Goal: Contribute content: Contribute content

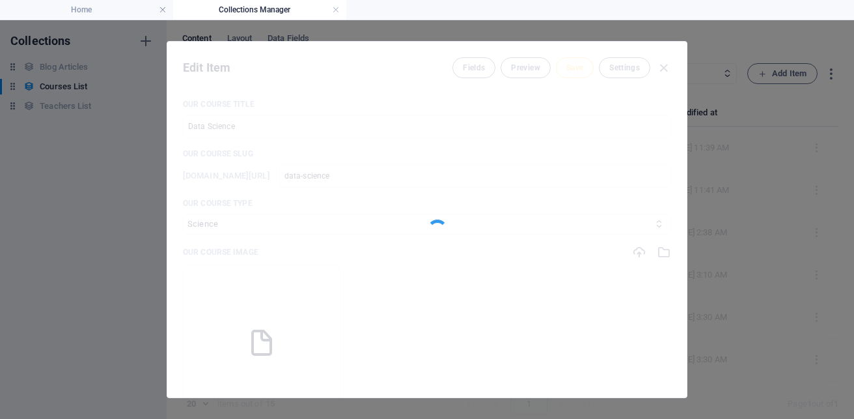
select select "Science"
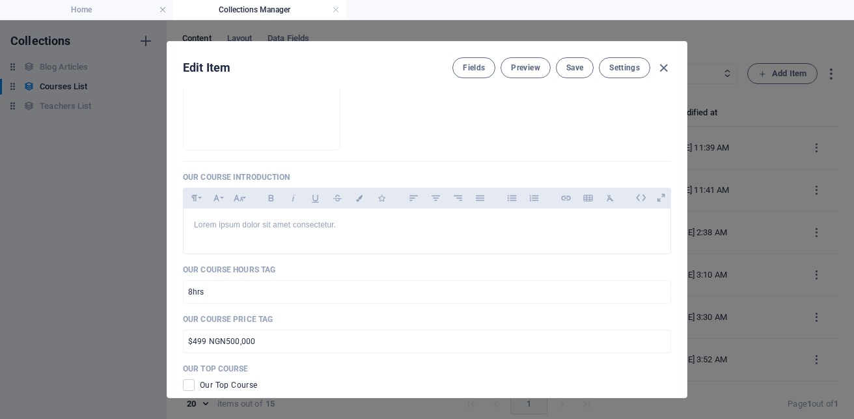
click at [574, 74] on button "Save" at bounding box center [575, 67] width 38 height 21
click at [686, 264] on div "Edit Item Fields Preview Save Settings Our Course Title Data Science ​ Our Cour…" at bounding box center [427, 219] width 521 height 357
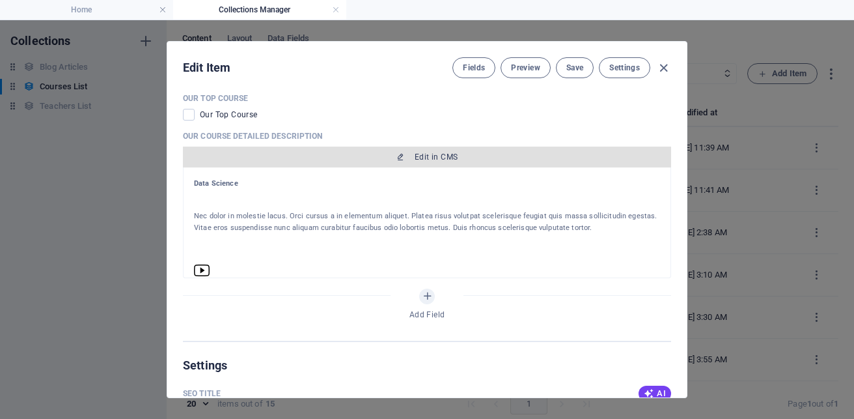
click at [432, 153] on span "Edit in CMS" at bounding box center [436, 157] width 43 height 10
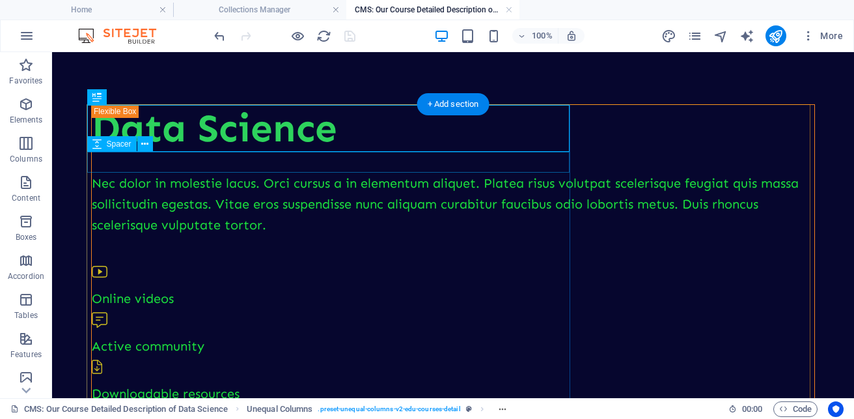
scroll to position [0, 0]
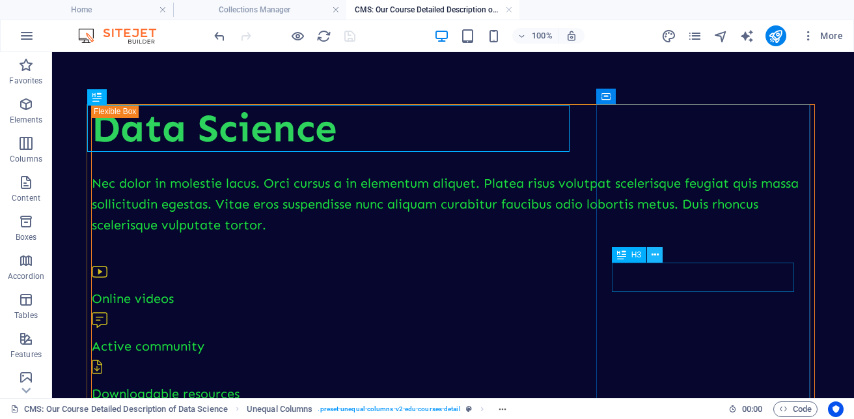
click at [660, 254] on button at bounding box center [655, 255] width 16 height 16
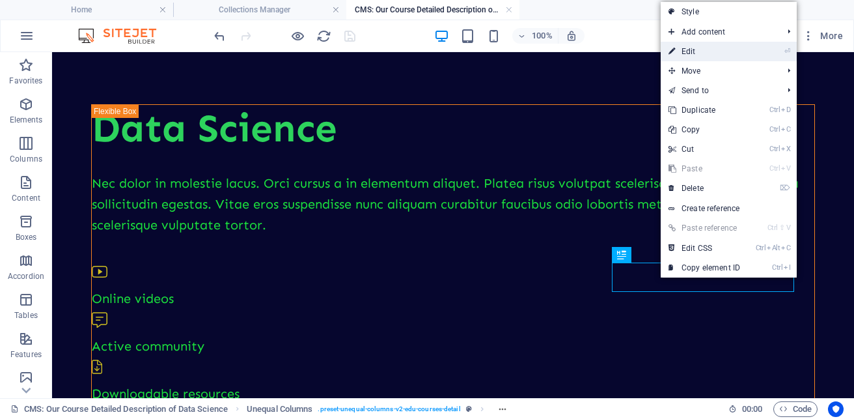
click at [694, 53] on link "⏎ Edit" at bounding box center [704, 52] width 87 height 20
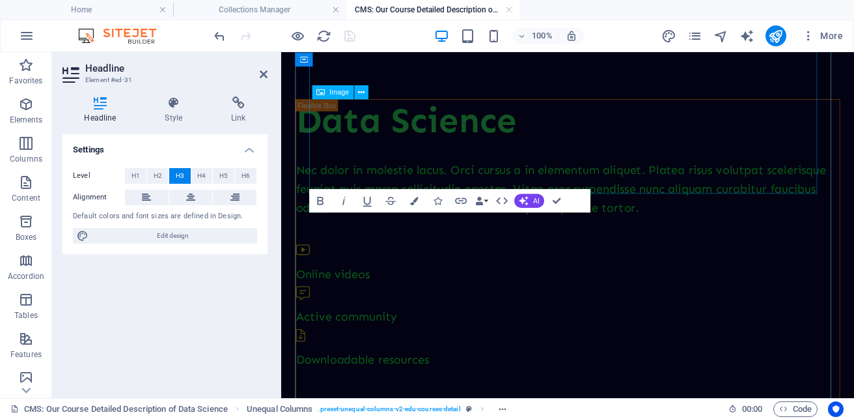
scroll to position [855, 0]
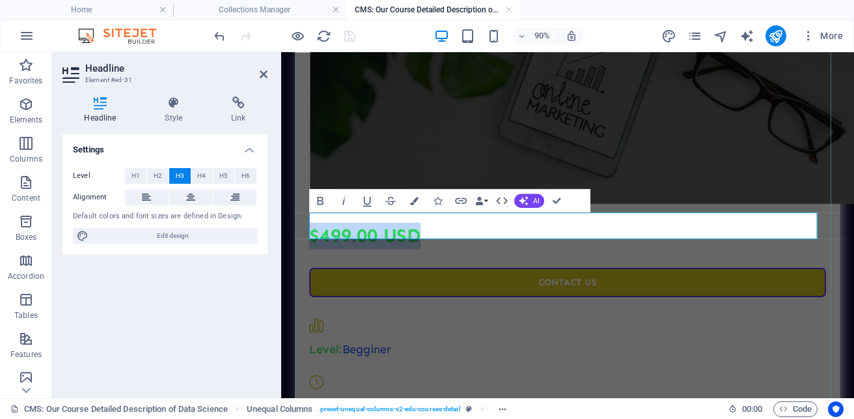
click at [451, 247] on h3 "$499.00 USD" at bounding box center [600, 255] width 574 height 29
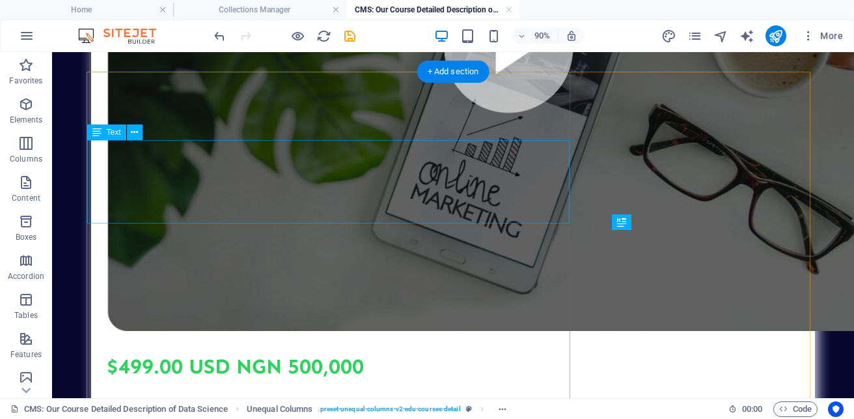
scroll to position [33, 0]
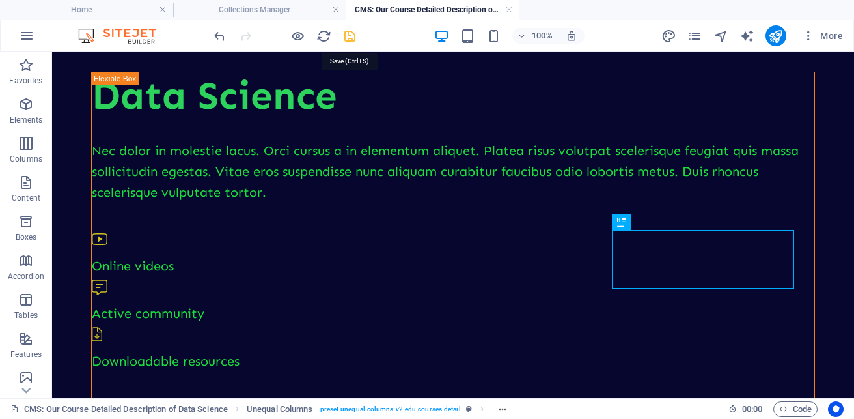
click at [351, 30] on icon "save" at bounding box center [350, 36] width 15 height 15
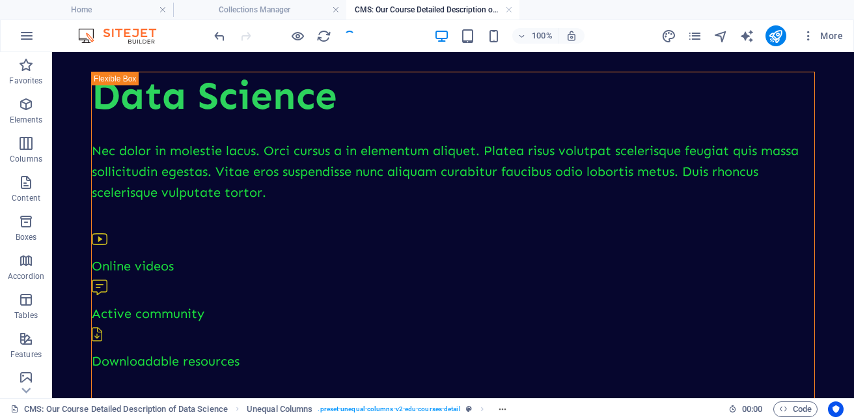
click at [351, 30] on div at bounding box center [285, 35] width 146 height 21
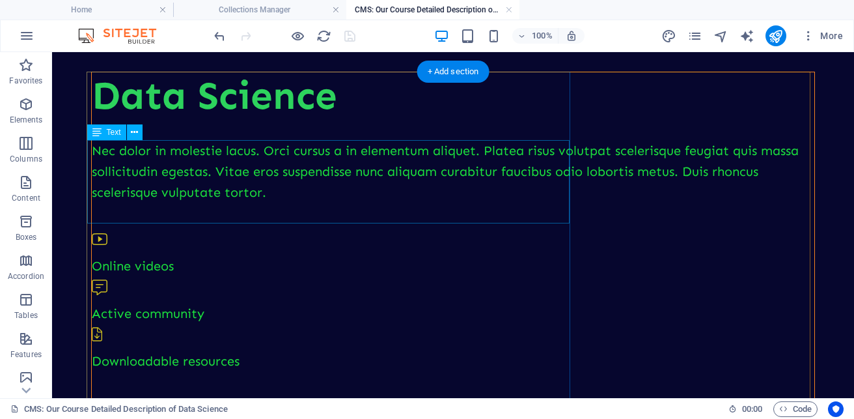
click at [206, 194] on div "Nec dolor in molestie lacus. Orci cursus a in elementum aliquet. Platea risus v…" at bounding box center [453, 171] width 723 height 63
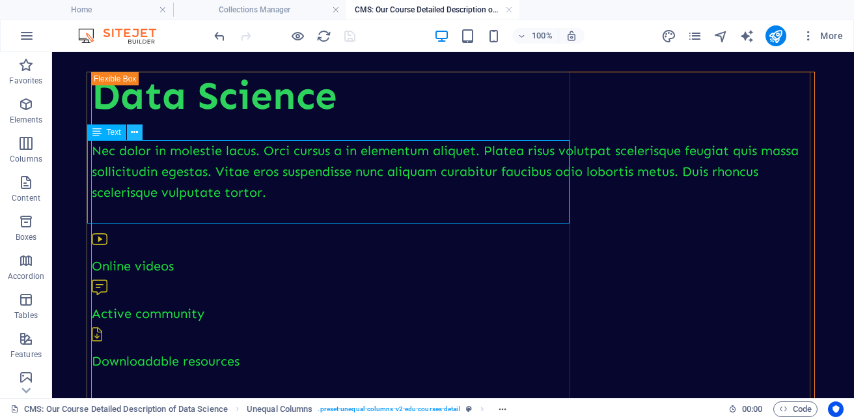
click at [139, 135] on button at bounding box center [135, 132] width 16 height 16
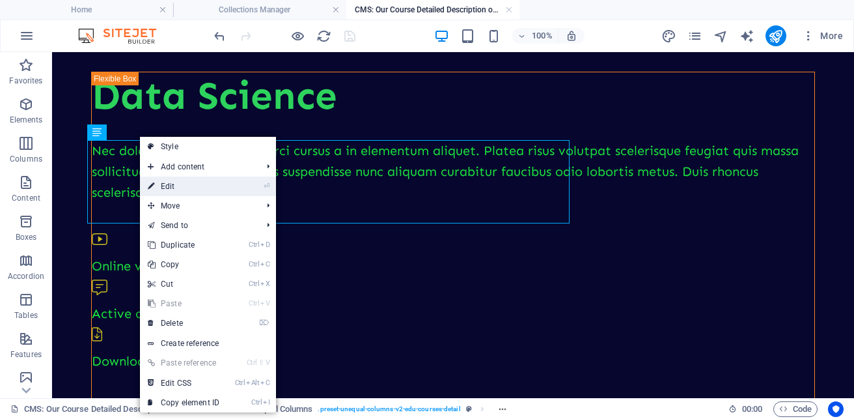
click at [174, 190] on link "⏎ Edit" at bounding box center [183, 186] width 87 height 20
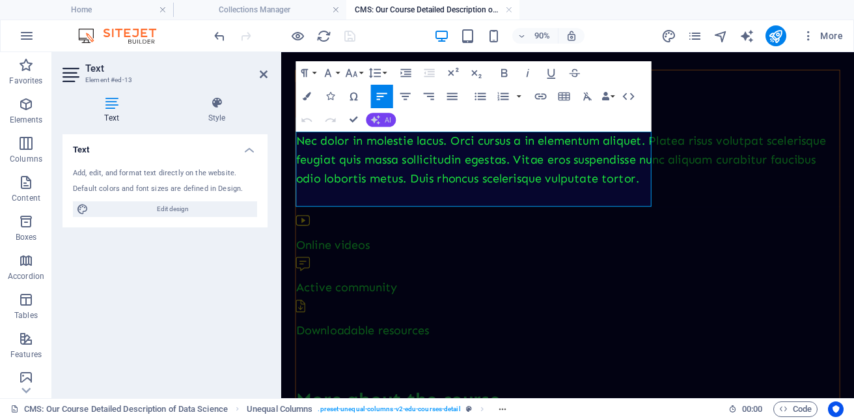
click at [384, 123] on button "AI" at bounding box center [382, 120] width 30 height 14
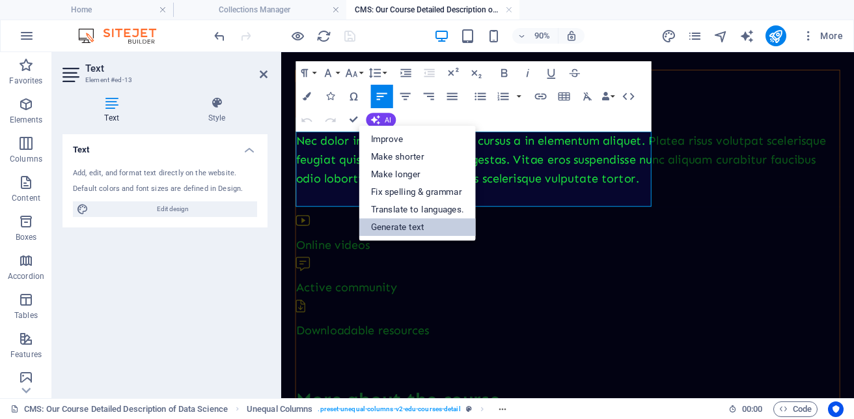
click at [416, 230] on link "Generate text" at bounding box center [417, 227] width 117 height 18
select select "English"
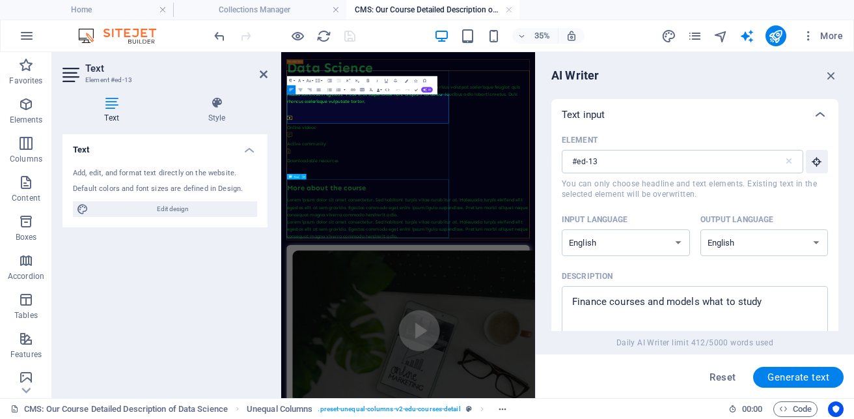
scroll to position [0, 0]
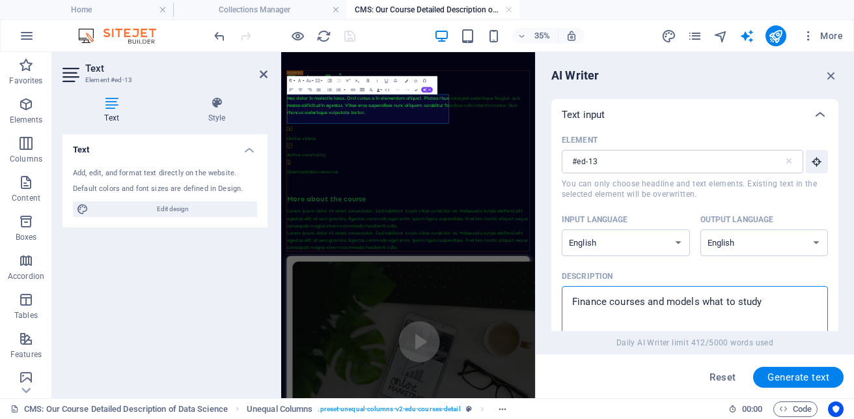
drag, startPoint x: 768, startPoint y: 299, endPoint x: 554, endPoint y: 284, distance: 214.8
click at [554, 284] on div "Element #ed-13 ​ You can only choose headline and text elements. Existing text …" at bounding box center [695, 246] width 287 height 232
type textarea "About data science courses"
click at [810, 372] on span "Generate text" at bounding box center [799, 377] width 62 height 10
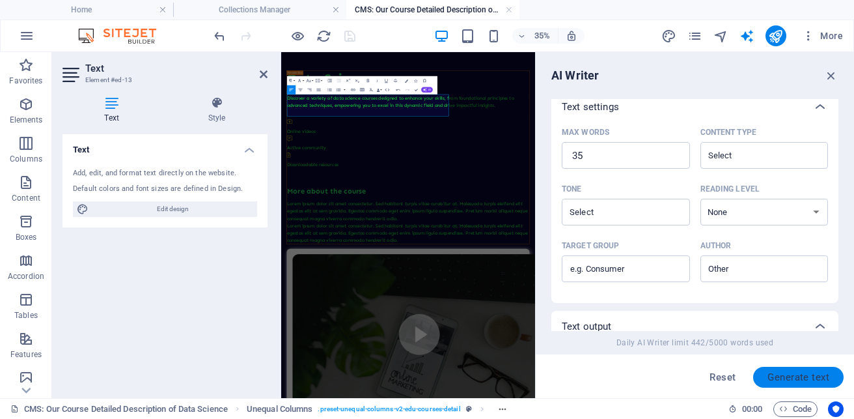
scroll to position [456, 0]
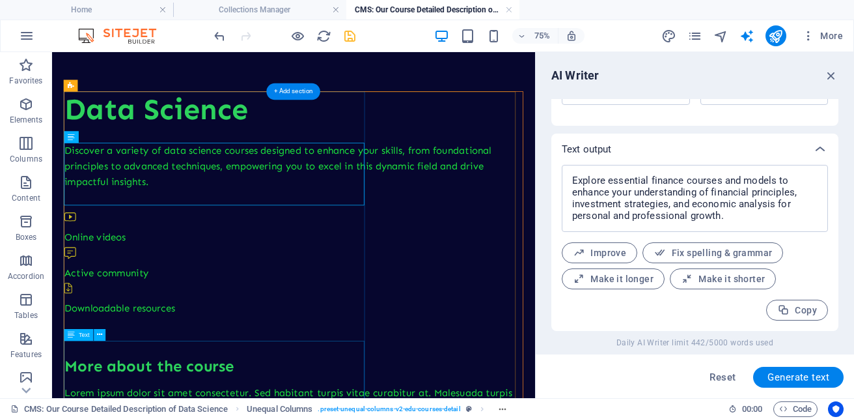
click at [103, 333] on button at bounding box center [100, 334] width 12 height 12
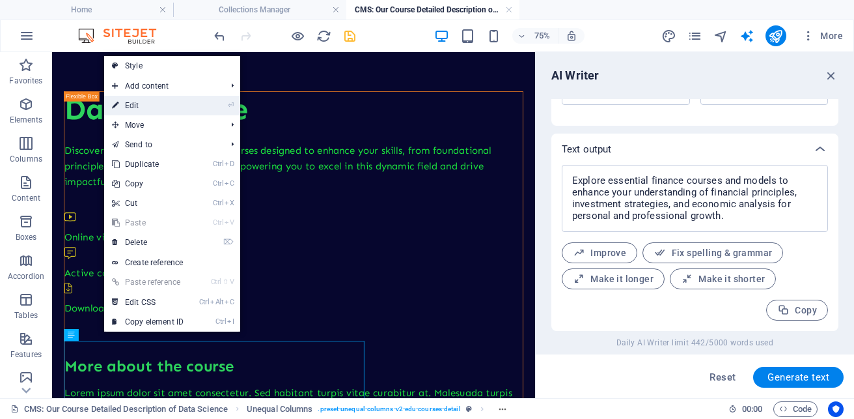
click at [138, 104] on link "⏎ Edit" at bounding box center [147, 106] width 87 height 20
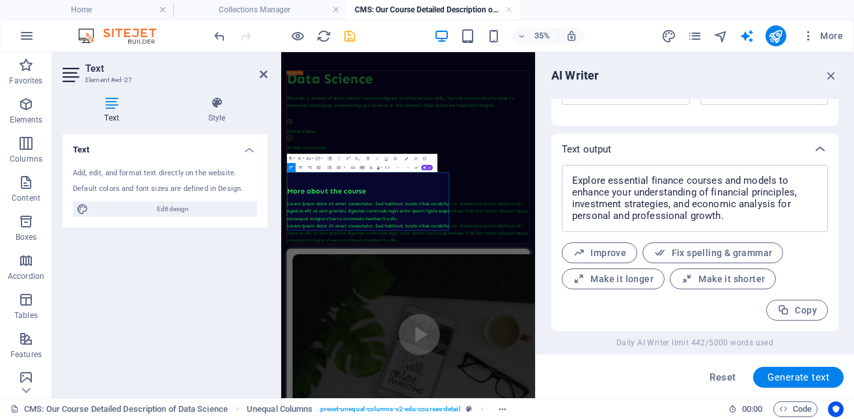
type input "#ed-27"
click at [425, 165] on icon "button" at bounding box center [425, 167] width 4 height 4
click at [354, 206] on link "Generate text" at bounding box center [357, 209] width 46 height 7
type input "75"
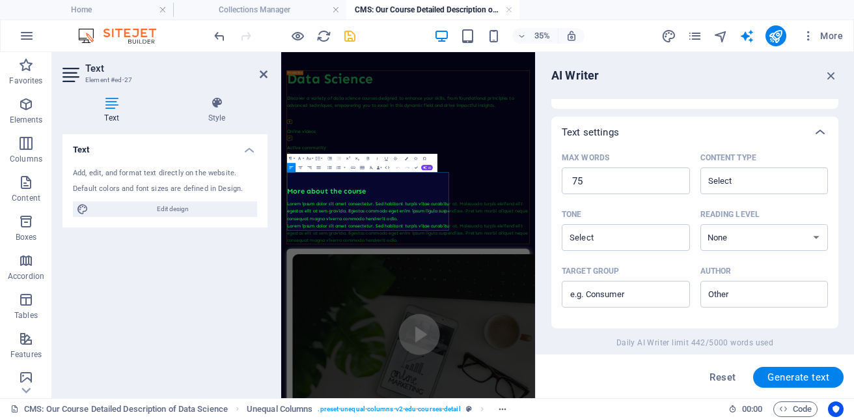
click at [839, 155] on div "AI Writer Text input Element #ed-27 ​ You can only choose headline and text ele…" at bounding box center [695, 225] width 318 height 346
click at [839, 158] on div "AI Writer Text input Element #ed-27 ​ You can only choose headline and text ele…" at bounding box center [695, 225] width 318 height 346
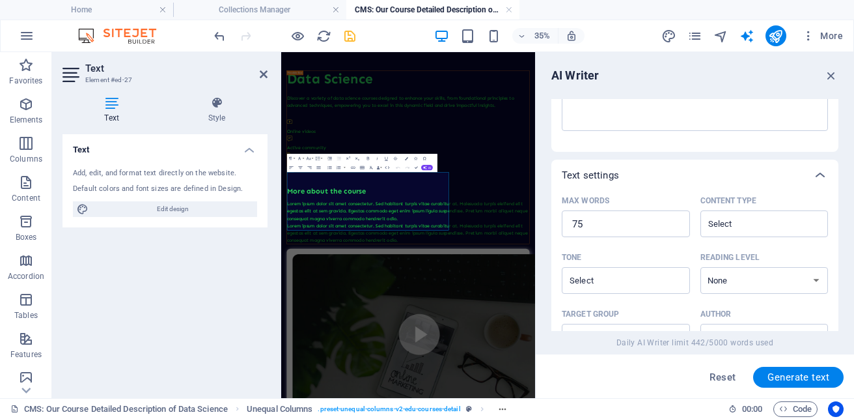
scroll to position [122, 0]
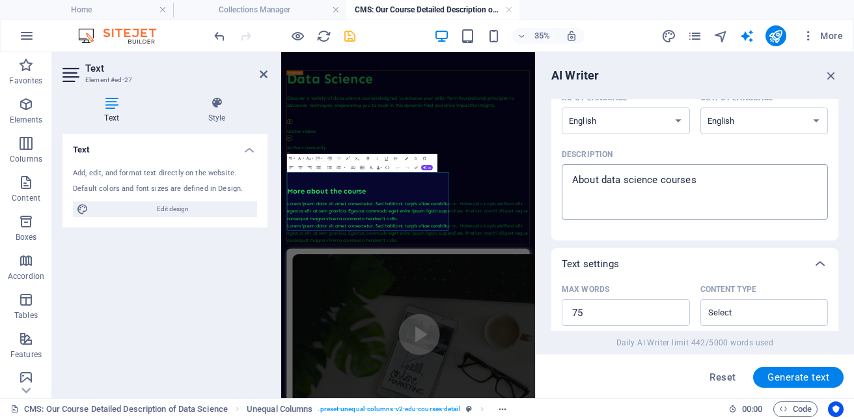
click at [725, 188] on textarea "About data science courses" at bounding box center [695, 192] width 253 height 42
type textarea "About data science courses module topics"
click at [796, 370] on button "Generate text" at bounding box center [799, 377] width 91 height 21
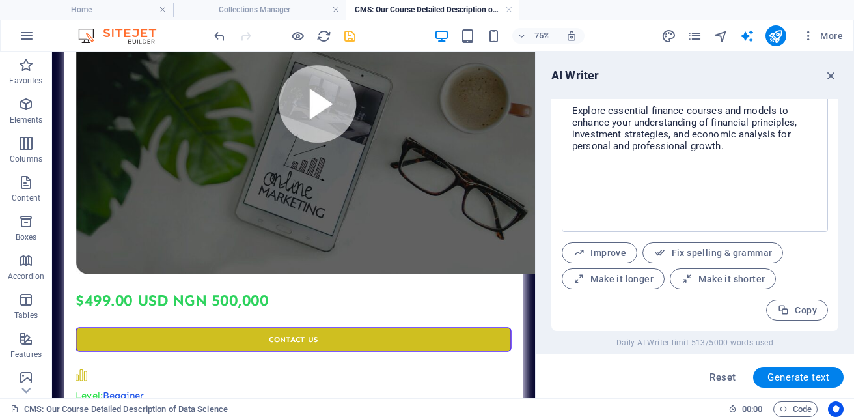
scroll to position [1099, 0]
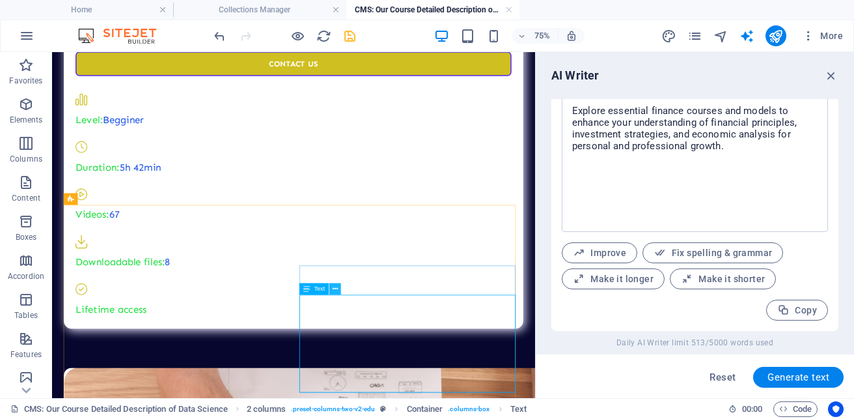
click at [337, 289] on icon at bounding box center [335, 288] width 5 height 10
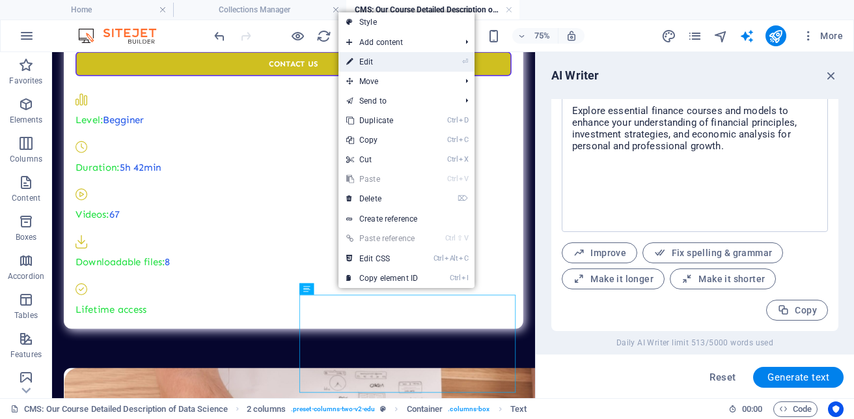
click at [381, 63] on link "⏎ Edit" at bounding box center [382, 62] width 87 height 20
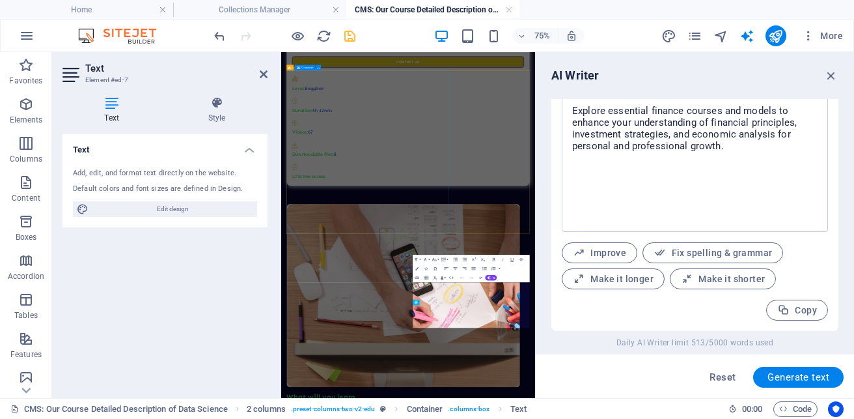
scroll to position [0, 0]
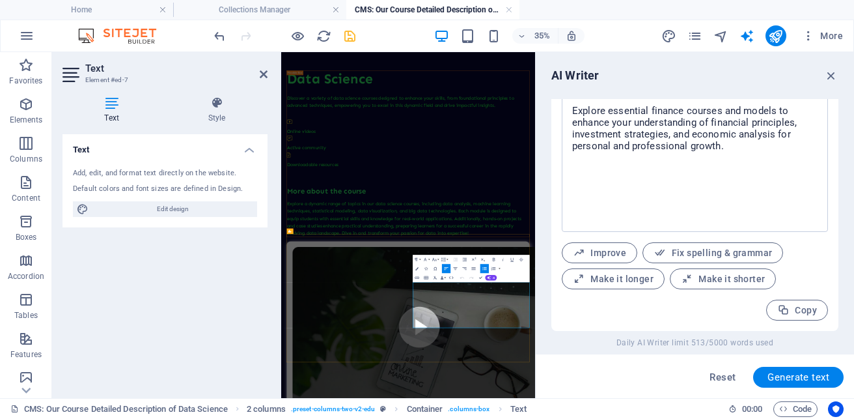
type input "#ed-7"
click at [488, 277] on icon "button" at bounding box center [489, 277] width 4 height 4
click at [468, 272] on link "Generate text" at bounding box center [461, 269] width 46 height 7
type input "26"
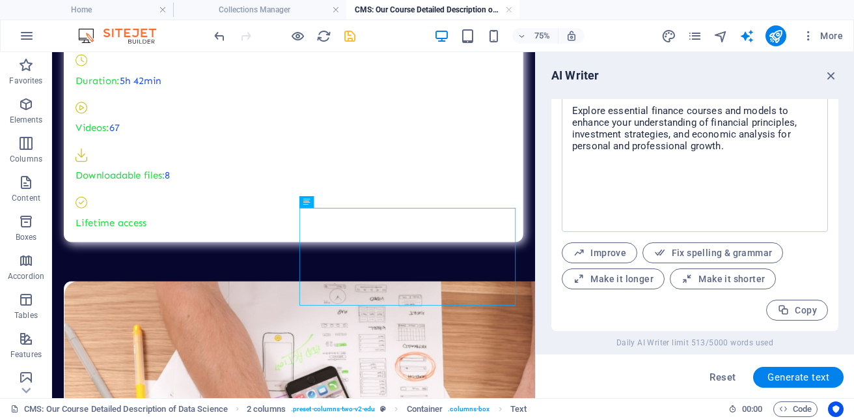
scroll to position [1224, 0]
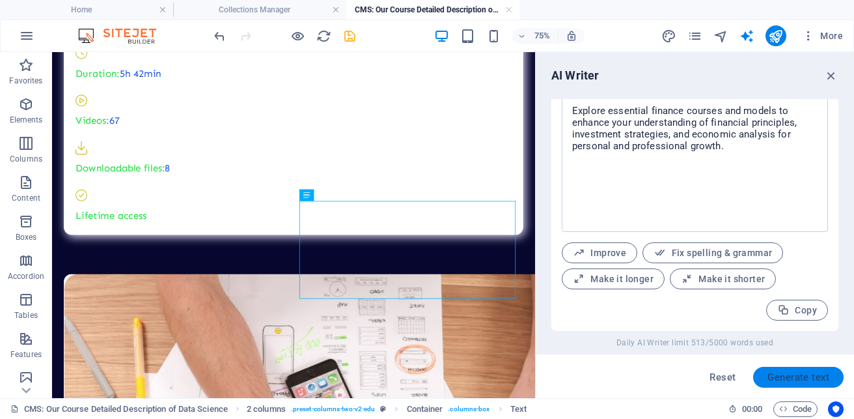
click at [796, 382] on span "Generate text" at bounding box center [799, 377] width 62 height 10
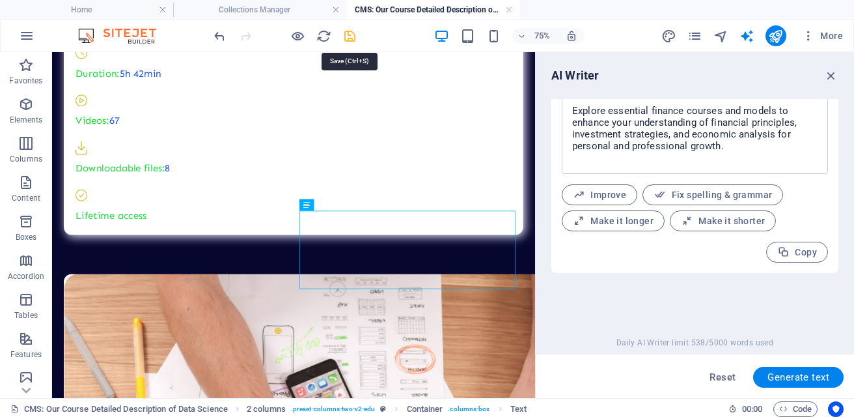
click at [352, 36] on icon "save" at bounding box center [350, 36] width 15 height 15
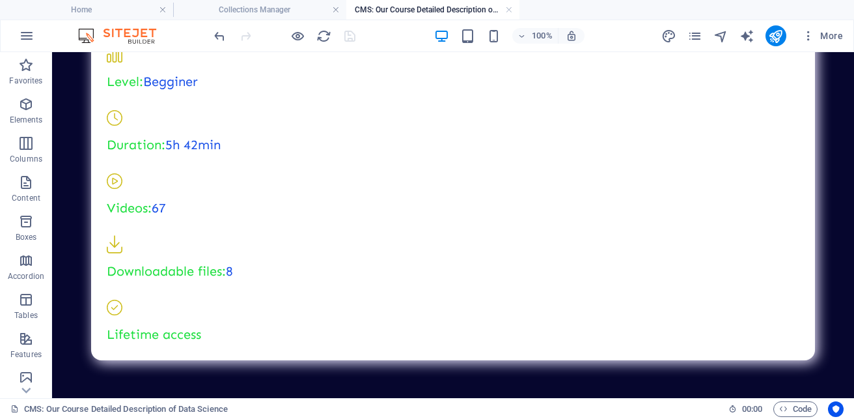
scroll to position [0, 0]
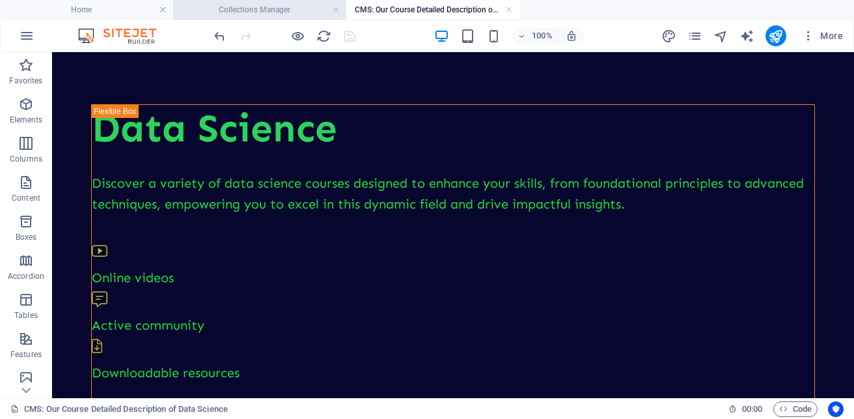
click at [286, 8] on h4 "Collections Manager" at bounding box center [259, 10] width 173 height 14
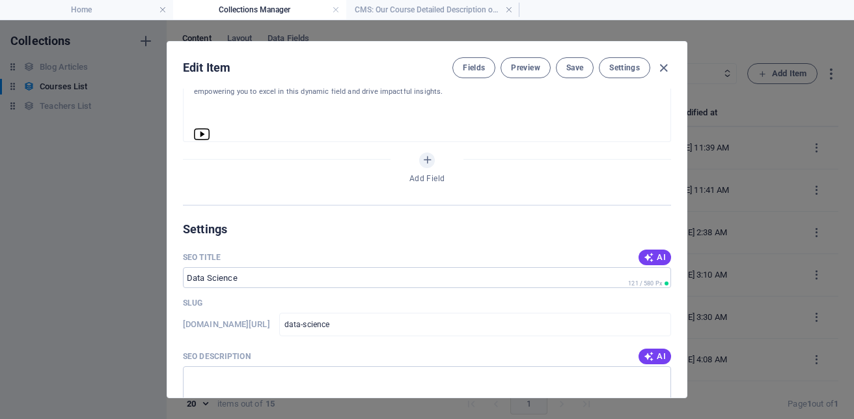
scroll to position [522, 0]
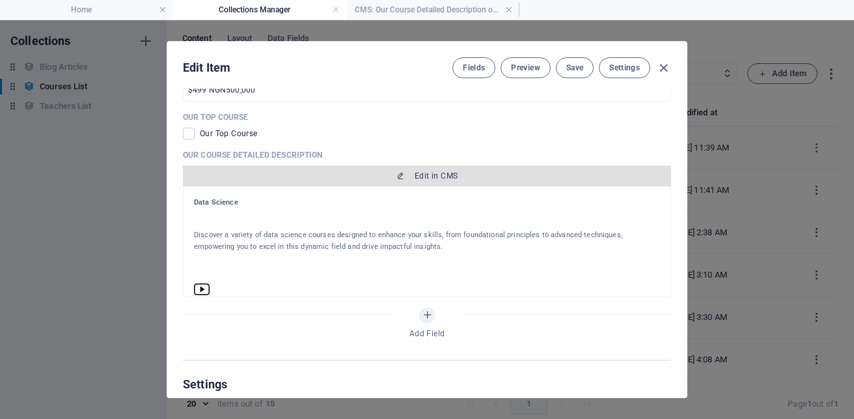
click at [470, 169] on button "Edit in CMS" at bounding box center [427, 175] width 488 height 21
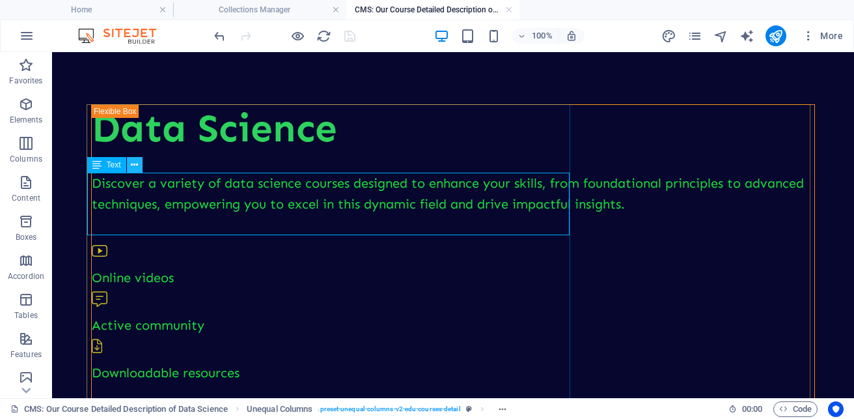
scroll to position [0, 0]
click at [134, 164] on icon at bounding box center [134, 165] width 7 height 14
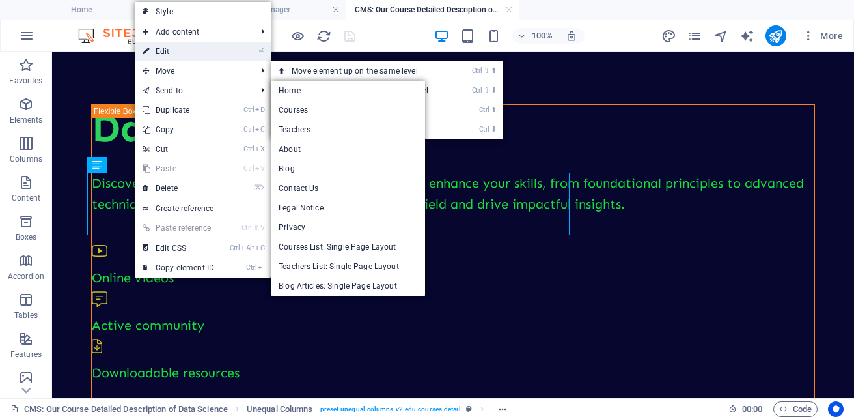
click at [175, 53] on link "⏎ Edit" at bounding box center [178, 52] width 87 height 20
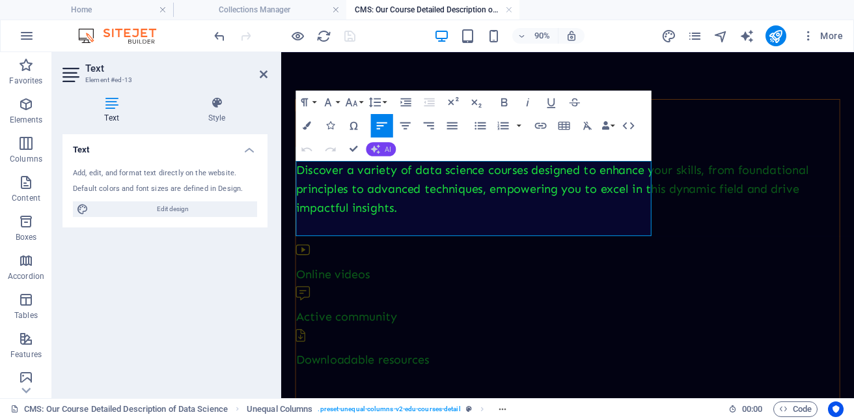
drag, startPoint x: 175, startPoint y: 53, endPoint x: 142, endPoint y: 135, distance: 87.7
click at [387, 154] on button "AI" at bounding box center [382, 149] width 30 height 14
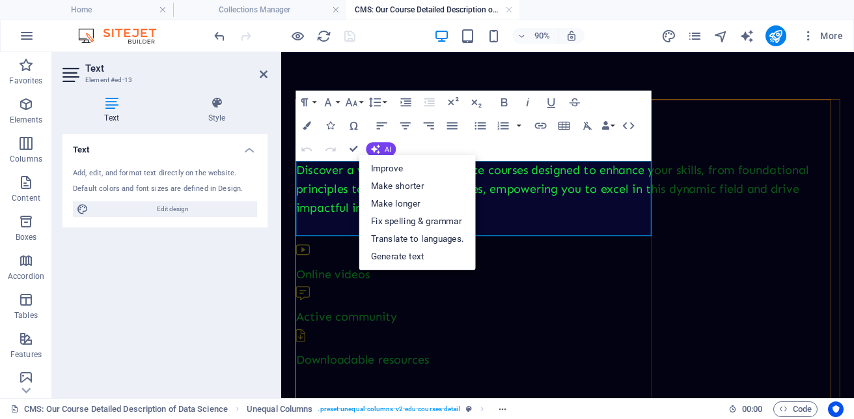
click at [635, 235] on p "Discover a variety of data science courses designed to enhance your skills, fro…" at bounding box center [600, 204] width 604 height 63
click at [444, 250] on link "Generate text" at bounding box center [417, 256] width 117 height 18
select select "English"
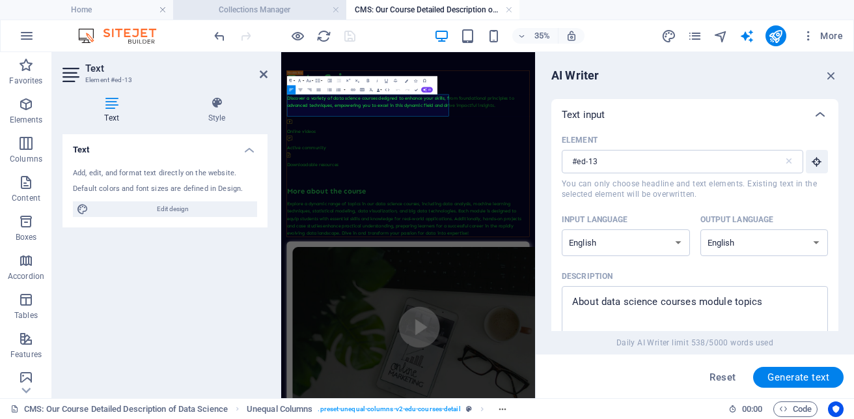
click at [280, 4] on h4 "Collections Manager" at bounding box center [259, 10] width 173 height 14
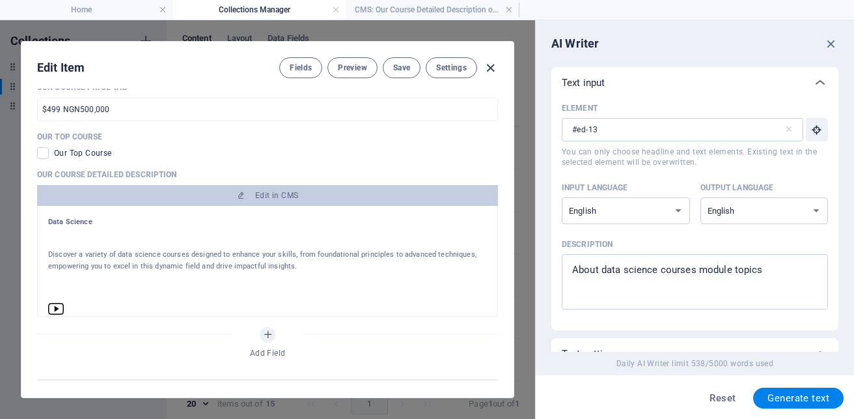
click at [492, 66] on icon "button" at bounding box center [490, 68] width 15 height 15
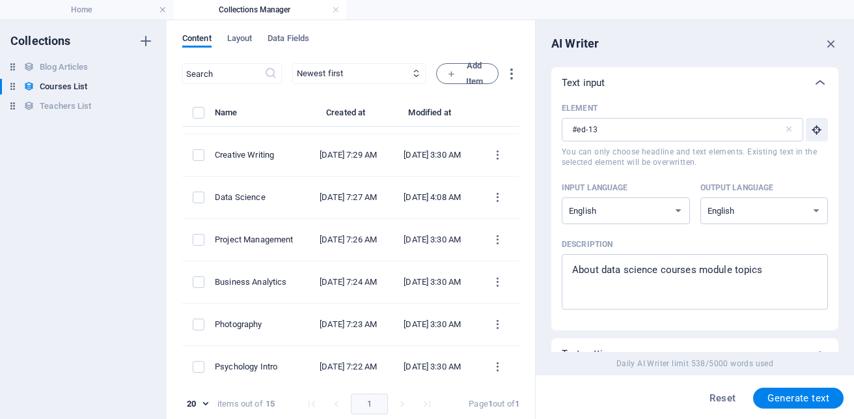
scroll to position [209, 0]
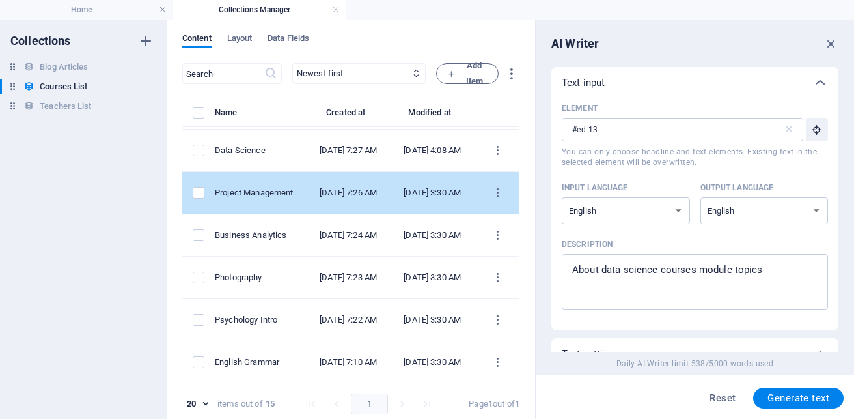
click at [273, 199] on div "Project Management" at bounding box center [256, 193] width 83 height 12
select select "Management"
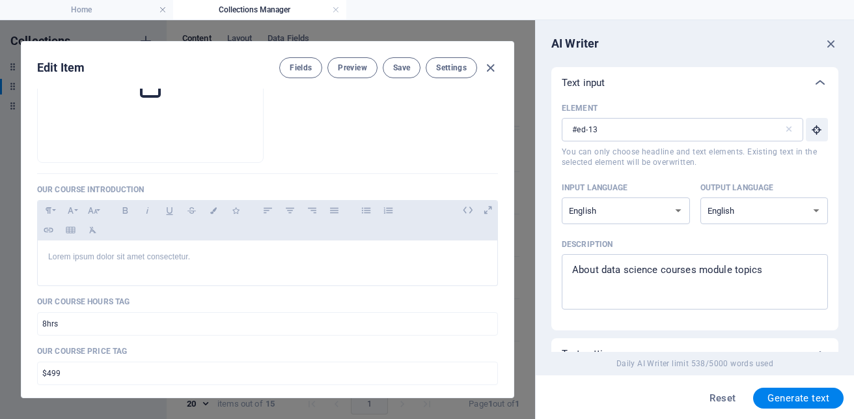
scroll to position [264, 0]
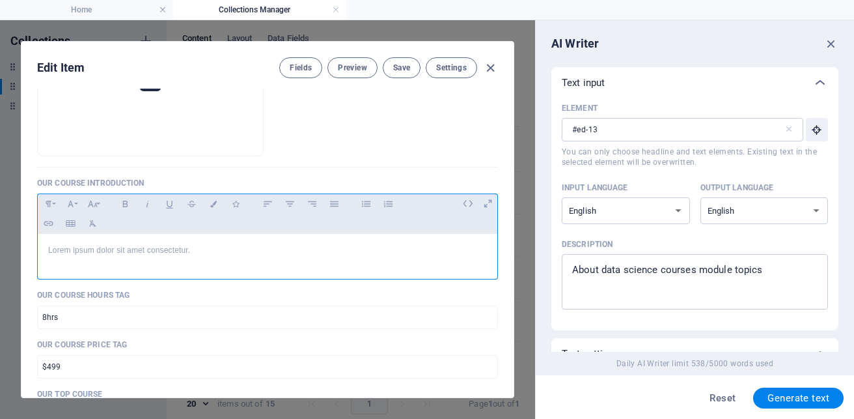
click at [197, 246] on p "Lorem ipsum dolor sit amet consectetur." at bounding box center [267, 250] width 439 height 12
drag, startPoint x: 197, startPoint y: 246, endPoint x: 38, endPoint y: 251, distance: 158.3
click at [38, 251] on div "Lorem ipsum dolor sit amet consectetur." at bounding box center [268, 253] width 460 height 39
click at [185, 253] on p "Develop real life project and programs get certified" at bounding box center [267, 250] width 439 height 12
click at [398, 71] on span "Save" at bounding box center [401, 68] width 17 height 10
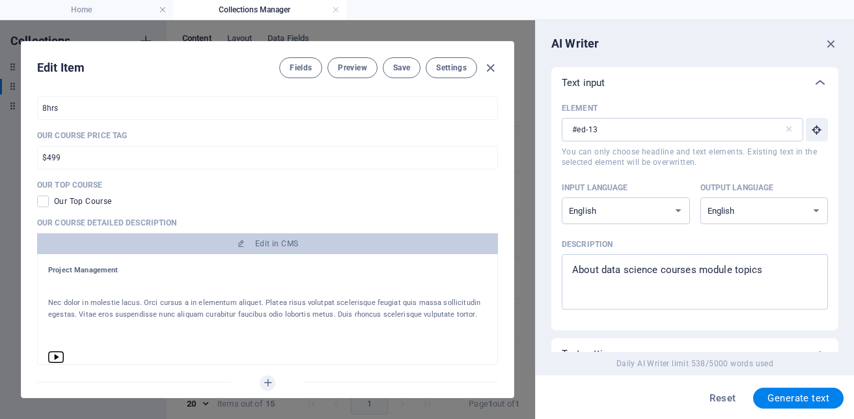
scroll to position [386, 0]
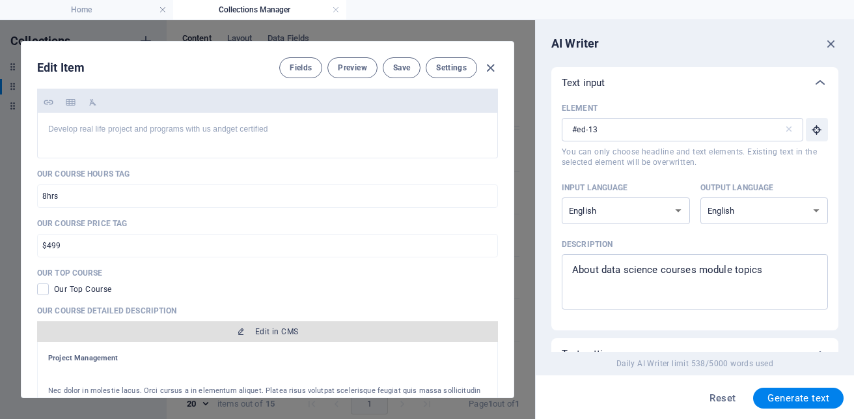
click at [309, 338] on button "Edit in CMS" at bounding box center [267, 331] width 461 height 21
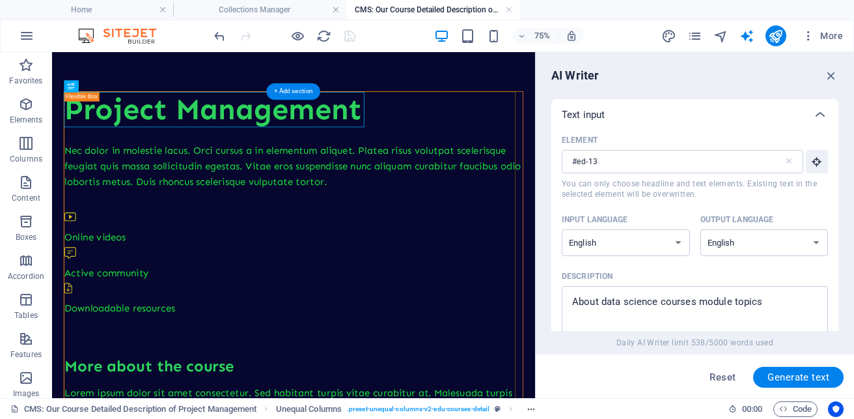
scroll to position [0, 0]
click at [363, 224] on div "Nec dolor in molestie lacus. Orci cursus a in elementum aliquet. Platea risus v…" at bounding box center [374, 204] width 612 height 63
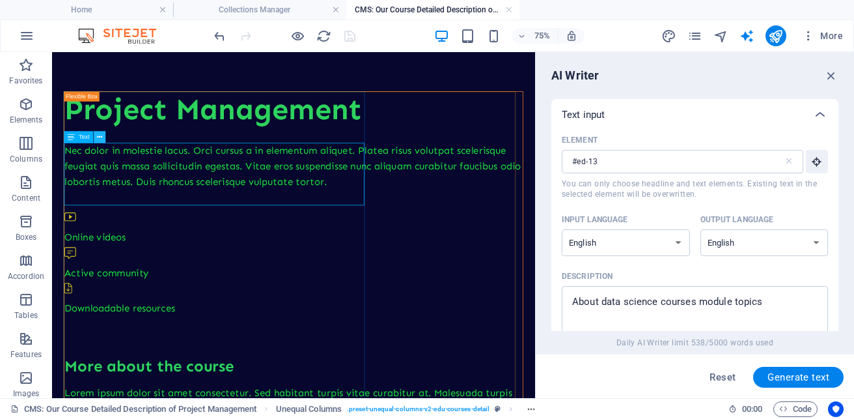
click at [99, 141] on icon at bounding box center [99, 137] width 5 height 10
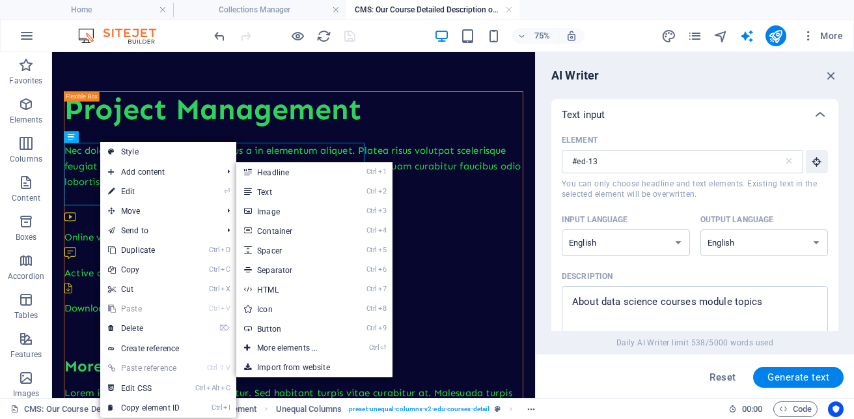
click at [130, 190] on link "⏎ Edit" at bounding box center [143, 192] width 87 height 20
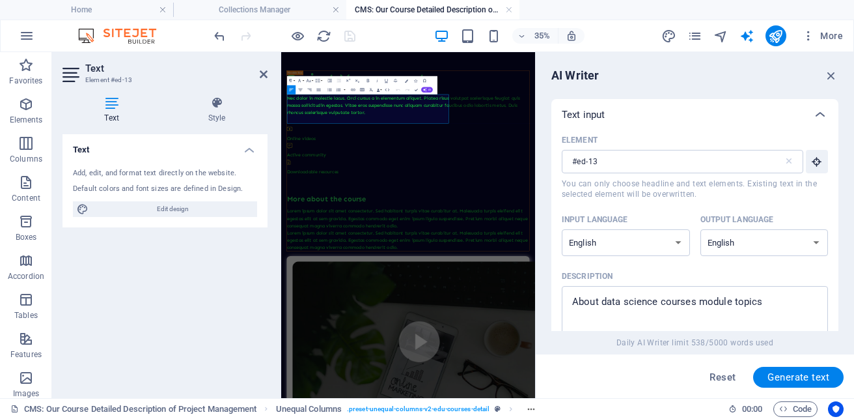
click at [436, 219] on p "Nec dolor in molestie lacus. Orci cursus a in elementum aliquet. Platea risus v…" at bounding box center [644, 204] width 693 height 63
click at [431, 87] on button "AI" at bounding box center [427, 89] width 12 height 5
click at [430, 89] on span "AI" at bounding box center [430, 90] width 3 height 3
click at [425, 91] on icon "button" at bounding box center [425, 90] width 4 height 4
click at [363, 131] on link "Generate text" at bounding box center [357, 131] width 46 height 7
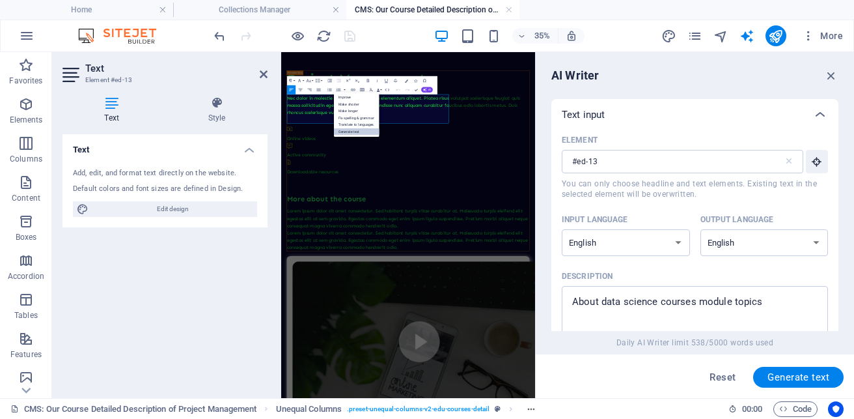
type input "35"
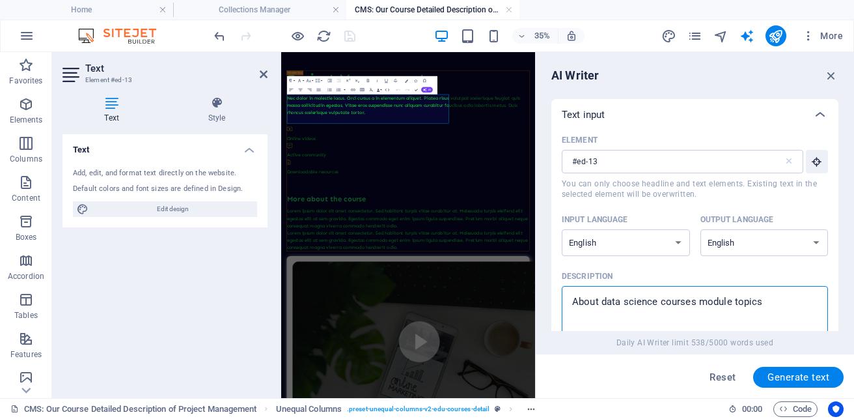
drag, startPoint x: 769, startPoint y: 302, endPoint x: 537, endPoint y: 272, distance: 234.4
click at [537, 272] on aside "AI Writer Text input Element #ed-13 ​ You can only choose headline and text ele…" at bounding box center [694, 225] width 319 height 346
type textarea "Project management courses"
click at [791, 373] on span "Generate text" at bounding box center [799, 377] width 62 height 10
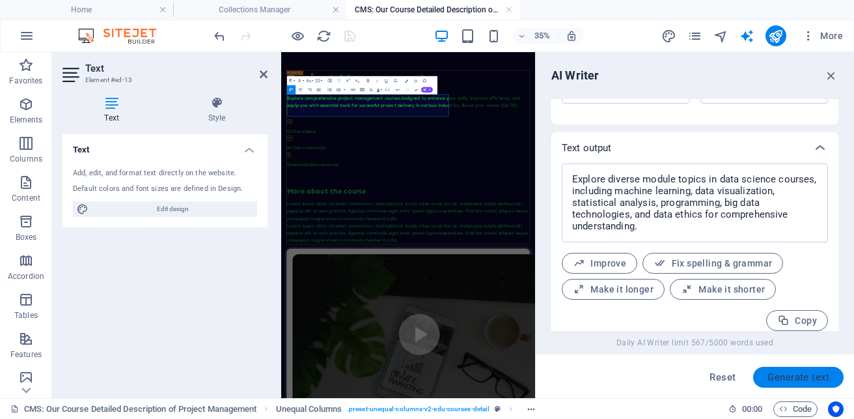
scroll to position [468, 0]
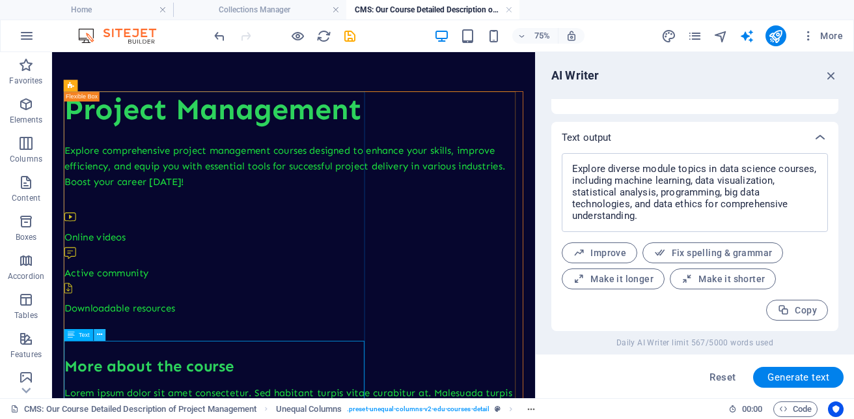
click at [98, 334] on icon at bounding box center [99, 334] width 5 height 10
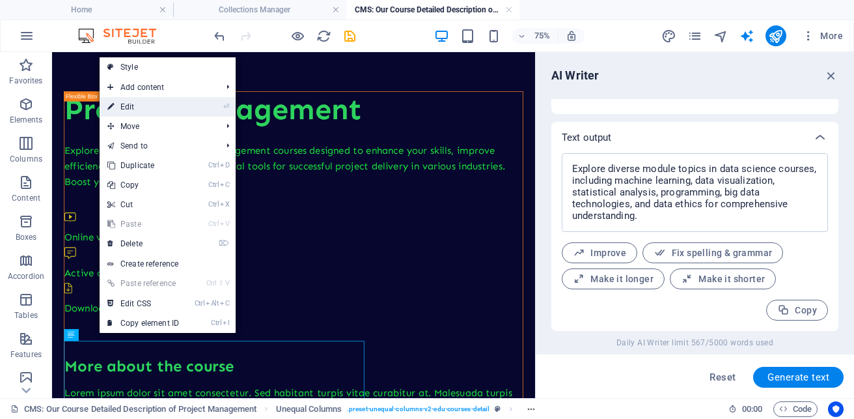
click at [142, 109] on link "⏎ Edit" at bounding box center [143, 107] width 87 height 20
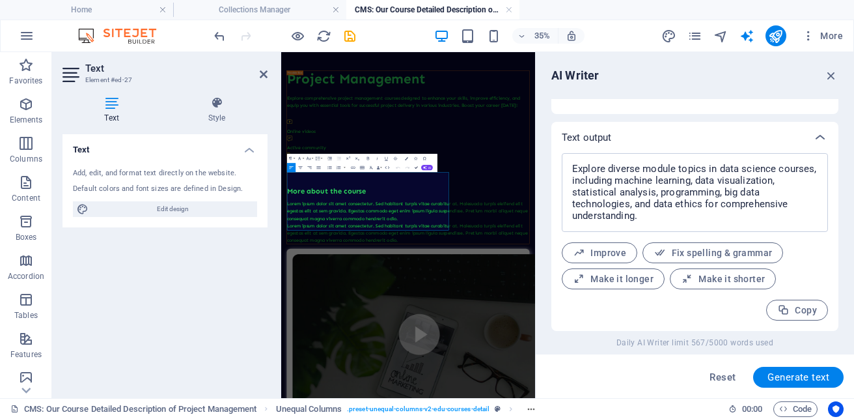
type input "#ed-27"
click at [424, 169] on icon "button" at bounding box center [425, 167] width 4 height 4
click at [361, 208] on link "Generate text" at bounding box center [357, 209] width 46 height 7
type input "75"
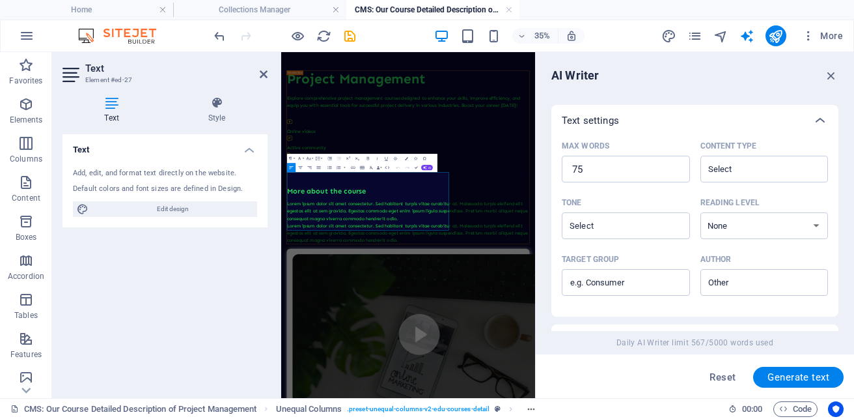
scroll to position [62, 0]
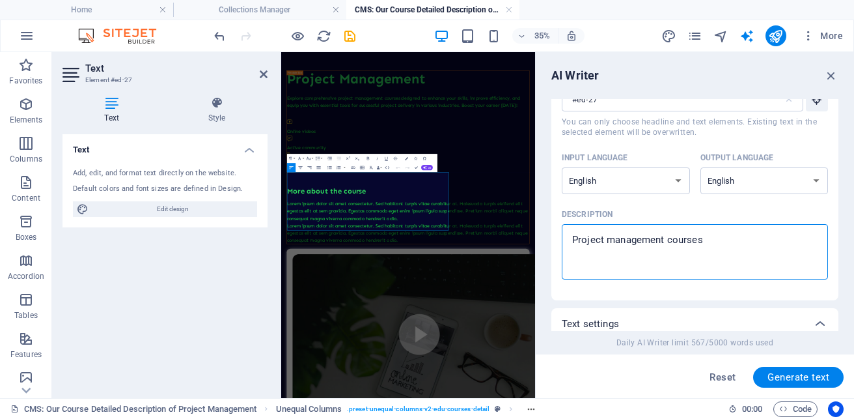
click at [723, 238] on textarea "Project management courses" at bounding box center [695, 252] width 253 height 42
type textarea "Project management courses modules"
click at [780, 373] on span "Generate text" at bounding box center [799, 377] width 62 height 10
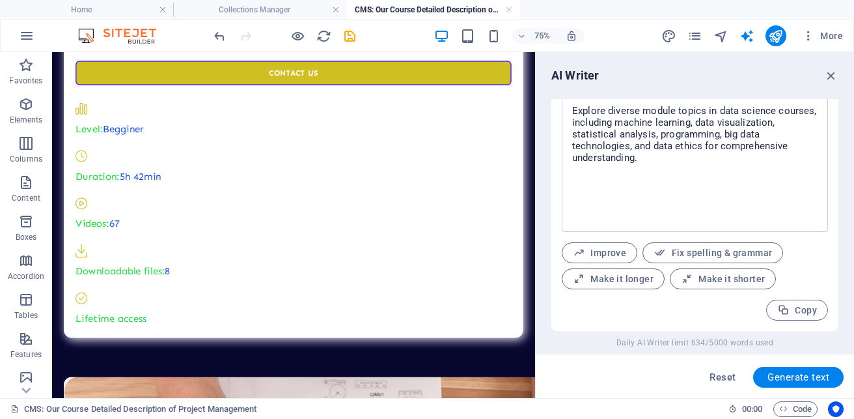
scroll to position [1180, 0]
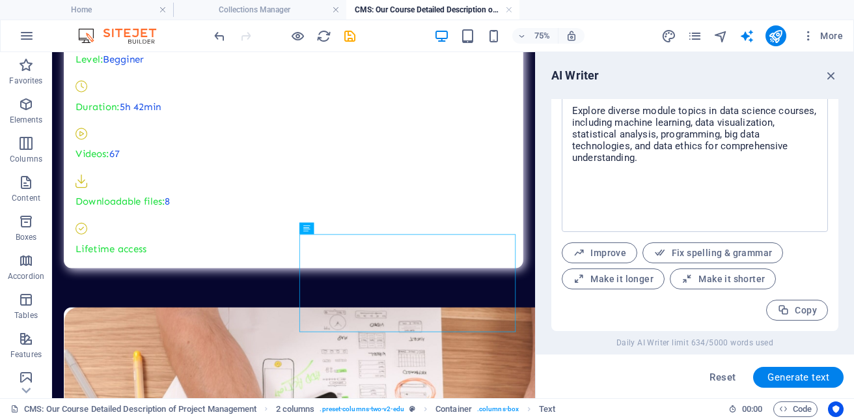
drag, startPoint x: 470, startPoint y: 319, endPoint x: 447, endPoint y: 305, distance: 26.0
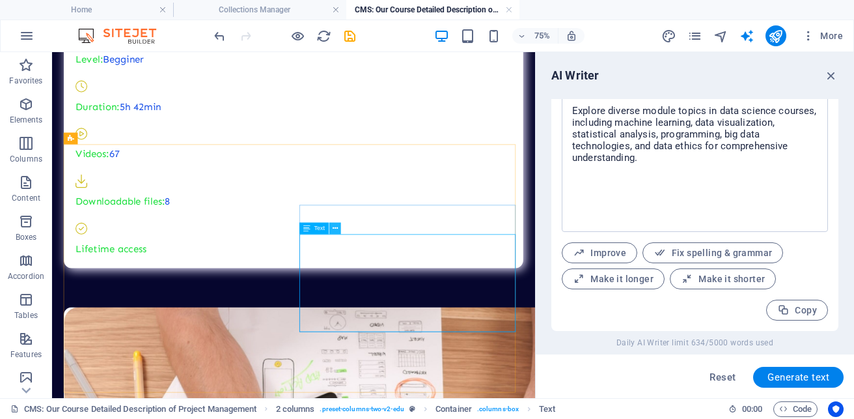
click at [333, 227] on icon at bounding box center [335, 228] width 5 height 10
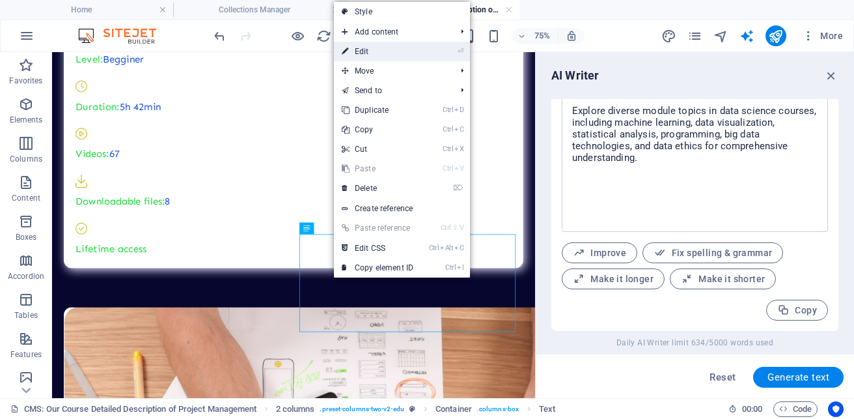
click at [359, 49] on link "⏎ Edit" at bounding box center [377, 52] width 87 height 20
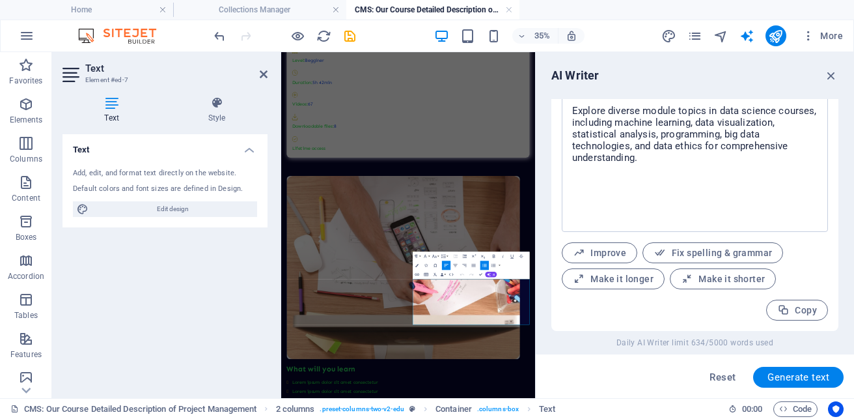
type input "#ed-7"
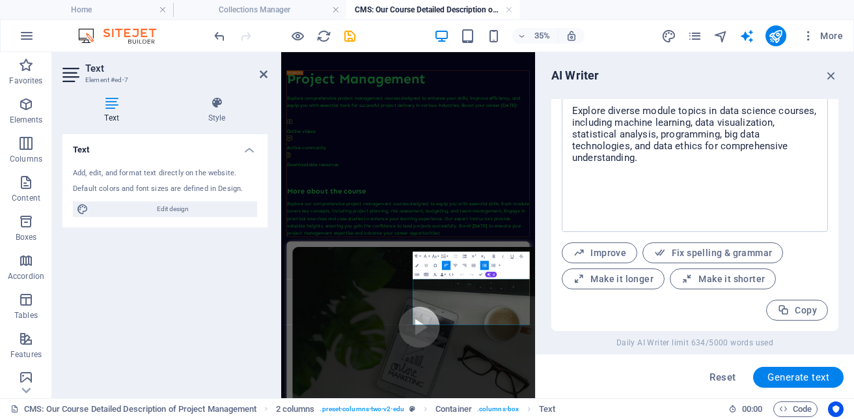
scroll to position [249, 0]
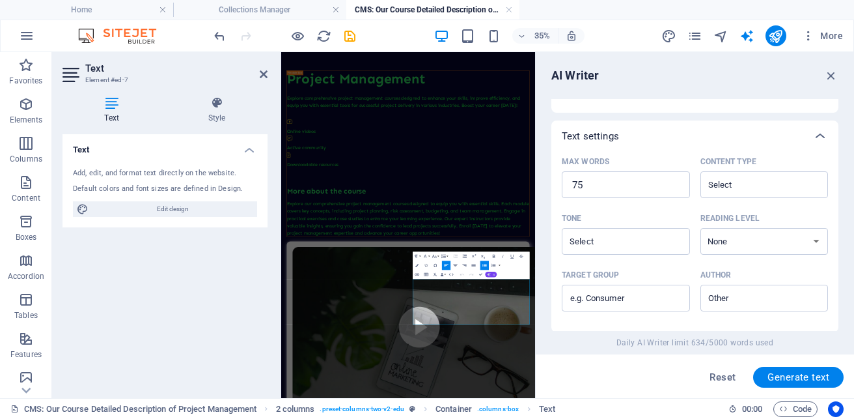
click at [493, 273] on span "AI" at bounding box center [493, 274] width 3 height 3
click at [467, 266] on link "Generate text" at bounding box center [461, 266] width 46 height 7
type input "26"
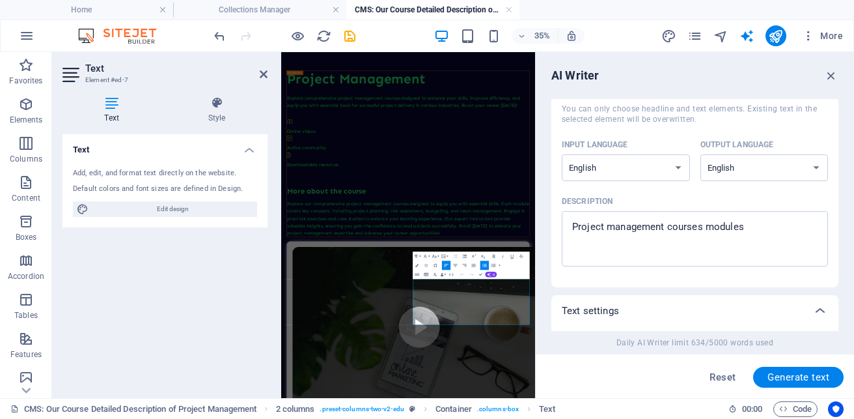
scroll to position [40, 0]
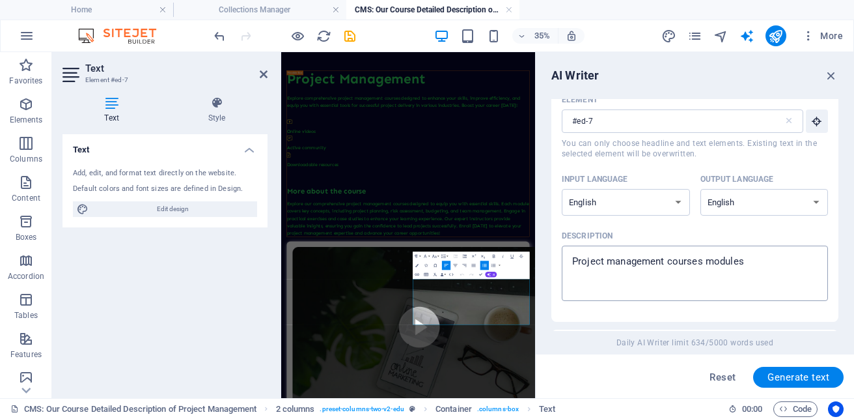
click at [752, 261] on textarea "Project management courses modules" at bounding box center [695, 273] width 253 height 42
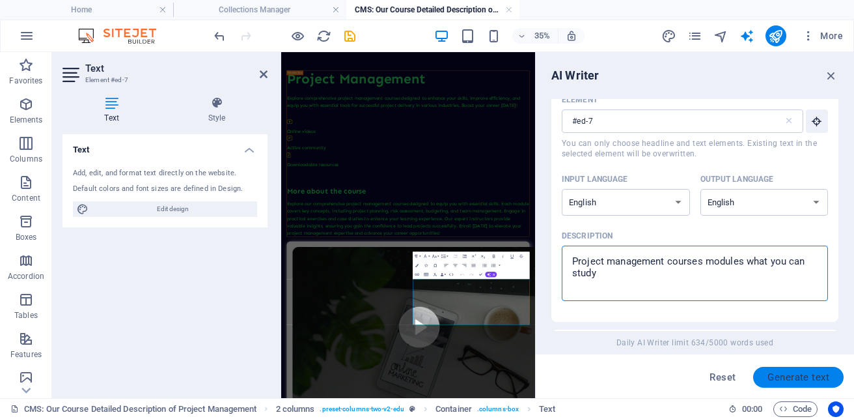
type textarea "Project management courses modules what you can study"
click at [806, 381] on span "Generate text" at bounding box center [799, 377] width 62 height 10
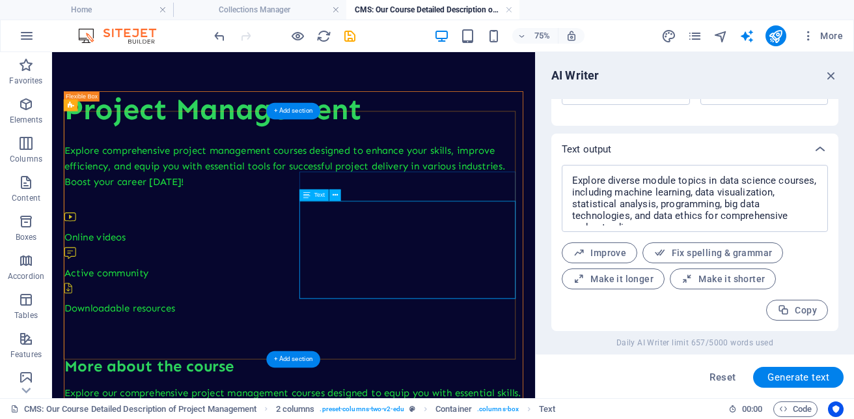
scroll to position [1224, 0]
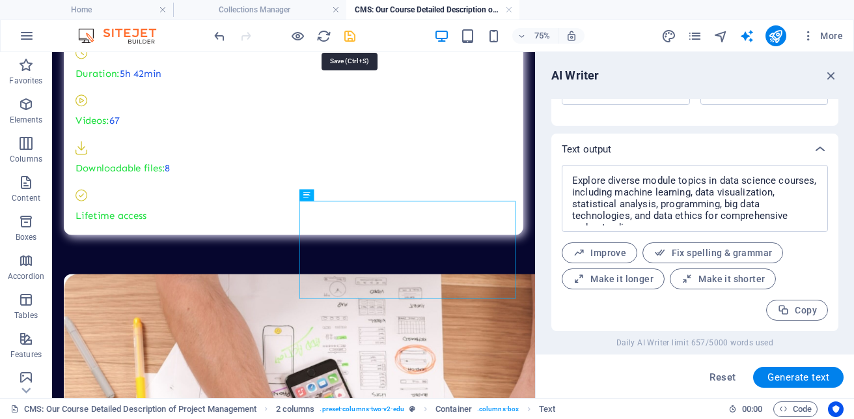
click at [352, 34] on icon "save" at bounding box center [350, 36] width 15 height 15
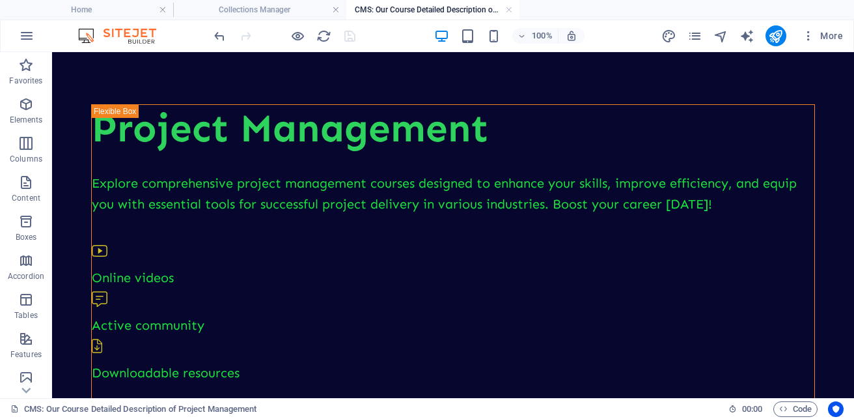
scroll to position [581, 0]
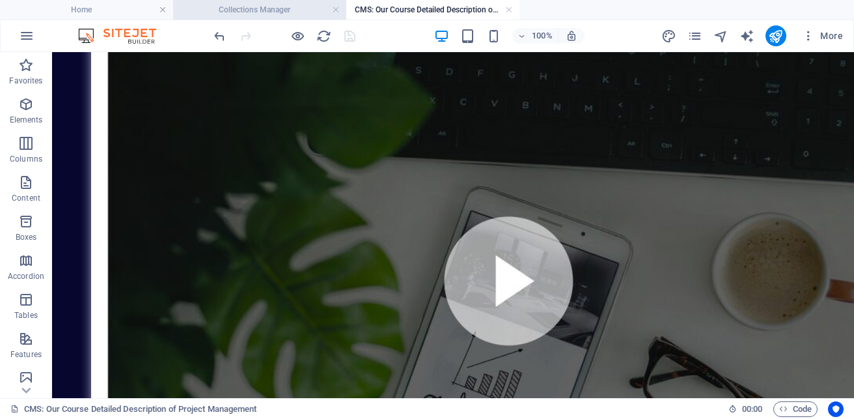
click at [253, 4] on h4 "Collections Manager" at bounding box center [259, 10] width 173 height 14
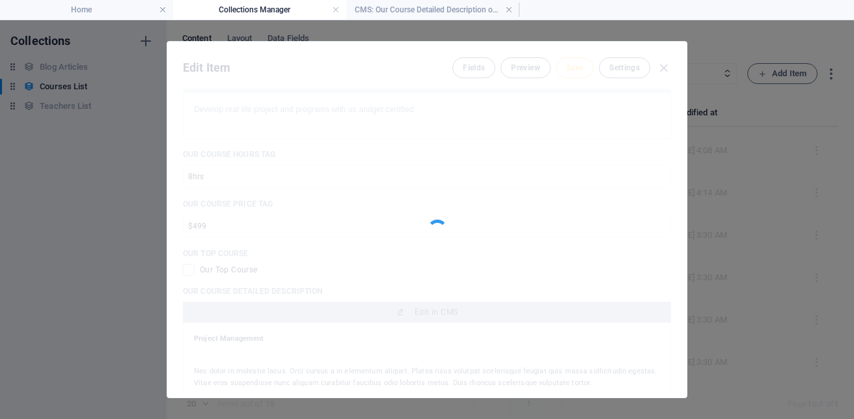
scroll to position [0, 0]
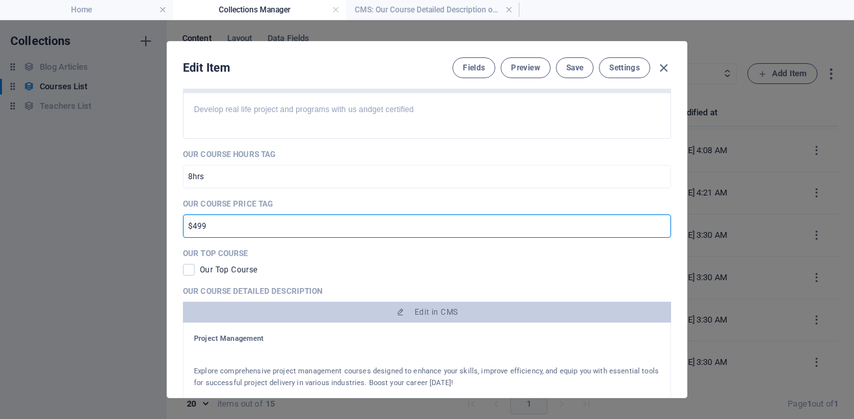
click at [292, 227] on input "$499" at bounding box center [427, 225] width 488 height 23
type input "$499 NGN500,000"
click at [569, 73] on button "Save" at bounding box center [575, 67] width 38 height 21
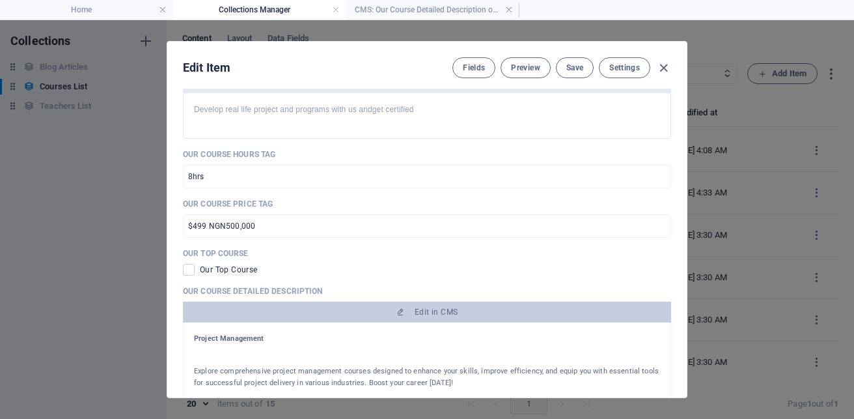
click at [682, 316] on div "Our Course Title Project Management ​ Our Course Slug www.example.com/courses-l…" at bounding box center [427, 243] width 520 height 309
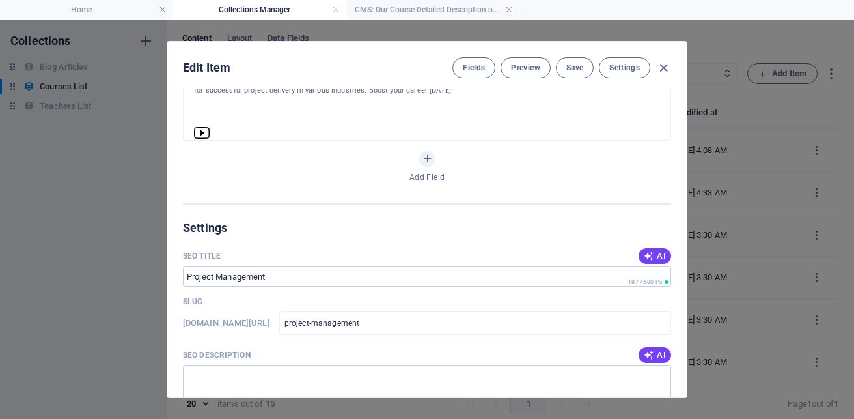
scroll to position [408, 0]
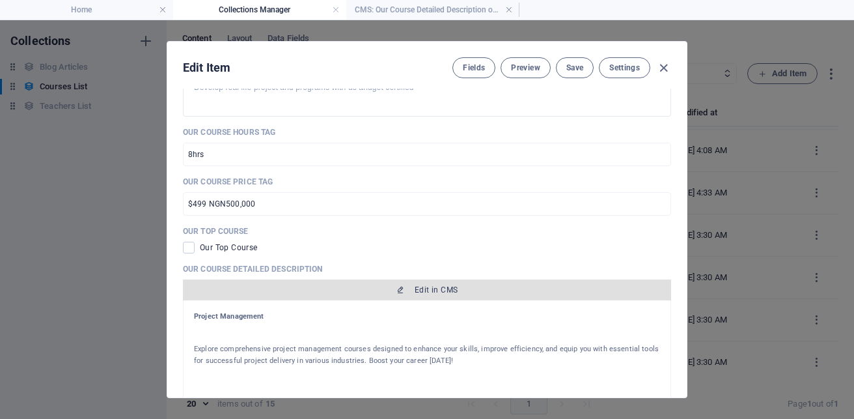
click at [451, 288] on span "Edit in CMS" at bounding box center [436, 290] width 43 height 10
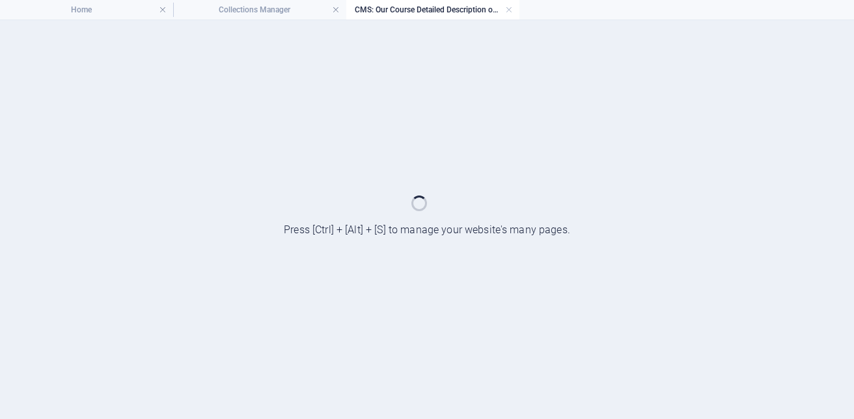
click at [235, 14] on h4 "Collections Manager" at bounding box center [259, 10] width 173 height 14
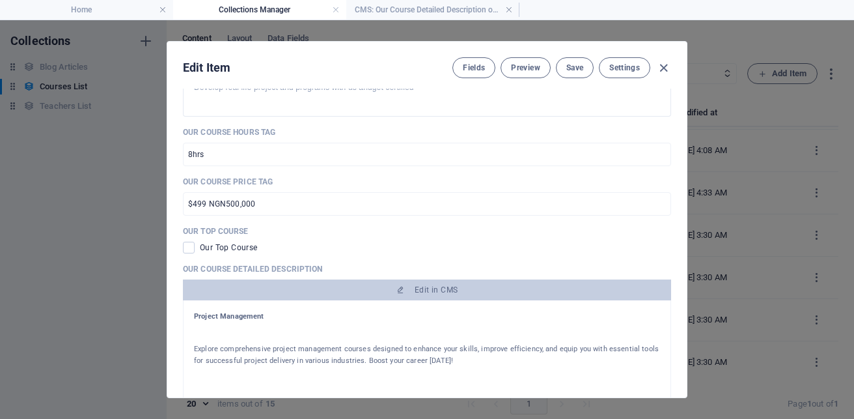
click at [253, 14] on h4 "Collections Manager" at bounding box center [259, 10] width 173 height 14
click at [682, 264] on div "Our Course Title Project Management ​ Our Course Slug www.example.com/courses-l…" at bounding box center [427, 243] width 520 height 309
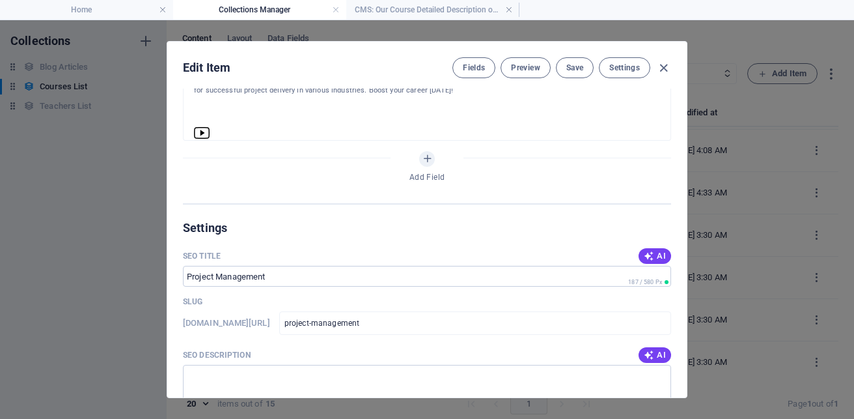
scroll to position [948, 0]
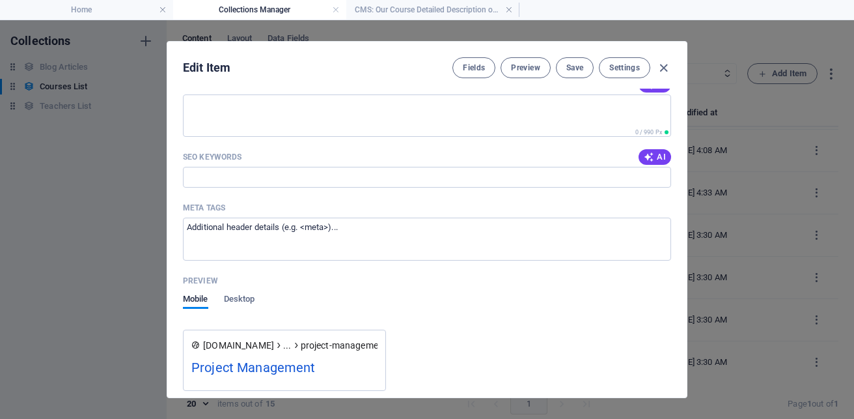
click at [683, 197] on div "Our Course Title Project Management ​ Our Course Slug www.example.com/courses-l…" at bounding box center [427, 243] width 520 height 309
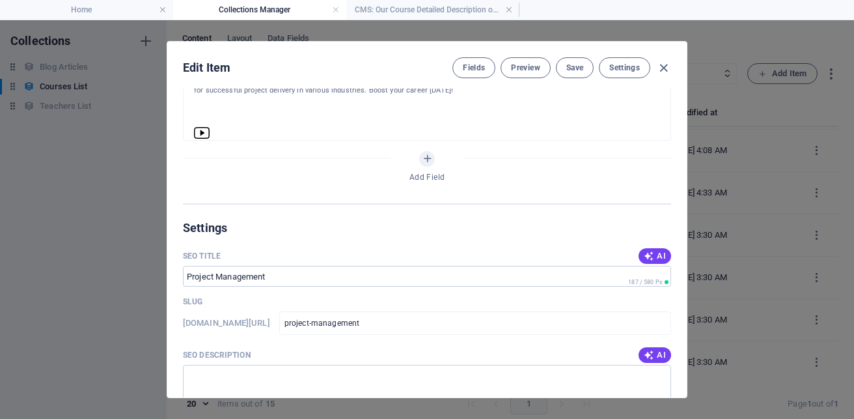
click at [682, 160] on div "Our Course Title Project Management ​ Our Course Slug www.example.com/courses-l…" at bounding box center [427, 243] width 520 height 309
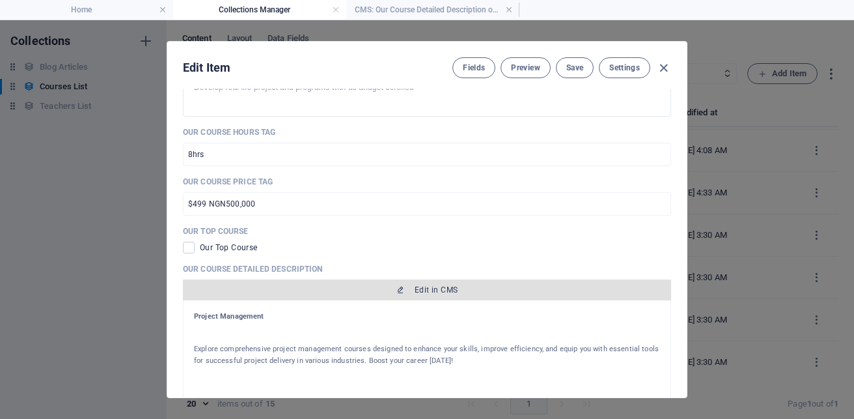
click at [439, 294] on span "Edit in CMS" at bounding box center [436, 290] width 43 height 10
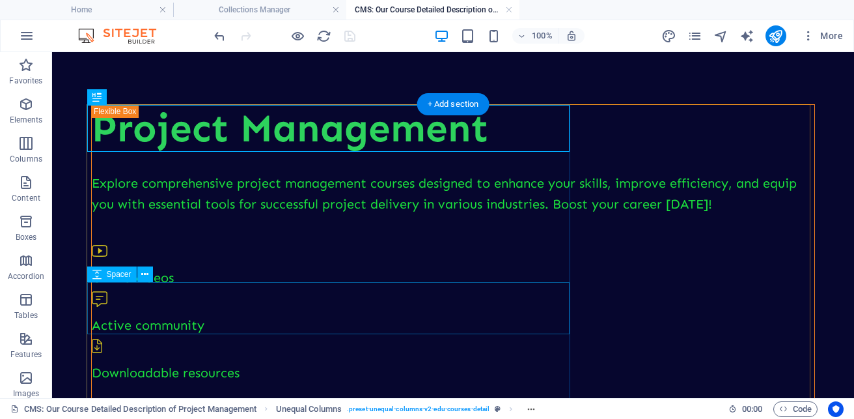
scroll to position [0, 0]
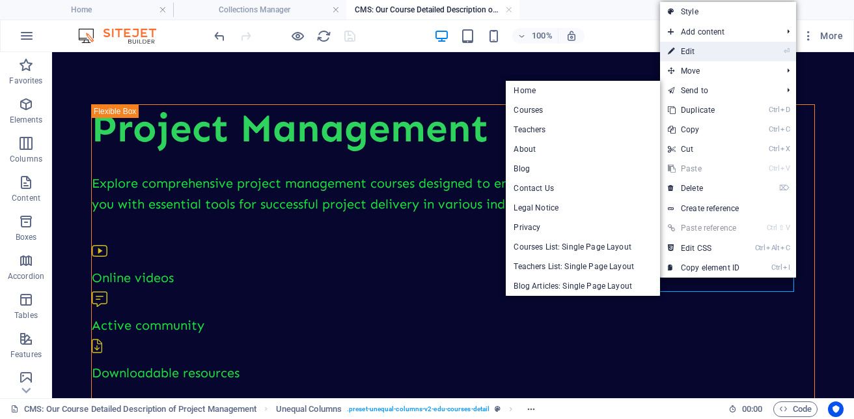
click at [691, 48] on link "⏎ Edit" at bounding box center [703, 52] width 87 height 20
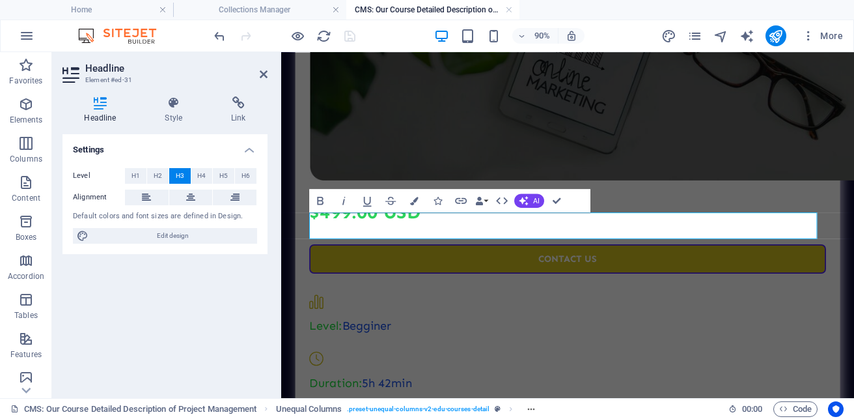
click at [458, 244] on h3 "$499.00 USD" at bounding box center [600, 229] width 574 height 29
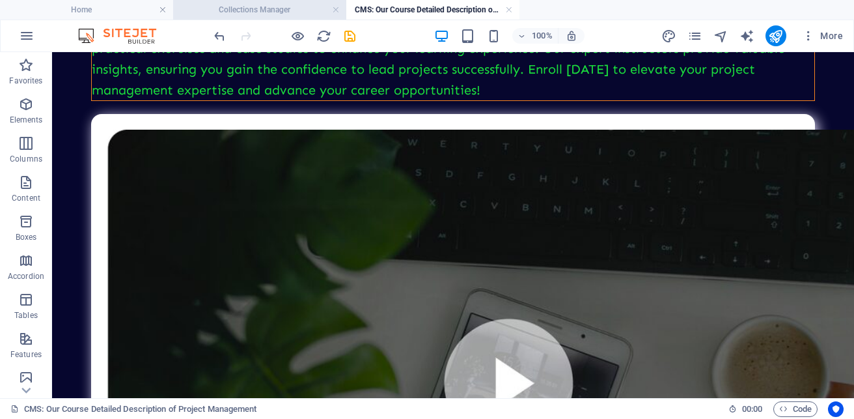
scroll to position [576, 0]
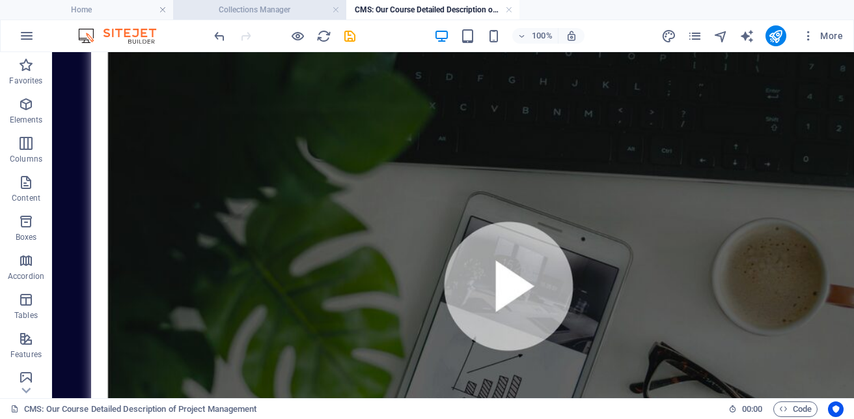
click at [254, 11] on h4 "Collections Manager" at bounding box center [259, 10] width 173 height 14
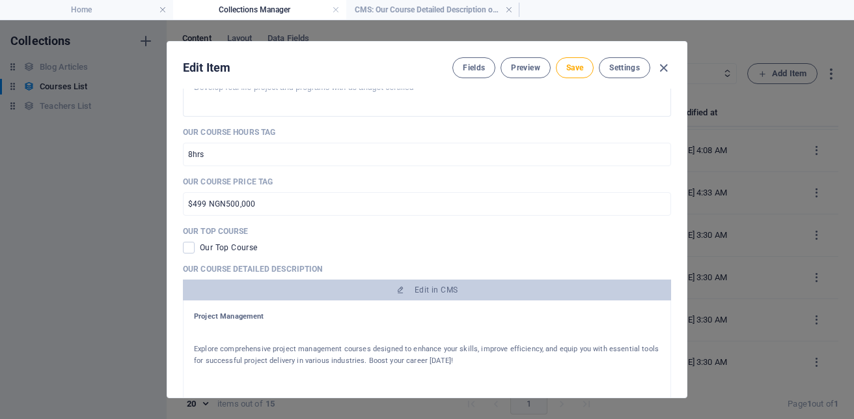
scroll to position [0, 0]
click at [578, 72] on span "Save" at bounding box center [575, 68] width 17 height 10
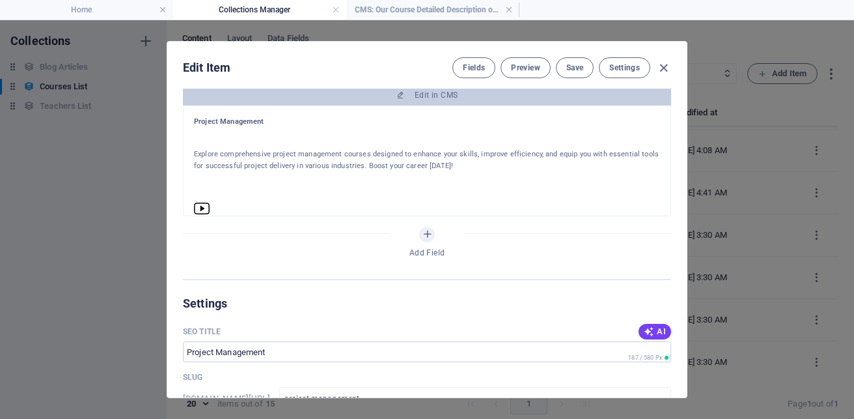
scroll to position [567, 0]
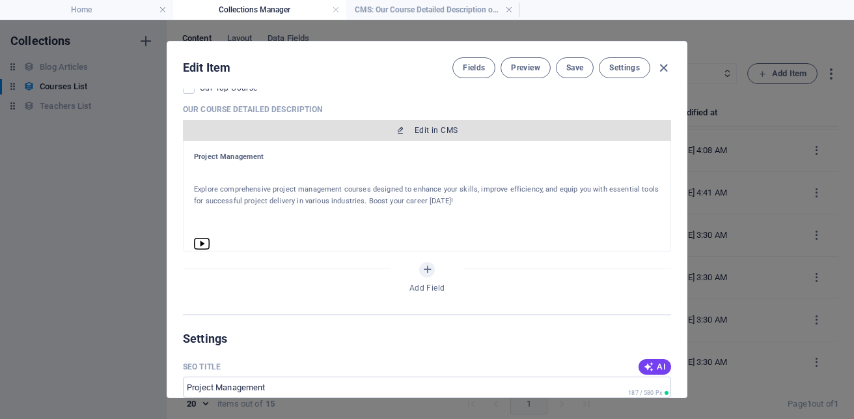
click at [466, 127] on span "Edit in CMS" at bounding box center [427, 130] width 478 height 10
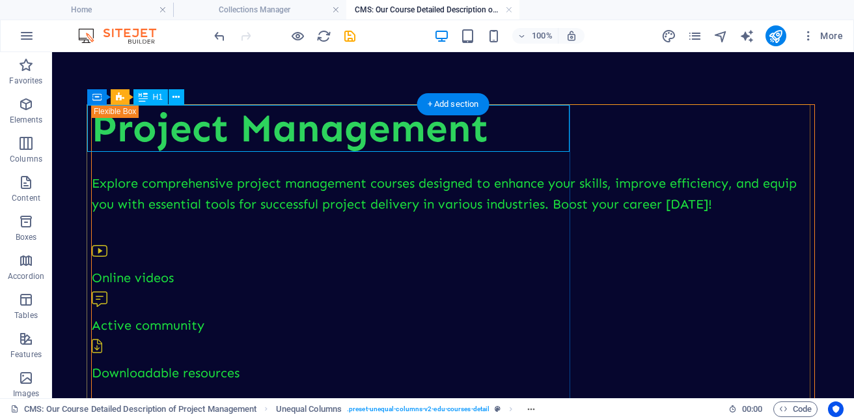
scroll to position [0, 0]
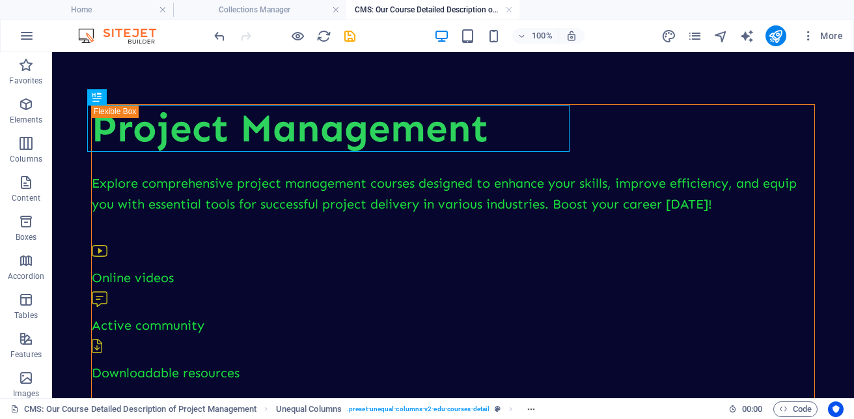
click at [350, 40] on icon "save" at bounding box center [350, 36] width 15 height 15
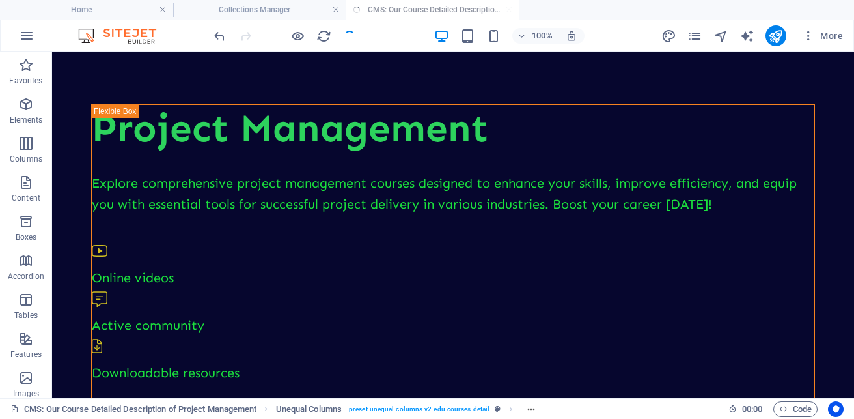
click at [350, 40] on div at bounding box center [285, 35] width 146 height 21
click at [351, 32] on div at bounding box center [285, 35] width 146 height 21
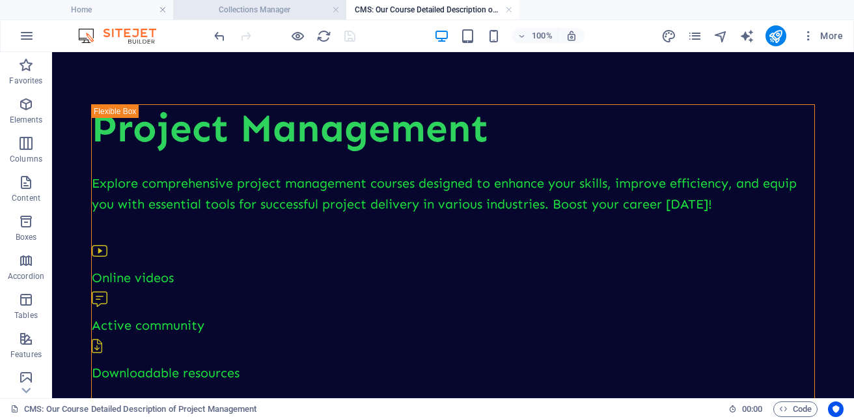
click at [257, 12] on h4 "Collections Manager" at bounding box center [259, 10] width 173 height 14
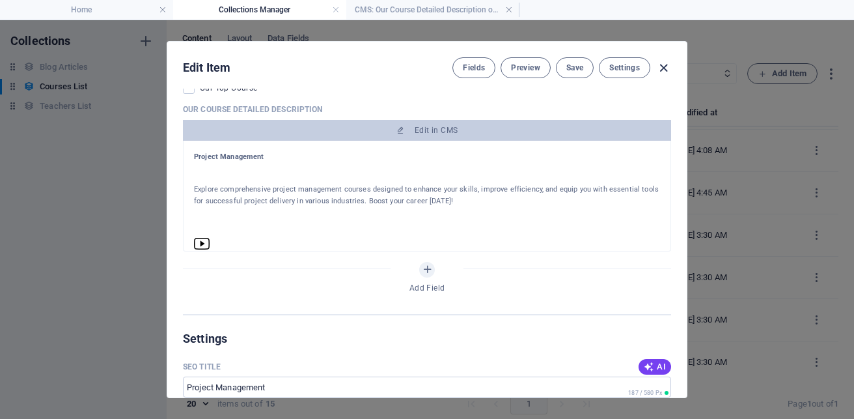
click at [662, 68] on icon "button" at bounding box center [663, 68] width 15 height 15
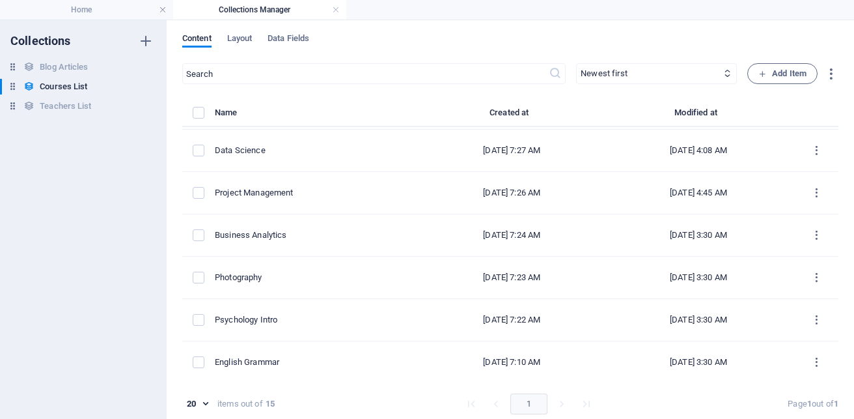
click at [836, 346] on div "Content Layout Data Fields ​ Newest first Oldest first Last modified Our Course…" at bounding box center [511, 219] width 688 height 399
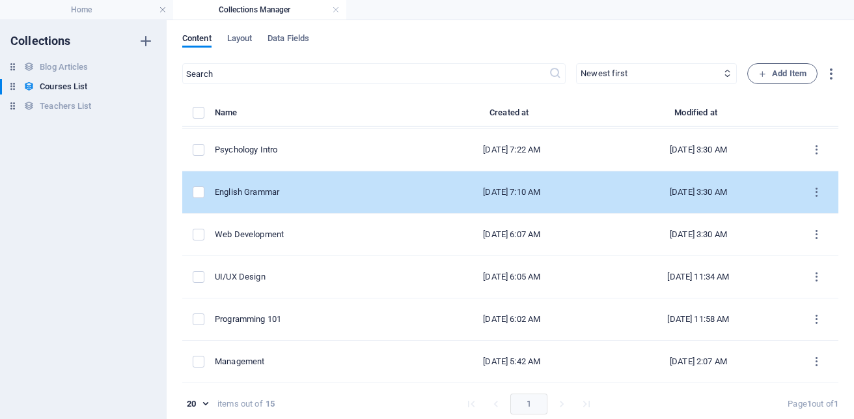
click at [268, 195] on div "English Grammar" at bounding box center [313, 192] width 196 height 12
select select "Speaking"
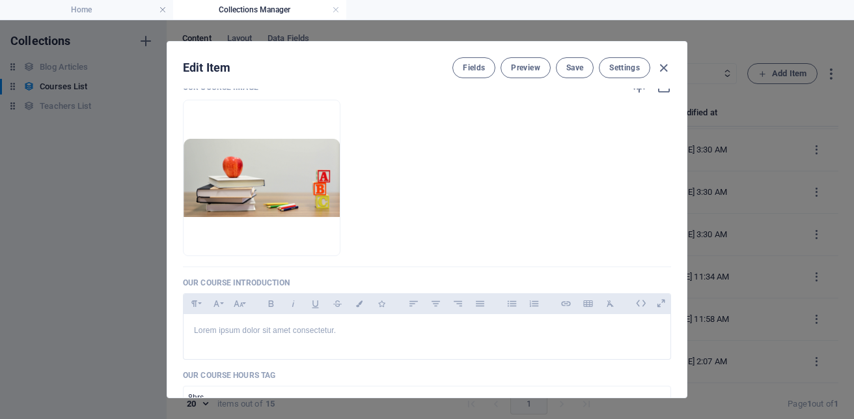
scroll to position [213, 0]
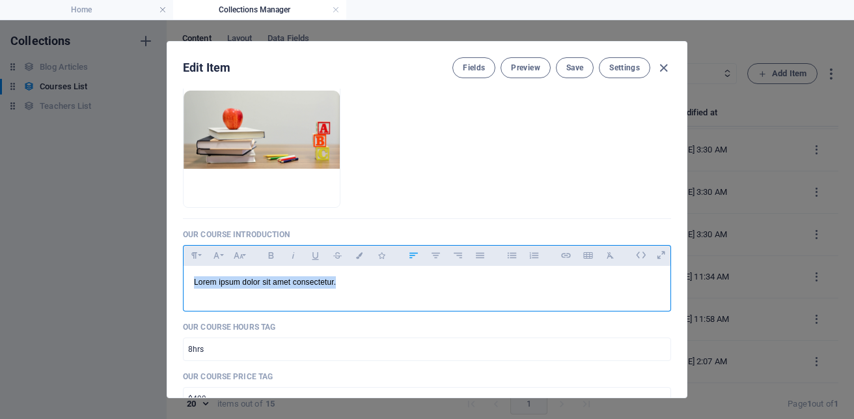
drag, startPoint x: 346, startPoint y: 279, endPoint x: 187, endPoint y: 282, distance: 159.6
click at [187, 282] on div "Lorem ipsum dolor sit amet consectetur." at bounding box center [427, 285] width 487 height 39
click at [244, 278] on p "Explore Grammer" at bounding box center [427, 282] width 466 height 12
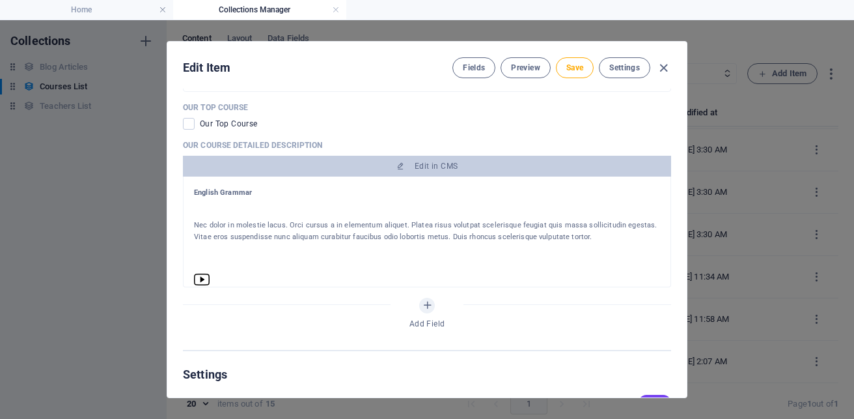
scroll to position [586, 0]
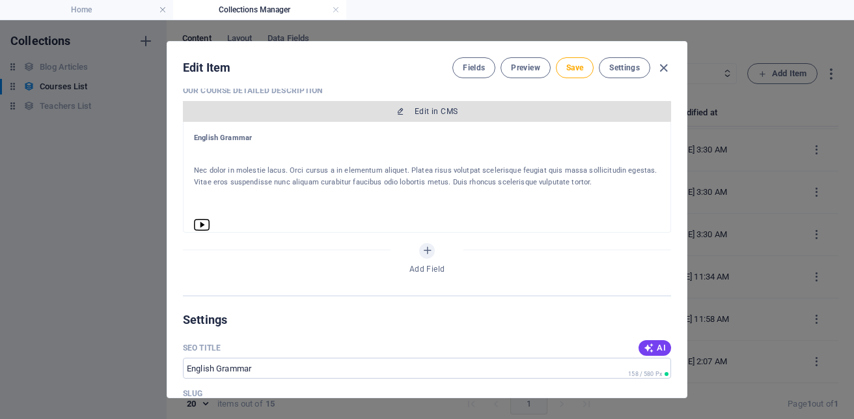
click at [497, 110] on span "Edit in CMS" at bounding box center [427, 111] width 478 height 10
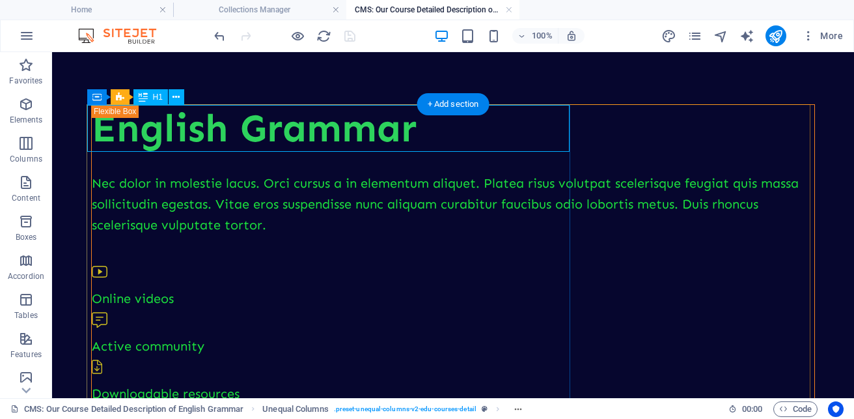
scroll to position [0, 0]
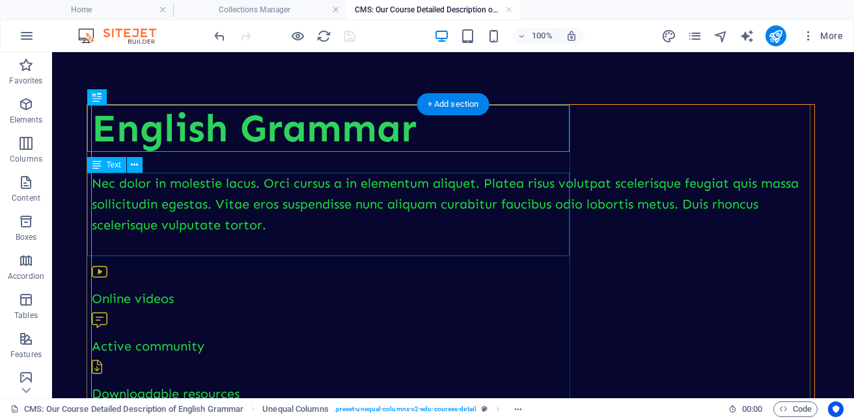
click at [165, 169] on div at bounding box center [453, 162] width 723 height 21
click at [133, 184] on div "Nec dolor in molestie lacus. Orci cursus a in elementum aliquet. Platea risus v…" at bounding box center [453, 204] width 723 height 63
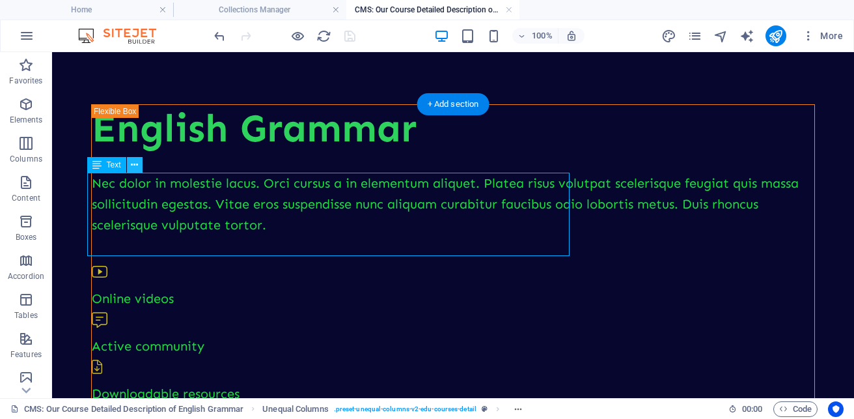
click at [133, 169] on icon at bounding box center [134, 165] width 7 height 14
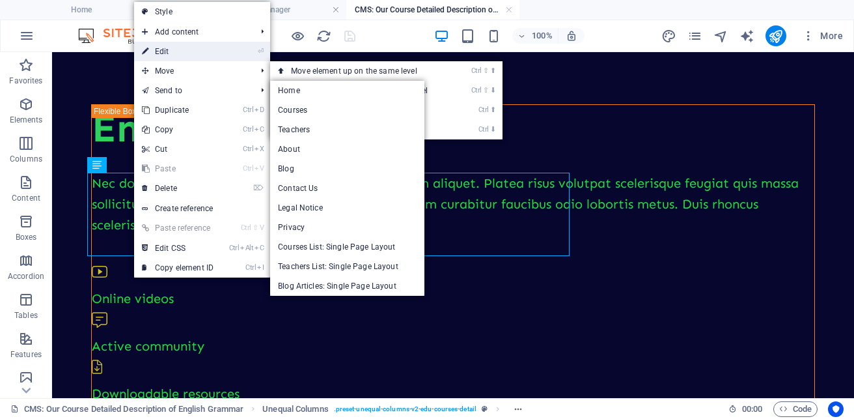
click at [167, 48] on link "⏎ Edit" at bounding box center [177, 52] width 87 height 20
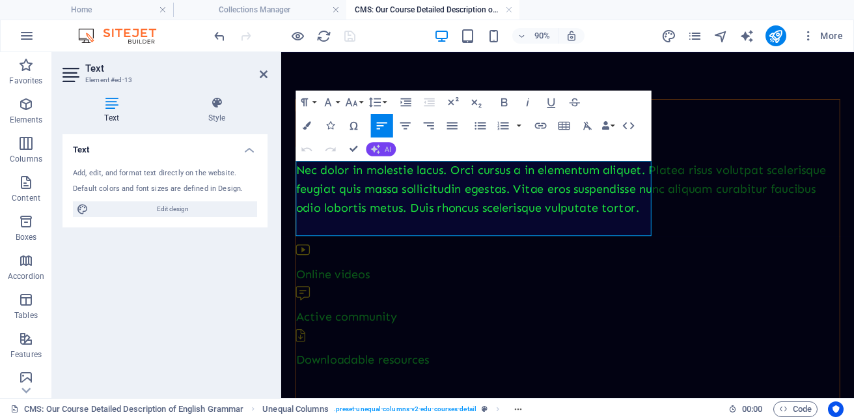
drag, startPoint x: 317, startPoint y: 158, endPoint x: 384, endPoint y: 148, distance: 67.8
click at [384, 148] on button "AI" at bounding box center [382, 149] width 30 height 14
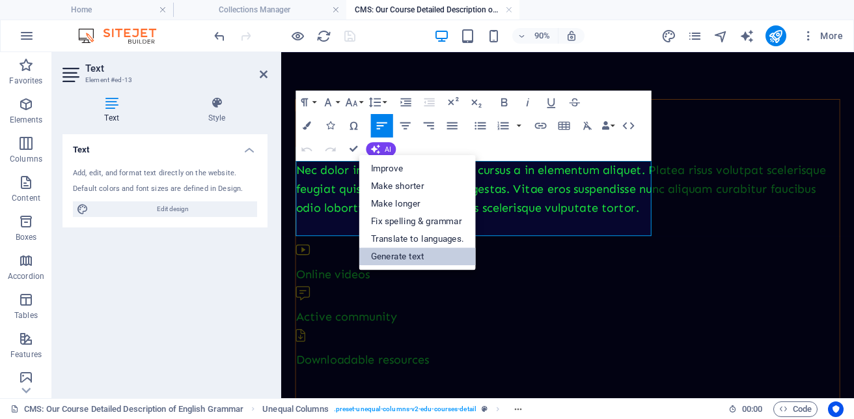
click at [382, 257] on link "Generate text" at bounding box center [417, 256] width 117 height 18
select select "English"
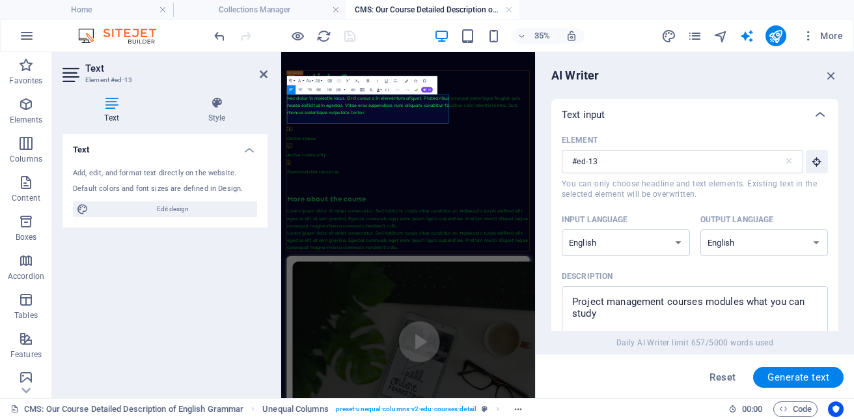
click at [427, 89] on button "AI" at bounding box center [427, 89] width 12 height 5
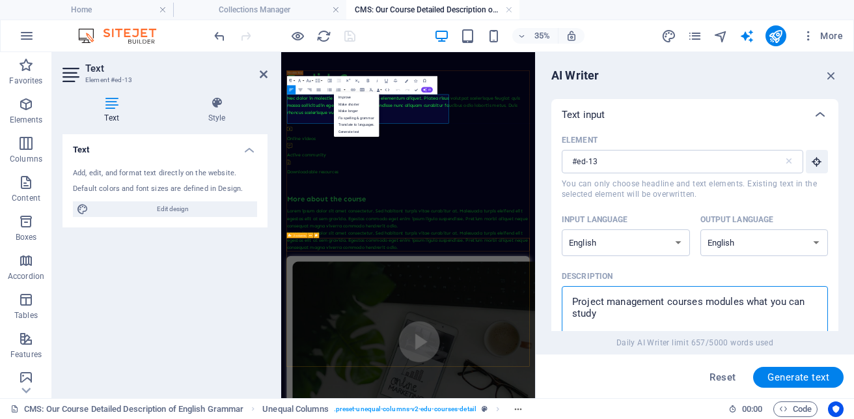
drag, startPoint x: 940, startPoint y: 367, endPoint x: 918, endPoint y: 669, distance: 303.6
click at [606, 311] on textarea "Project management courses modules what you can study" at bounding box center [695, 313] width 253 height 42
drag, startPoint x: 613, startPoint y: 315, endPoint x: 564, endPoint y: 298, distance: 51.9
click at [560, 297] on div "Element #ed-13 ​ You can only choose headline and text elements. Existing text …" at bounding box center [695, 246] width 287 height 232
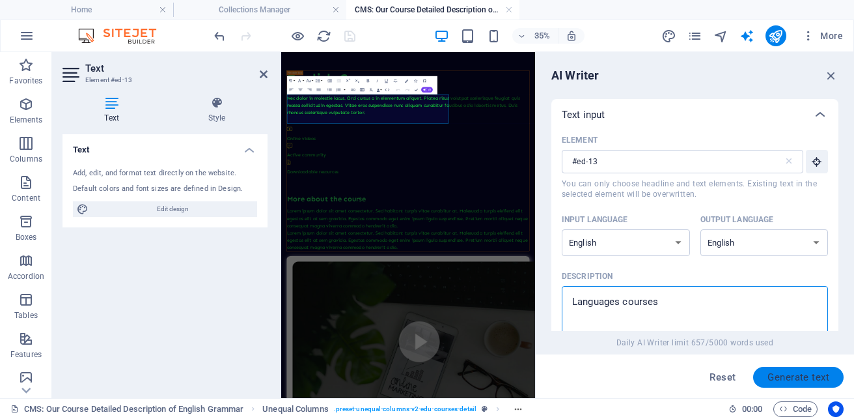
type textarea "Languages courses"
click at [782, 370] on button "Generate text" at bounding box center [799, 377] width 91 height 21
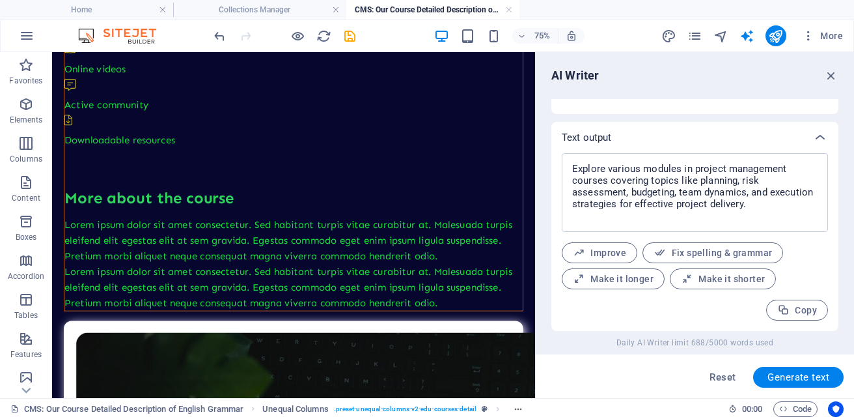
scroll to position [289, 0]
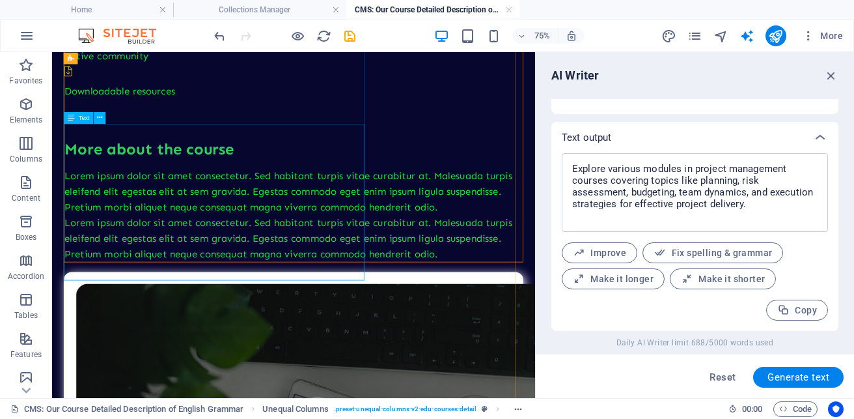
click at [203, 207] on div "Lorem ipsum dolor sit amet consectetur. Sed habitant turpis vitae curabitur at.…" at bounding box center [374, 268] width 612 height 125
click at [102, 120] on icon at bounding box center [99, 117] width 5 height 10
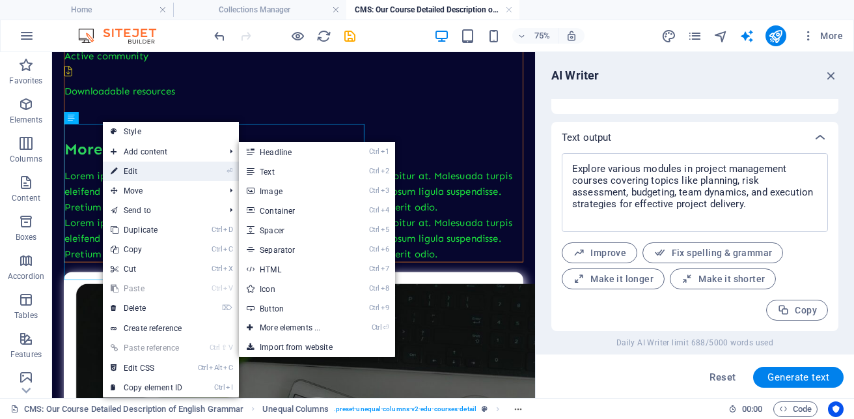
click at [136, 170] on link "⏎ Edit" at bounding box center [146, 172] width 87 height 20
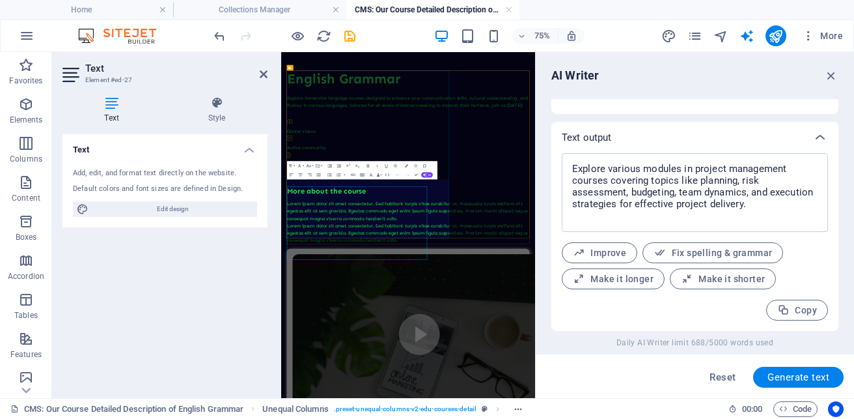
type input "#ed-27"
click at [429, 174] on span "AI" at bounding box center [430, 174] width 3 height 3
click at [356, 214] on link "Generate text" at bounding box center [357, 216] width 46 height 7
type input "75"
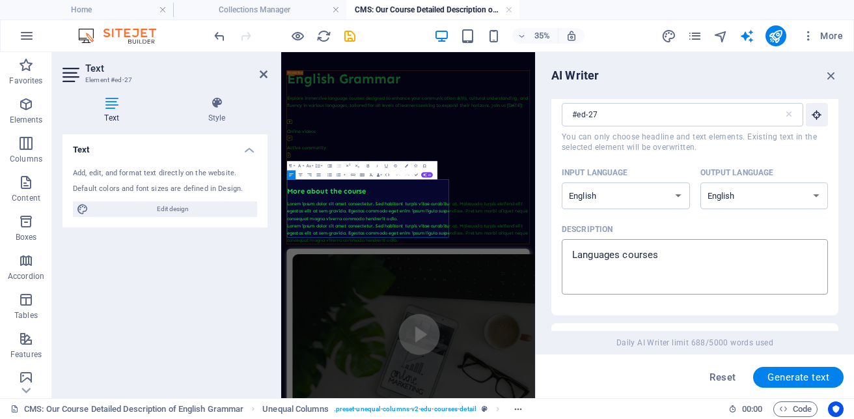
scroll to position [49, 0]
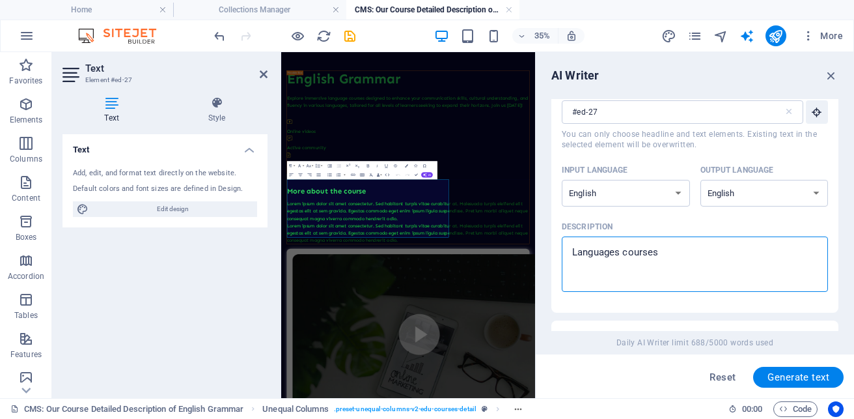
drag, startPoint x: 680, startPoint y: 251, endPoint x: 569, endPoint y: 261, distance: 111.1
click at [569, 261] on textarea "Languages courses" at bounding box center [695, 264] width 253 height 42
drag, startPoint x: 669, startPoint y: 261, endPoint x: 539, endPoint y: 251, distance: 130.7
click at [538, 251] on aside "AI Writer Text input Element #ed-27 ​ You can only choose headline and text ele…" at bounding box center [694, 225] width 319 height 346
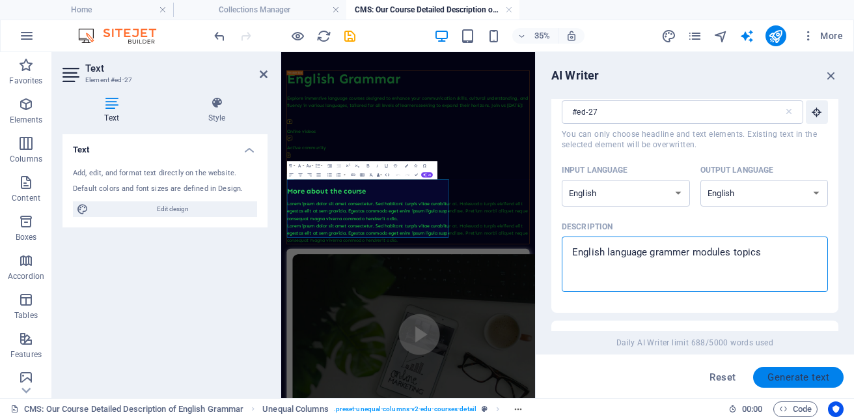
type textarea "English language grammer modules topics"
click at [770, 371] on button "Generate text" at bounding box center [799, 377] width 91 height 21
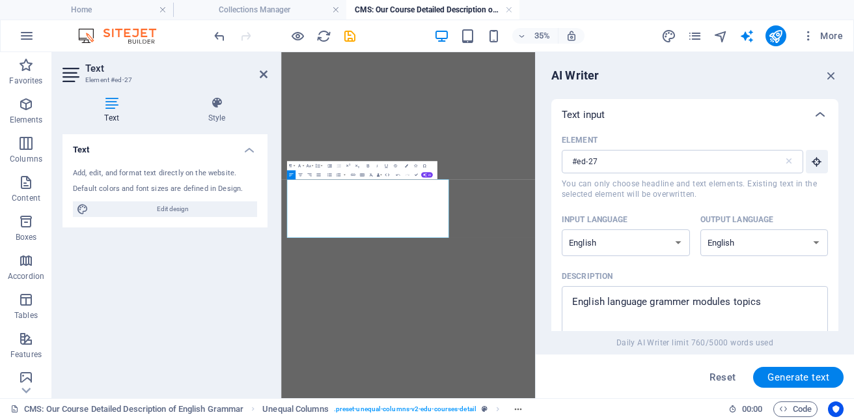
select select "English"
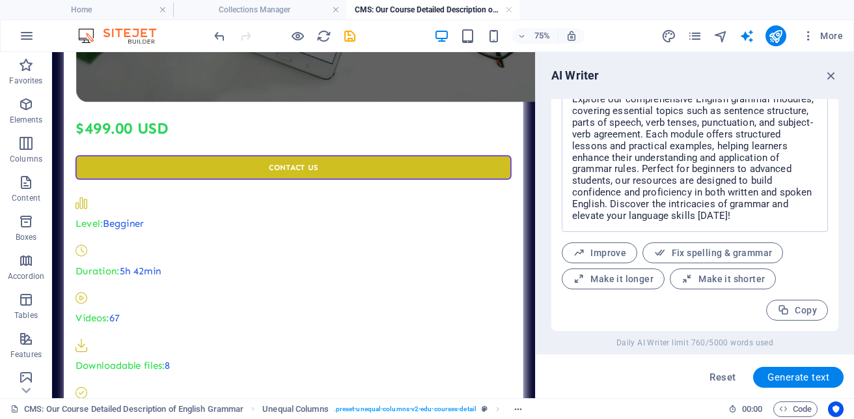
scroll to position [904, 0]
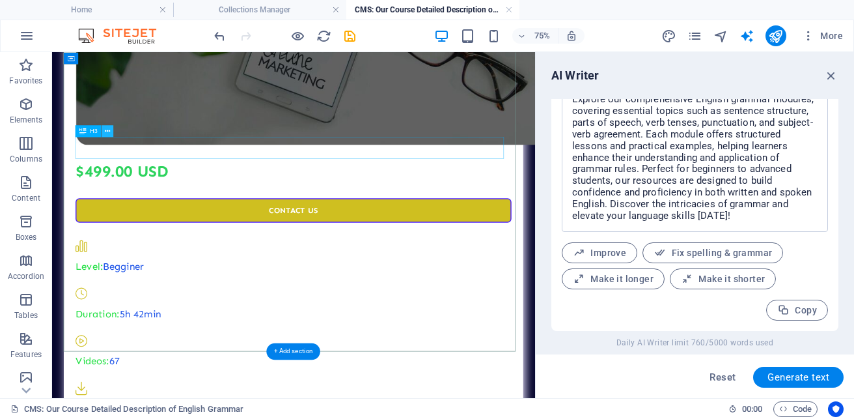
click at [111, 134] on button at bounding box center [108, 131] width 12 height 12
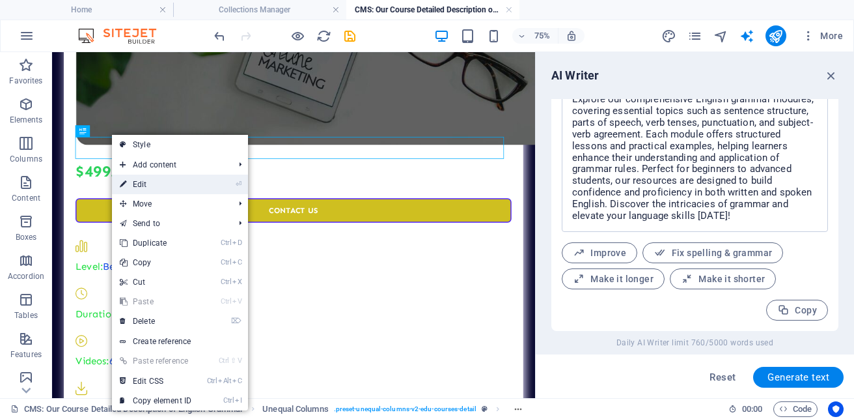
click at [148, 183] on link "⏎ Edit" at bounding box center [155, 185] width 87 height 20
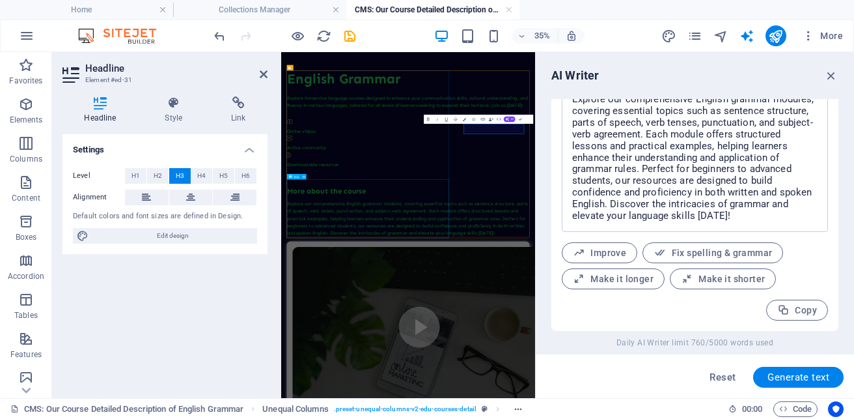
type input "#ed-31"
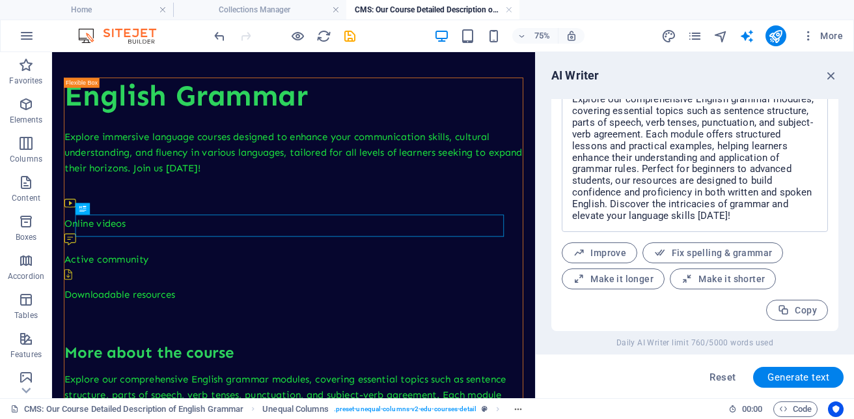
scroll to position [800, 0]
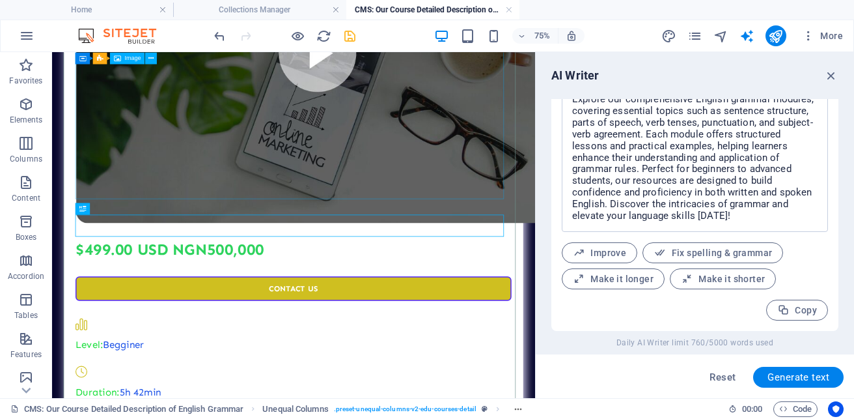
click at [350, 42] on icon "save" at bounding box center [350, 36] width 15 height 15
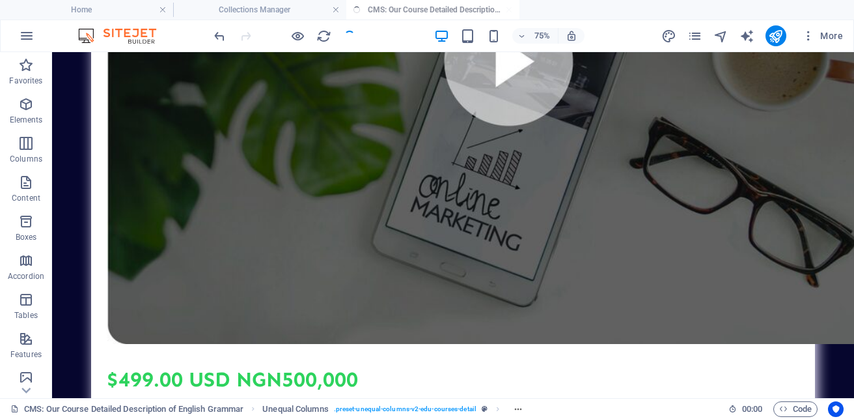
click at [352, 39] on div at bounding box center [285, 35] width 146 height 21
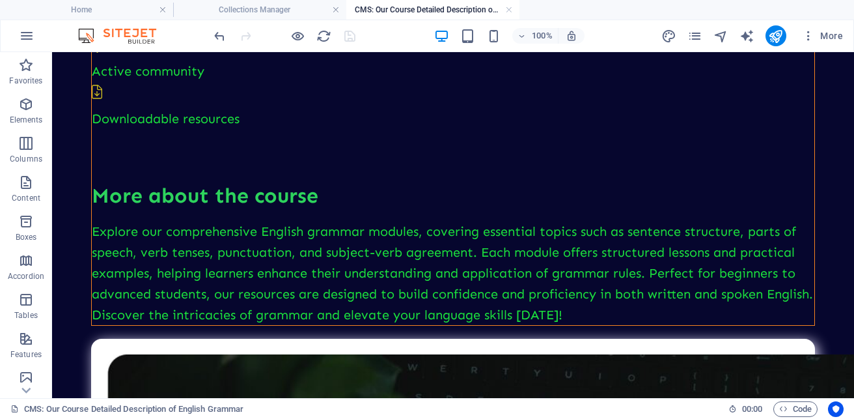
scroll to position [558, 0]
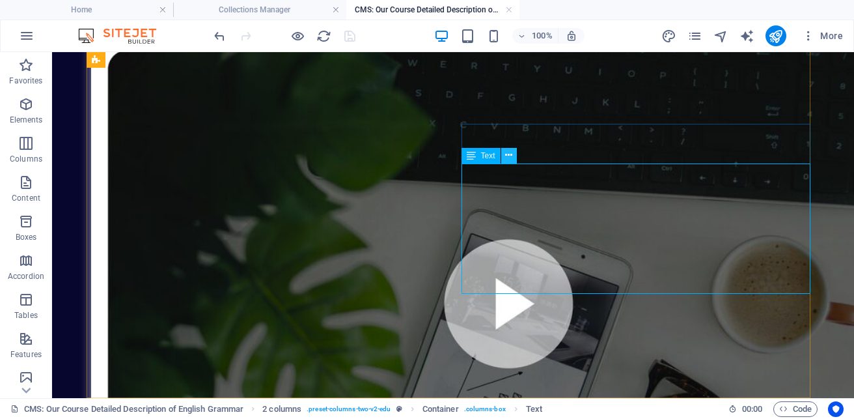
click at [510, 158] on icon at bounding box center [508, 155] width 7 height 14
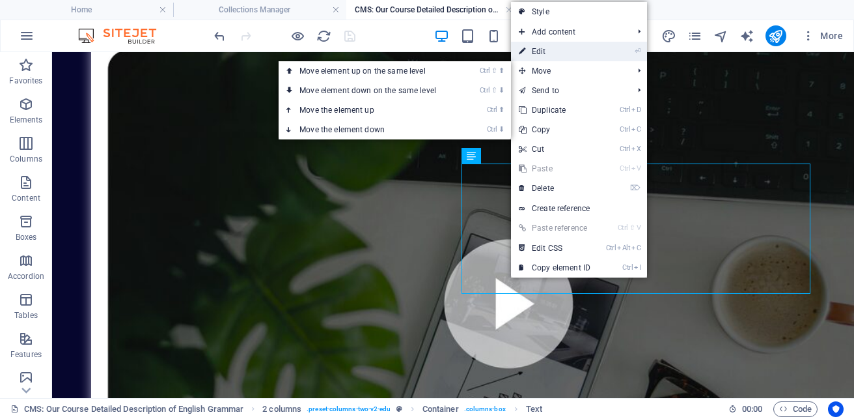
click at [546, 51] on link "⏎ Edit" at bounding box center [554, 52] width 87 height 20
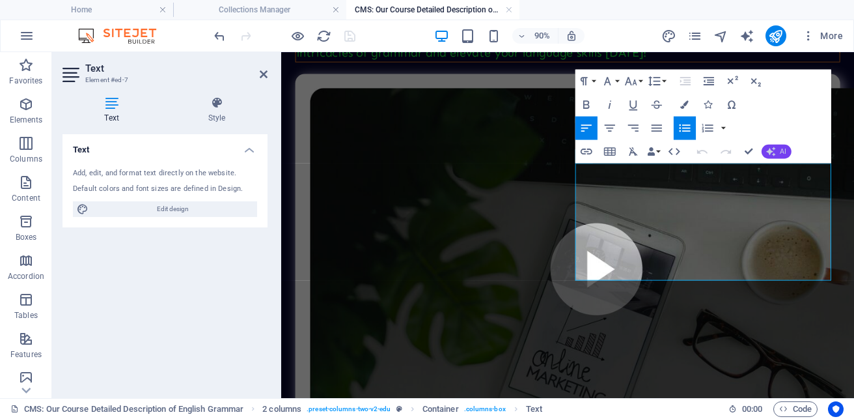
drag, startPoint x: 595, startPoint y: 101, endPoint x: 774, endPoint y: 152, distance: 185.7
click at [774, 152] on icon "button" at bounding box center [771, 151] width 9 height 9
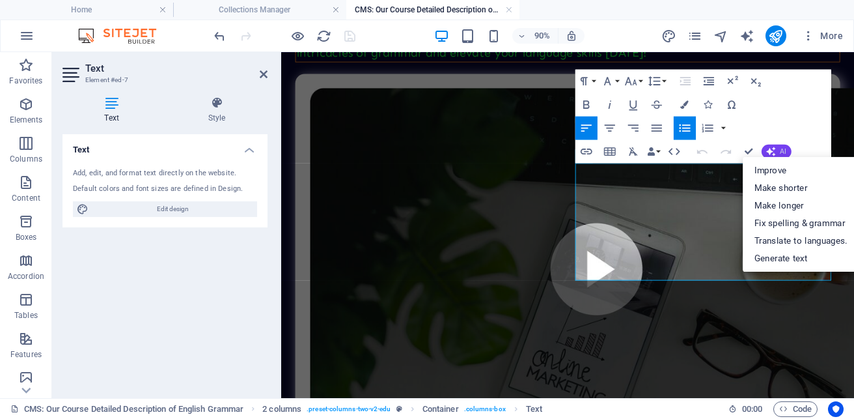
scroll to position [1293, 0]
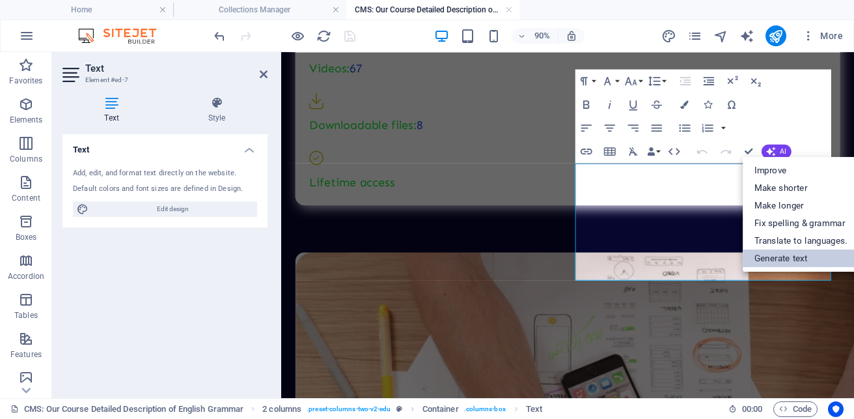
click at [794, 257] on link "Generate text" at bounding box center [801, 258] width 117 height 18
select select "English"
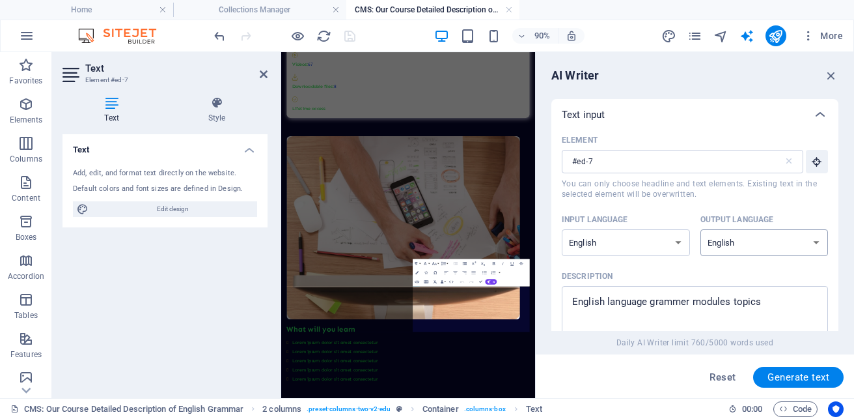
scroll to position [0, 0]
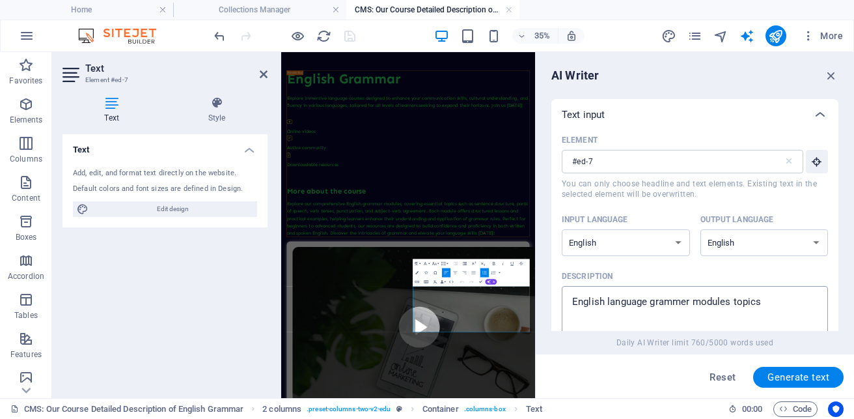
click at [765, 305] on textarea "English language grammer modules topics" at bounding box center [695, 313] width 253 height 42
type textarea "English language grammer modules topics what to learn"
click at [805, 375] on span "Generate text" at bounding box center [799, 377] width 62 height 10
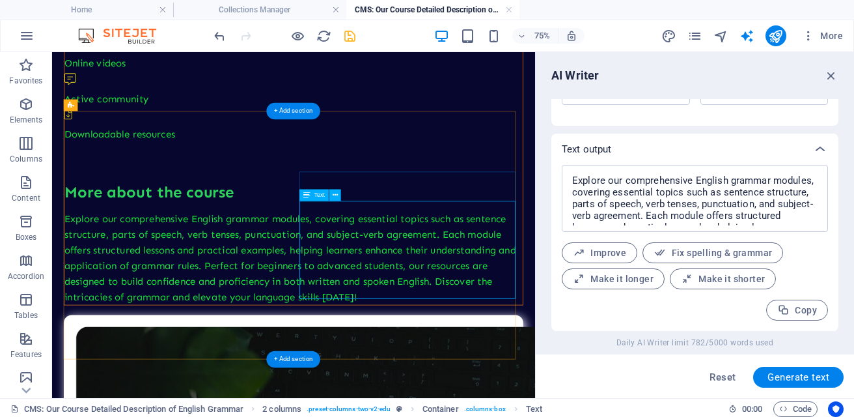
scroll to position [1224, 0]
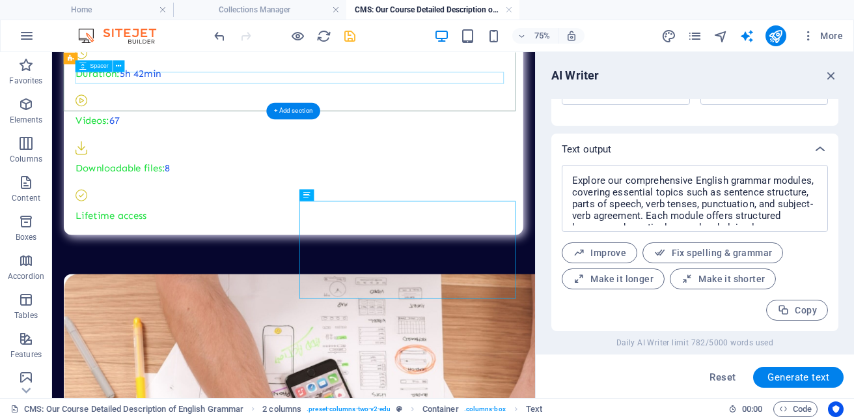
click at [357, 36] on icon "save" at bounding box center [350, 36] width 15 height 15
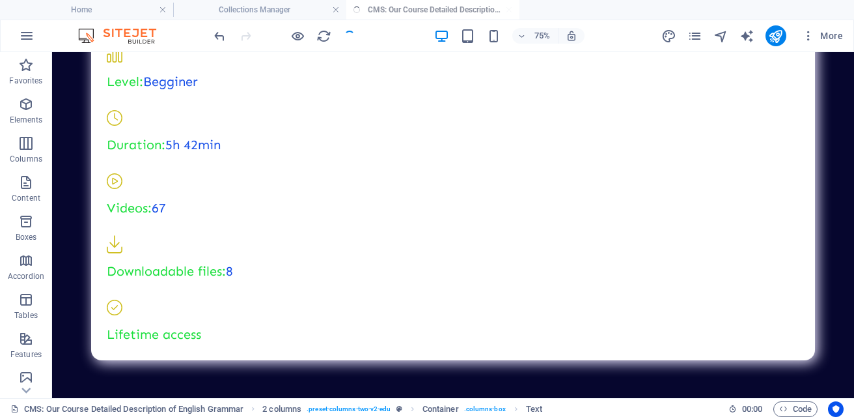
click at [357, 36] on div at bounding box center [285, 35] width 146 height 21
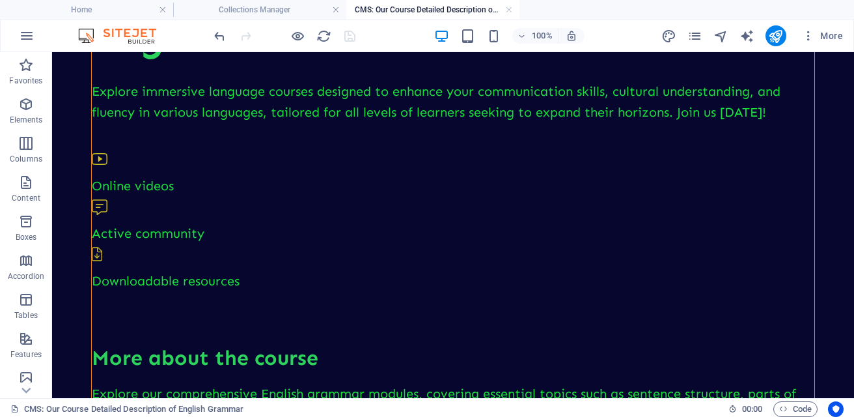
scroll to position [0, 0]
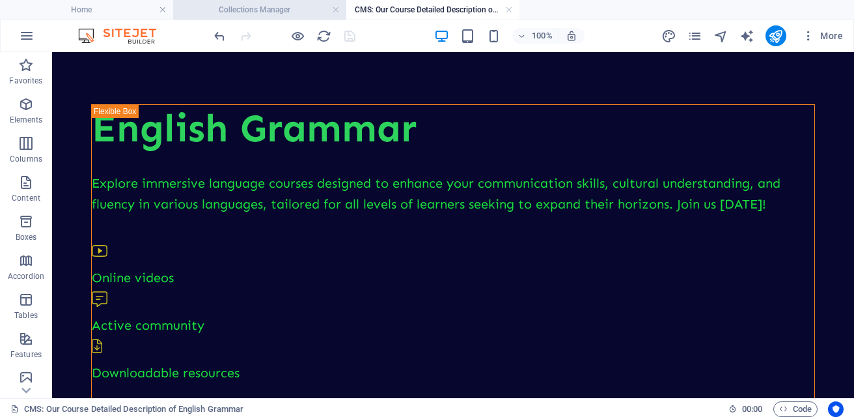
click at [281, 12] on h4 "Collections Manager" at bounding box center [259, 10] width 173 height 14
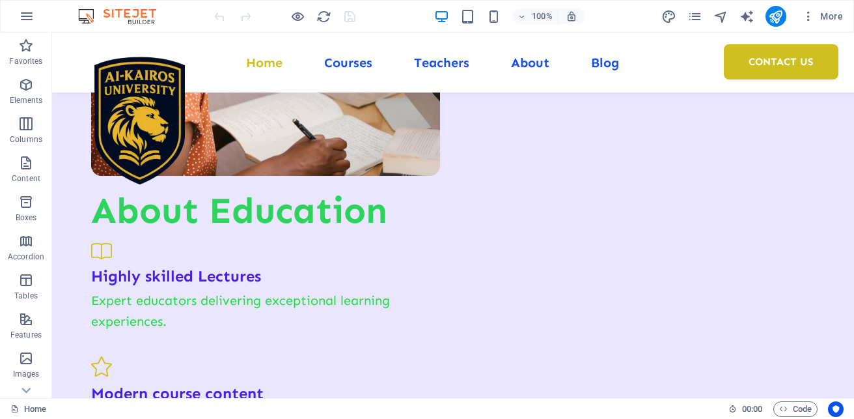
scroll to position [2431, 0]
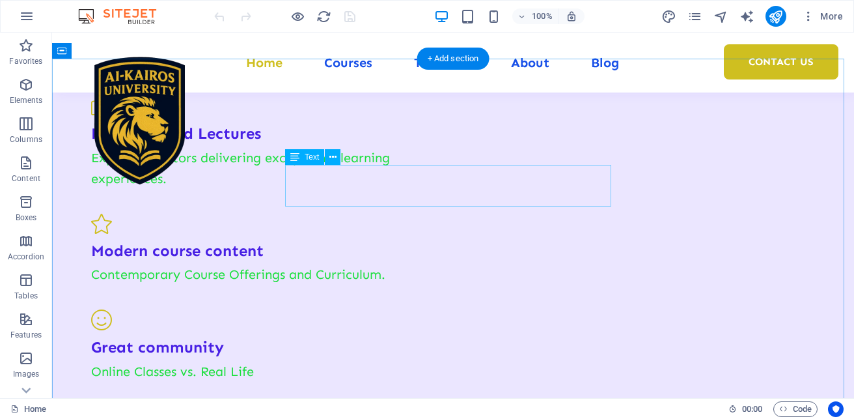
click at [332, 161] on icon at bounding box center [333, 157] width 7 height 14
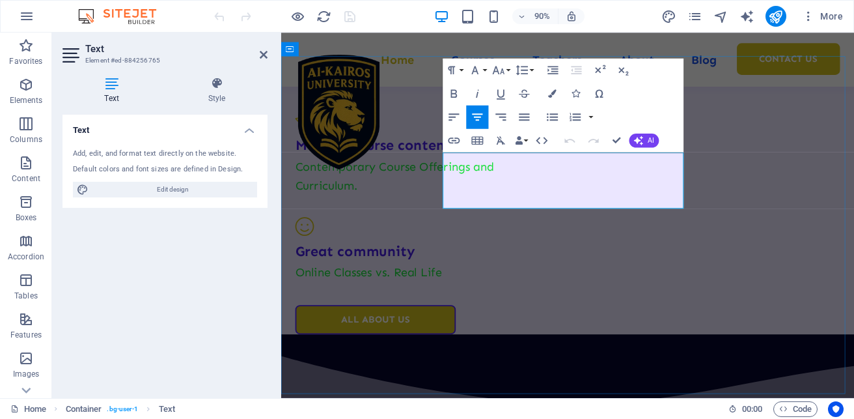
drag, startPoint x: 476, startPoint y: 174, endPoint x: 652, endPoint y: 218, distance: 181.2
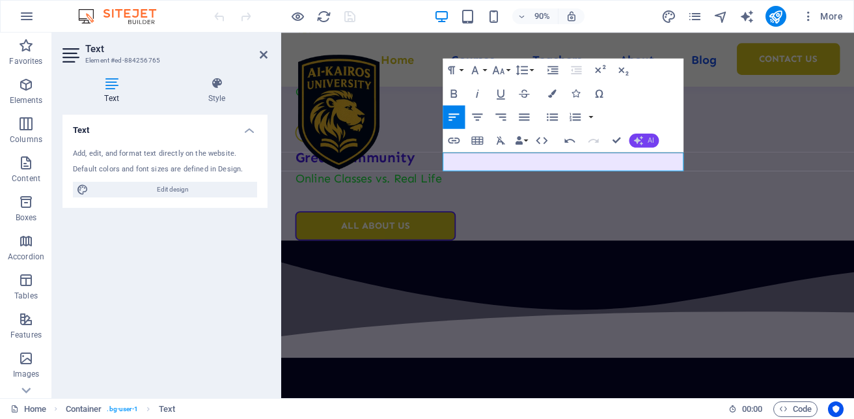
click at [0, 0] on icon "button" at bounding box center [0, 0] width 0 height 0
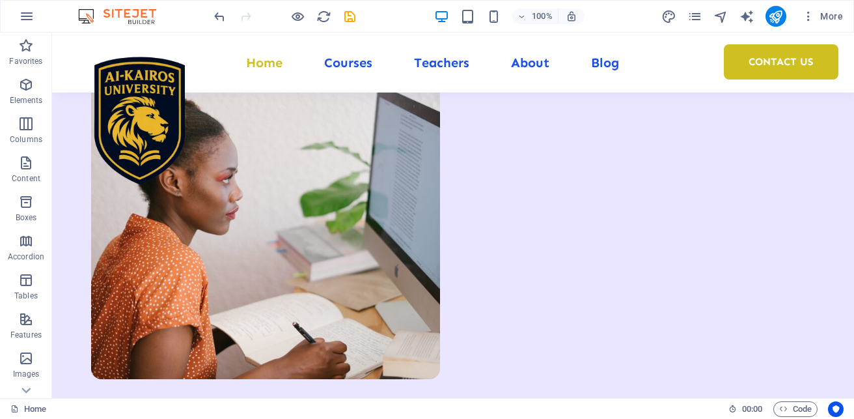
scroll to position [2457, 0]
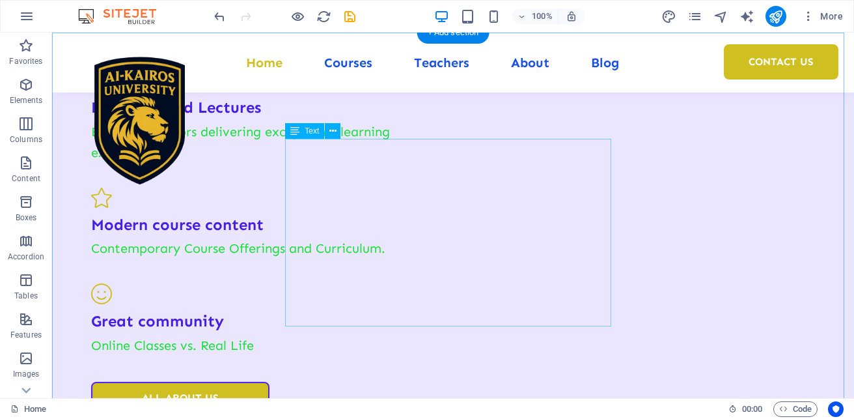
click at [333, 130] on icon at bounding box center [333, 131] width 7 height 14
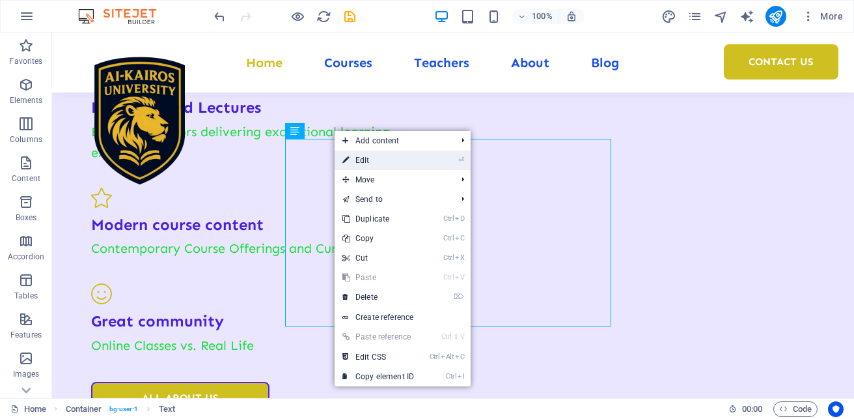
click at [354, 156] on link "⏎ Edit" at bounding box center [378, 160] width 87 height 20
select select "%"
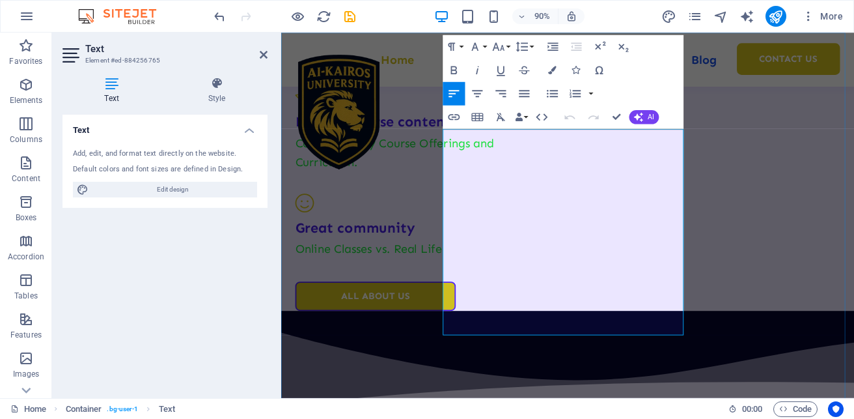
scroll to position [2562, 0]
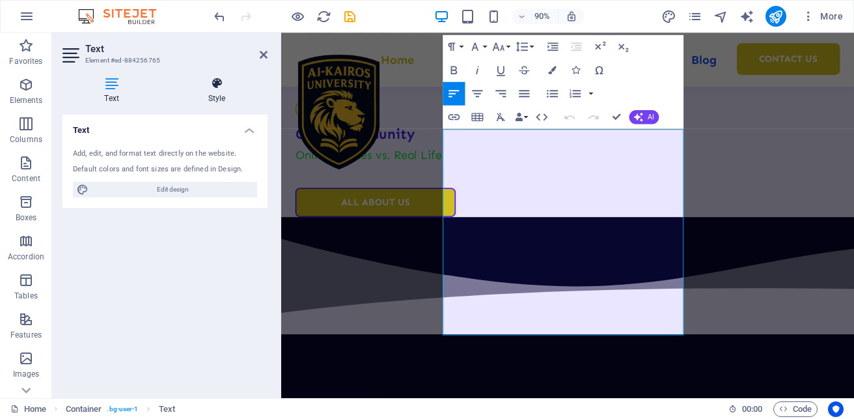
click at [208, 92] on h4 "Style" at bounding box center [217, 90] width 102 height 27
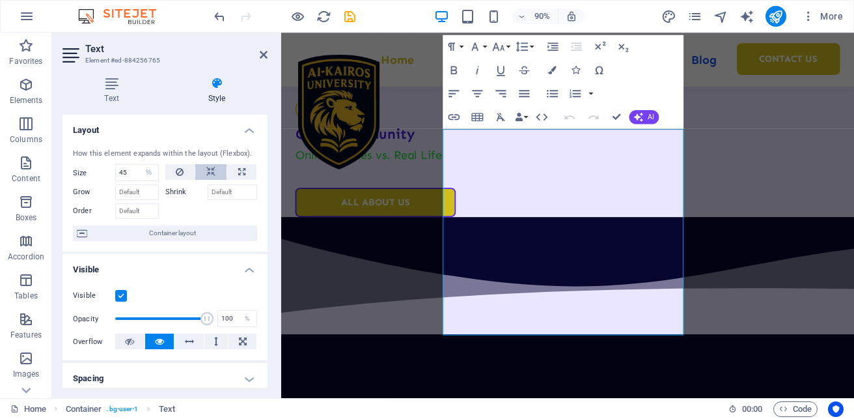
click at [208, 172] on icon at bounding box center [210, 172] width 9 height 16
select select "DISABLED_OPTION_VALUE"
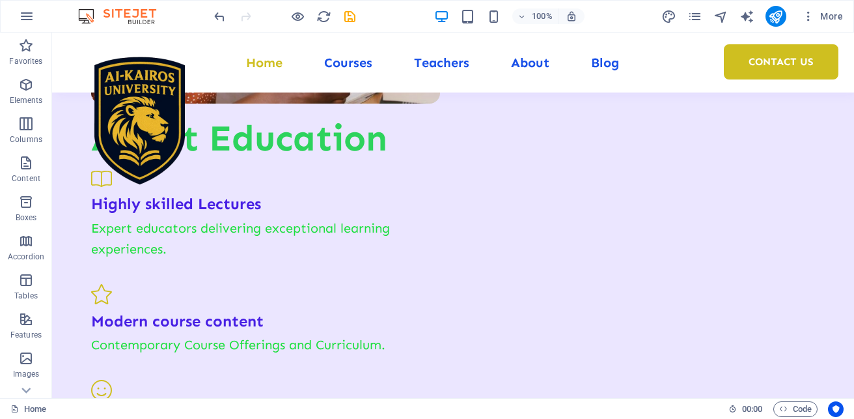
scroll to position [2195, 0]
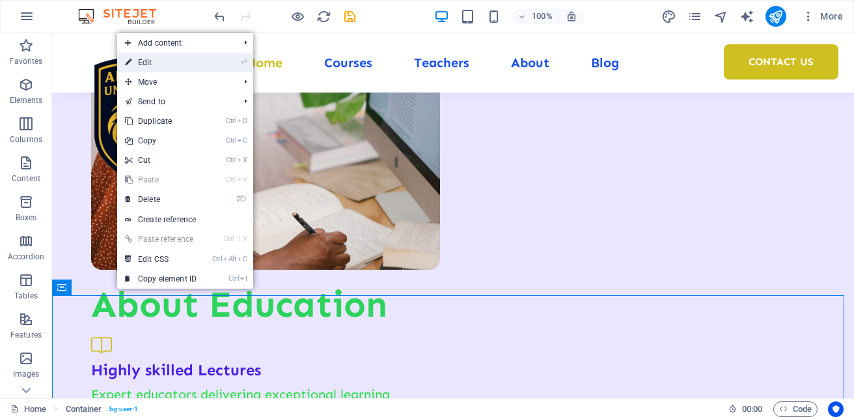
click at [151, 64] on link "⏎ Edit" at bounding box center [160, 63] width 87 height 20
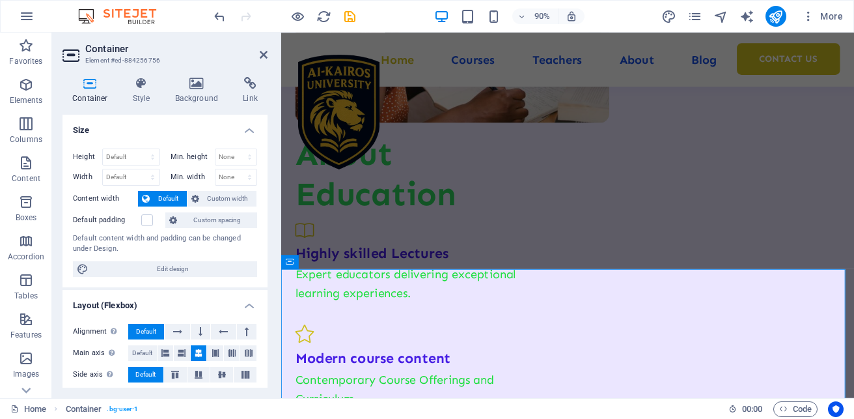
scroll to position [2300, 0]
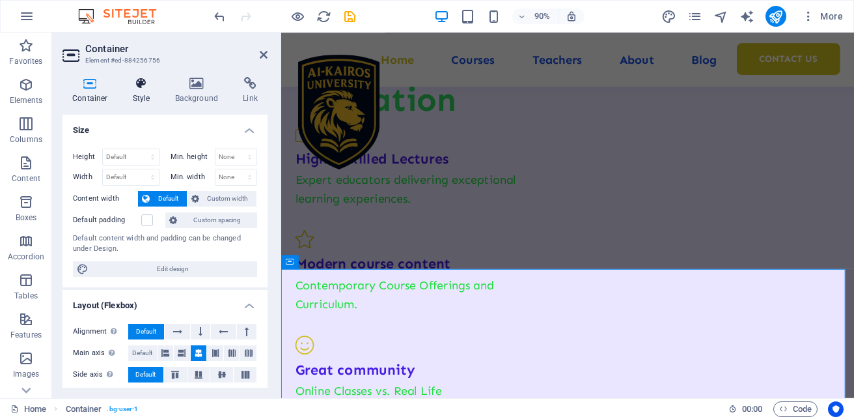
click at [134, 90] on h4 "Style" at bounding box center [144, 90] width 42 height 27
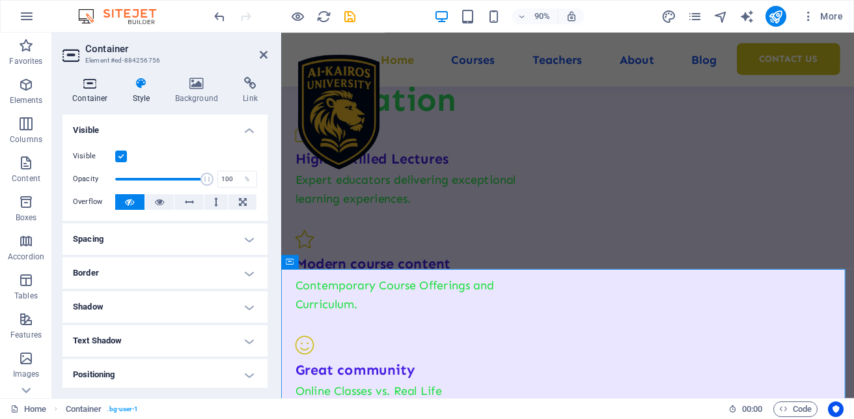
click at [102, 90] on h4 "Container" at bounding box center [93, 90] width 61 height 27
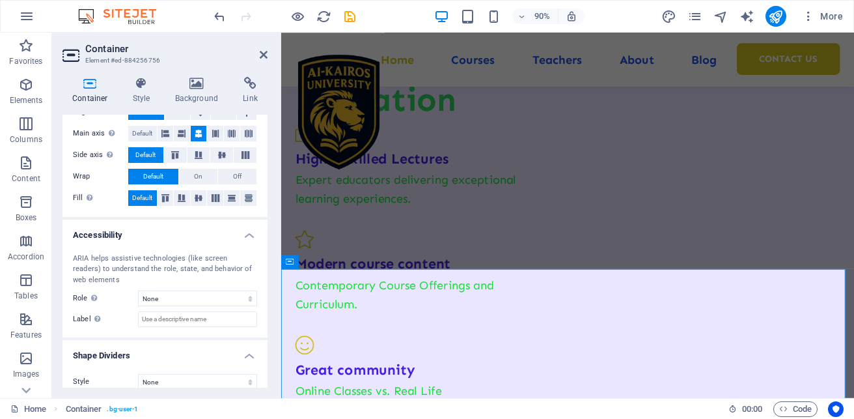
scroll to position [232, 0]
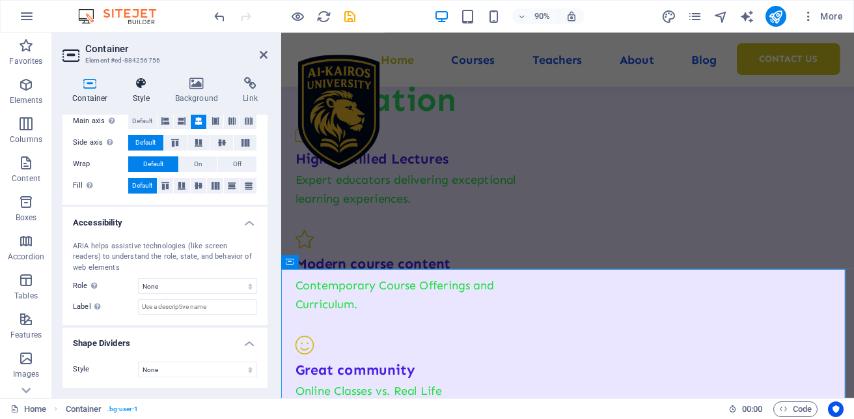
click at [151, 89] on icon at bounding box center [141, 83] width 37 height 13
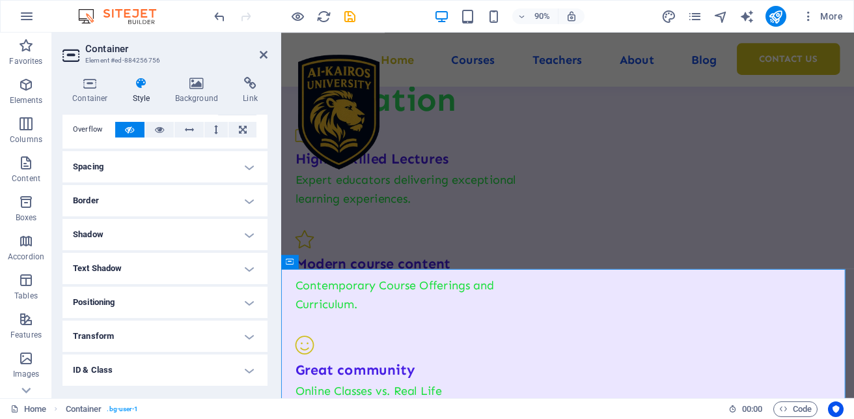
scroll to position [138, 0]
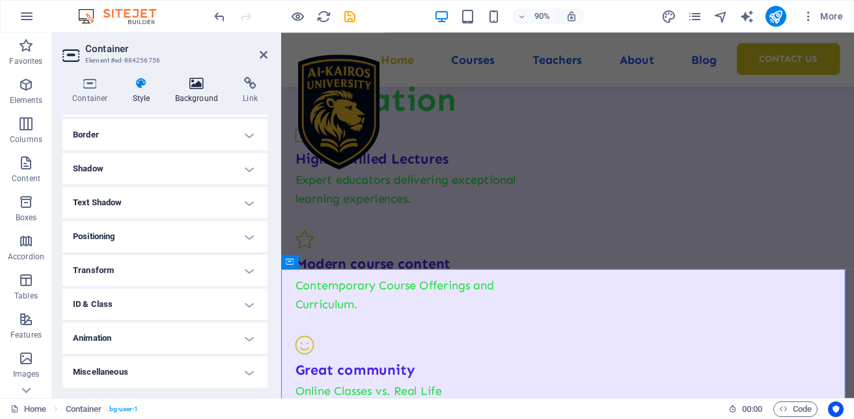
click at [203, 93] on h4 "Background" at bounding box center [199, 90] width 68 height 27
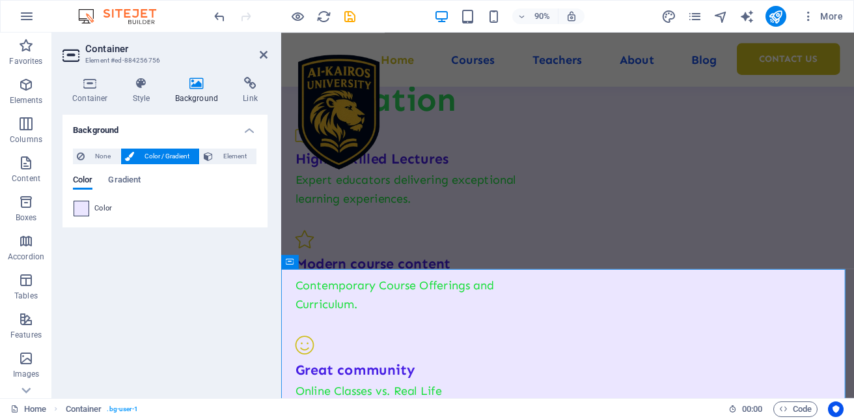
click at [85, 212] on span at bounding box center [81, 208] width 14 height 14
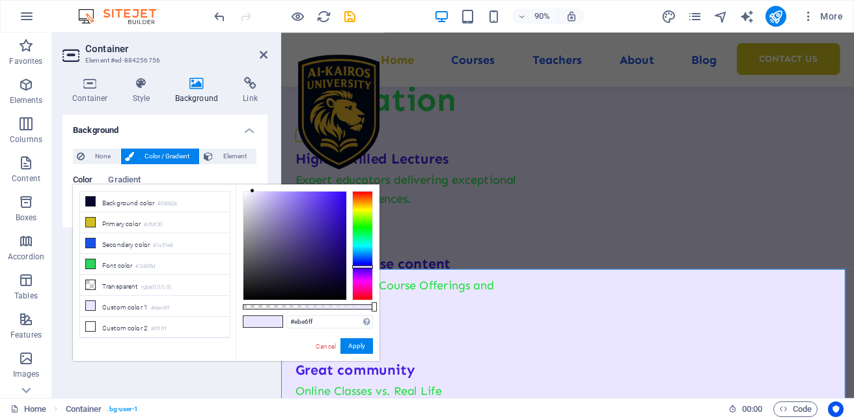
click at [337, 204] on div at bounding box center [295, 245] width 103 height 108
click at [335, 257] on div at bounding box center [295, 245] width 103 height 108
click at [343, 286] on div at bounding box center [295, 245] width 103 height 108
click at [147, 245] on li "Secondary color #1a51e8" at bounding box center [155, 243] width 150 height 21
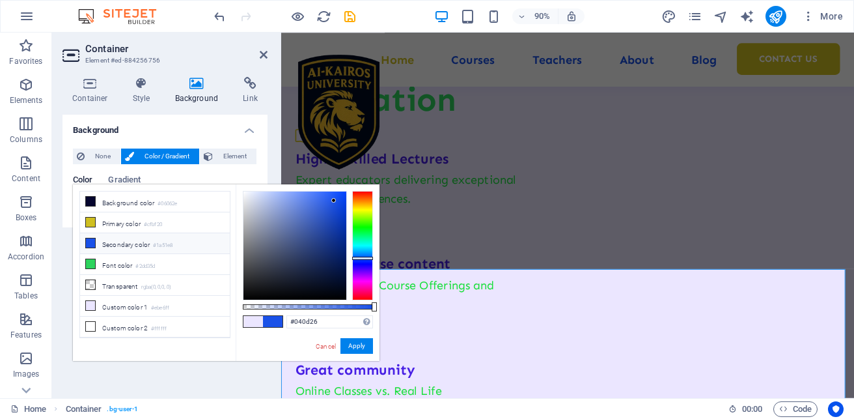
click at [335, 283] on div at bounding box center [295, 245] width 103 height 108
type input "#021138"
click at [342, 275] on div at bounding box center [295, 245] width 103 height 108
click at [359, 348] on button "Apply" at bounding box center [357, 346] width 33 height 16
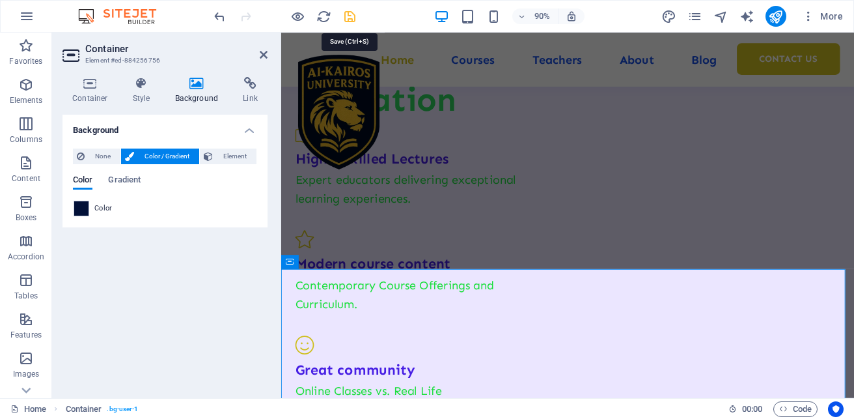
click at [0, 0] on icon "save" at bounding box center [0, 0] width 0 height 0
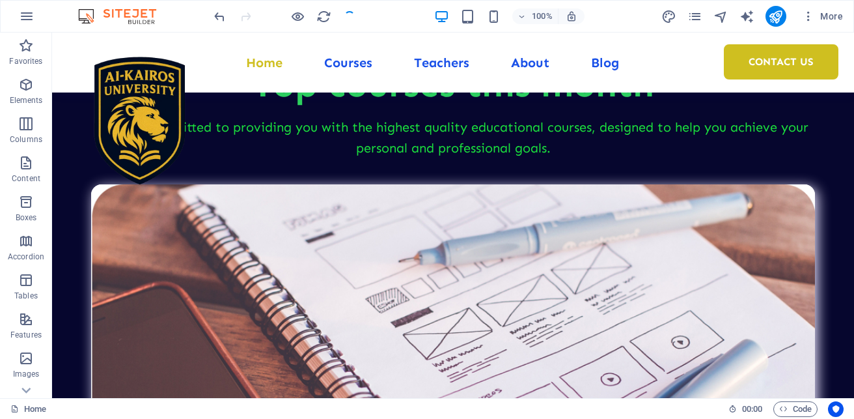
scroll to position [3104, 0]
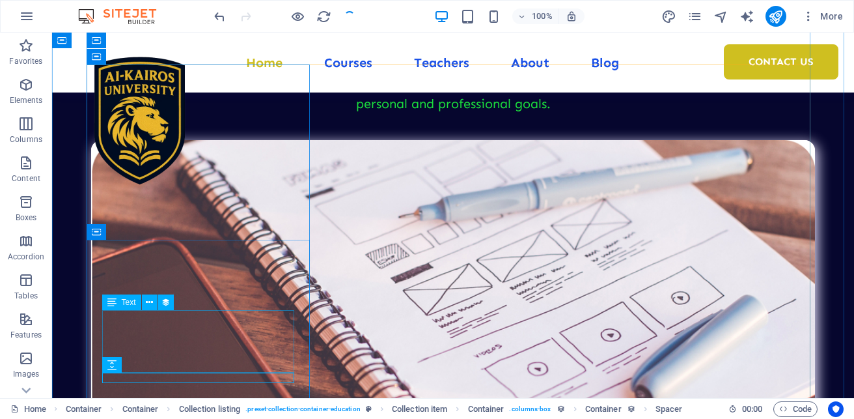
click at [151, 306] on icon at bounding box center [149, 303] width 7 height 14
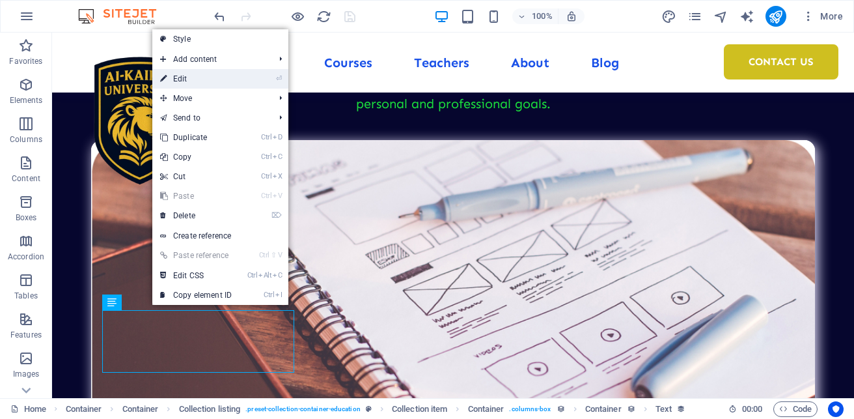
click at [188, 81] on link "⏎ Edit" at bounding box center [195, 79] width 87 height 20
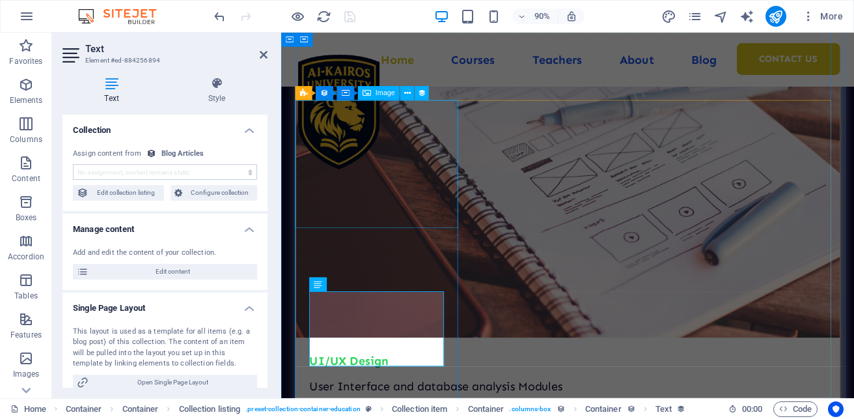
scroll to position [3230, 0]
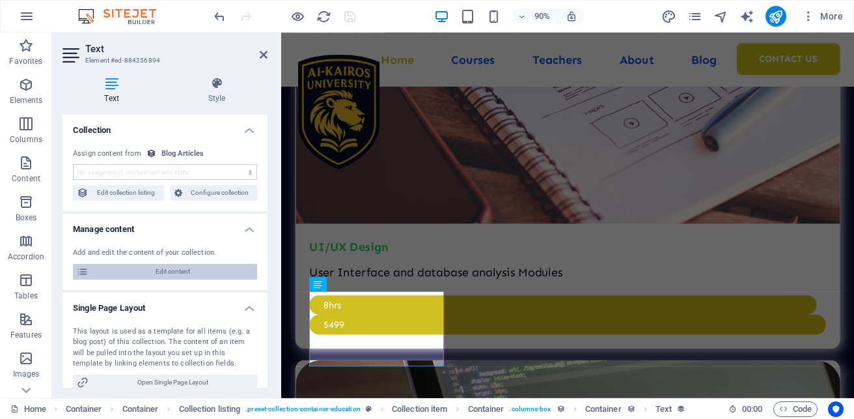
click at [188, 268] on span "Edit content" at bounding box center [172, 272] width 161 height 16
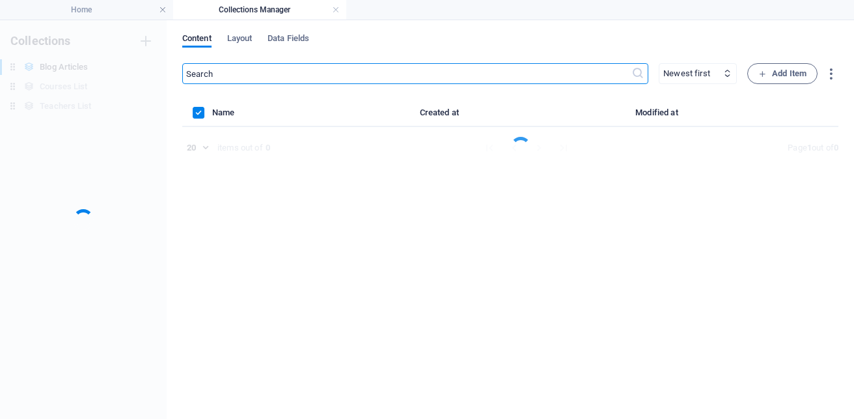
scroll to position [0, 0]
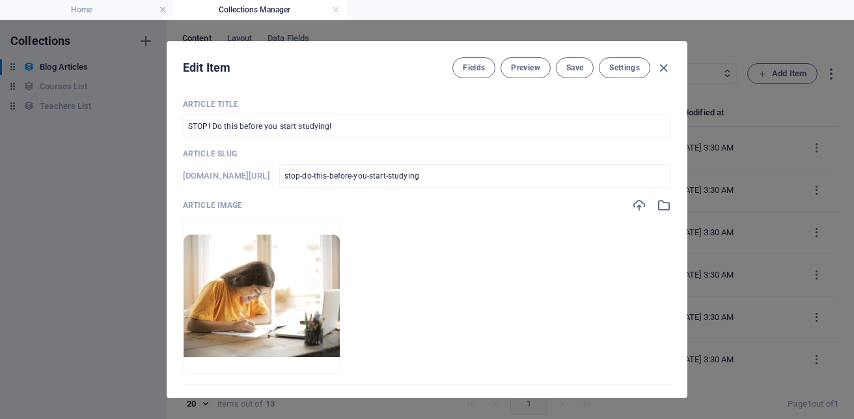
click at [681, 269] on div "Article Title STOP! Do this before you start studying! ​ Article Slug www.examp…" at bounding box center [427, 243] width 520 height 309
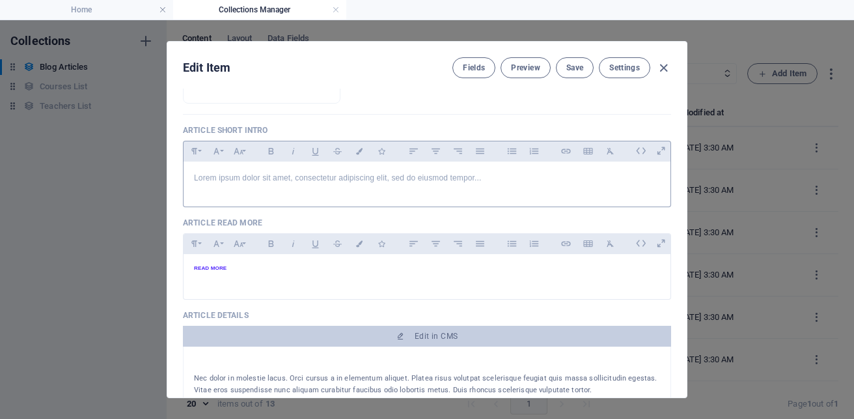
click at [468, 181] on p "Lorem ipsum dolor sit amet, consectetur adipiscing elit, sed do eiusmod tempor.…" at bounding box center [427, 178] width 466 height 12
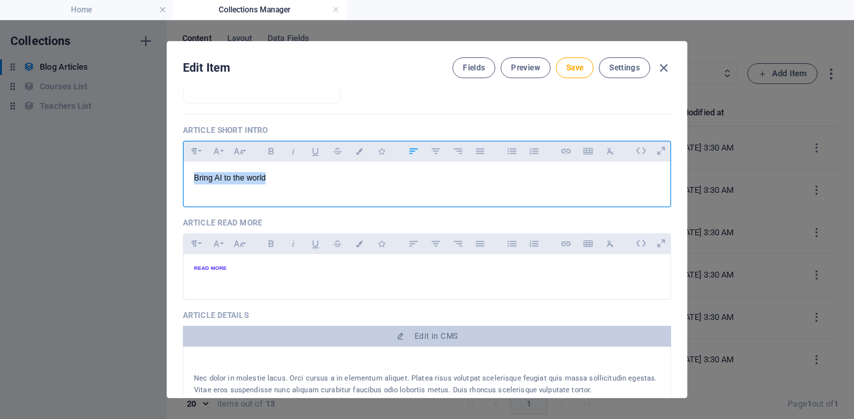
drag, startPoint x: 228, startPoint y: 179, endPoint x: 290, endPoint y: 170, distance: 62.5
click at [290, 170] on div "Bring AI to the world" at bounding box center [427, 181] width 487 height 39
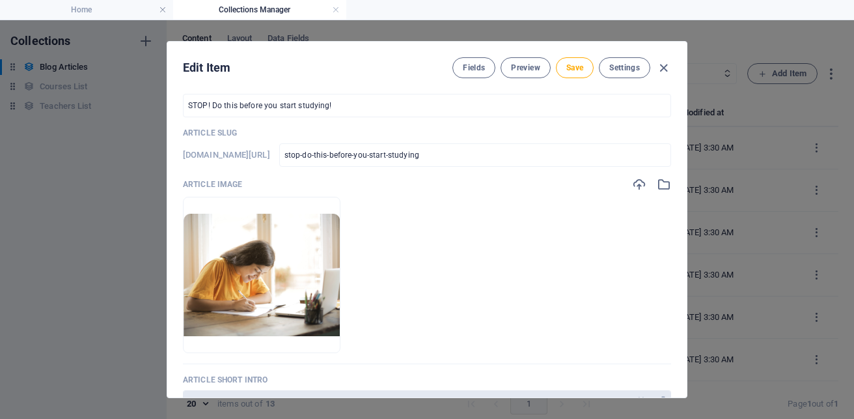
scroll to position [0, 0]
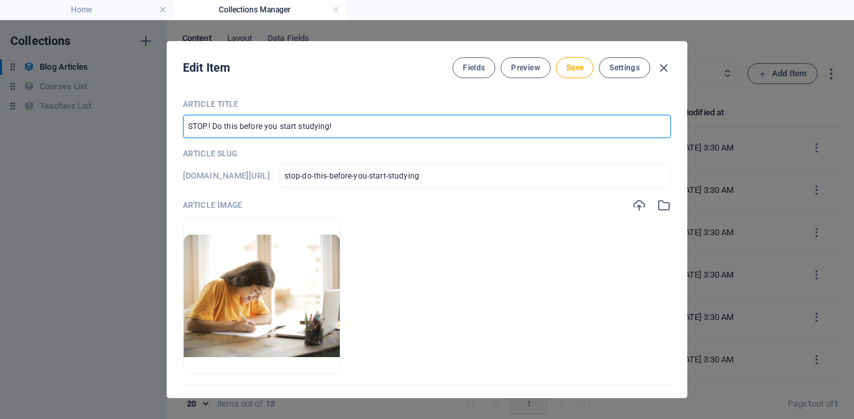
drag, startPoint x: 341, startPoint y: 125, endPoint x: 171, endPoint y: 119, distance: 170.8
click at [171, 119] on div "Article Title STOP! Do this before you start studying! ​ Article Slug www.examp…" at bounding box center [427, 243] width 520 height 309
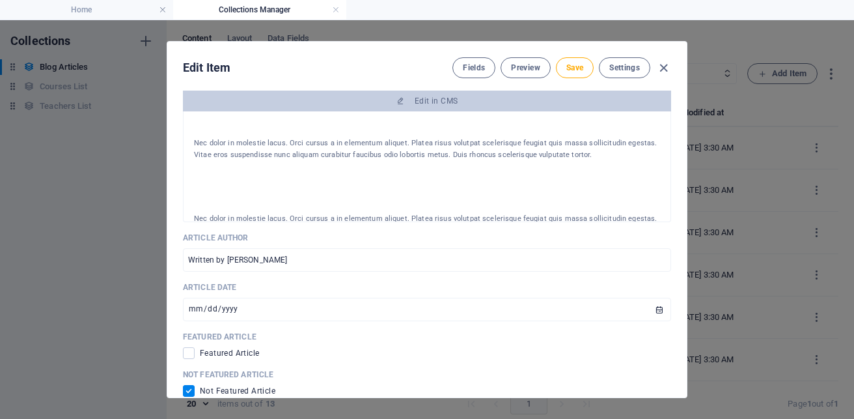
scroll to position [492, 0]
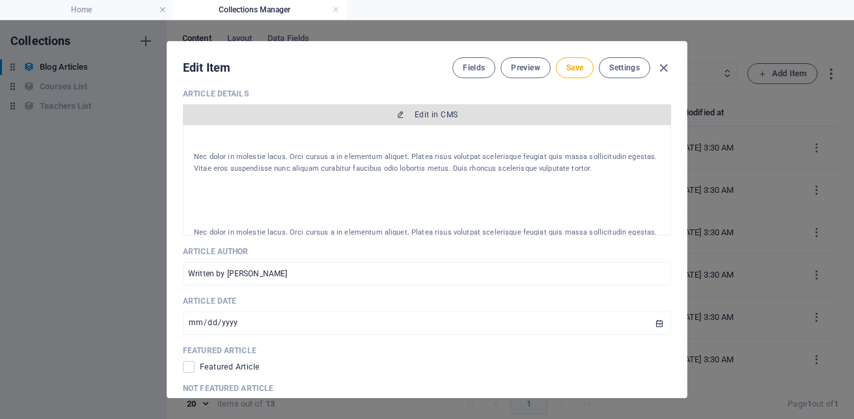
click at [524, 111] on span "Edit in CMS" at bounding box center [427, 114] width 478 height 10
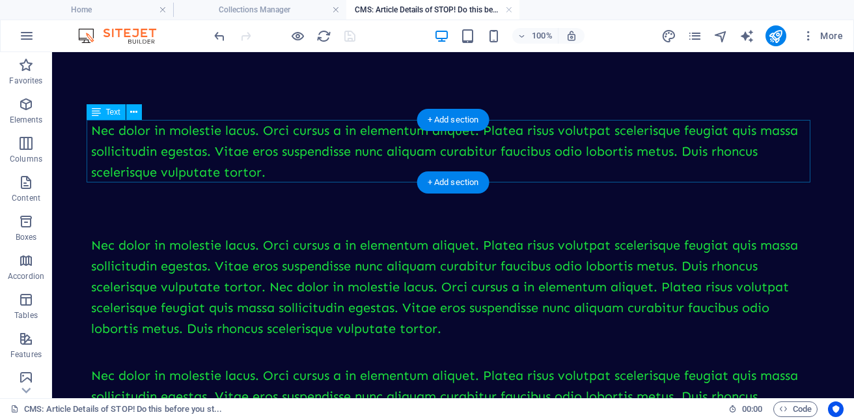
scroll to position [0, 0]
click at [344, 152] on div "Nec dolor in molestie lacus. Orci cursus a in elementum aliquet. Platea risus v…" at bounding box center [453, 151] width 724 height 63
click at [136, 112] on icon at bounding box center [133, 113] width 7 height 14
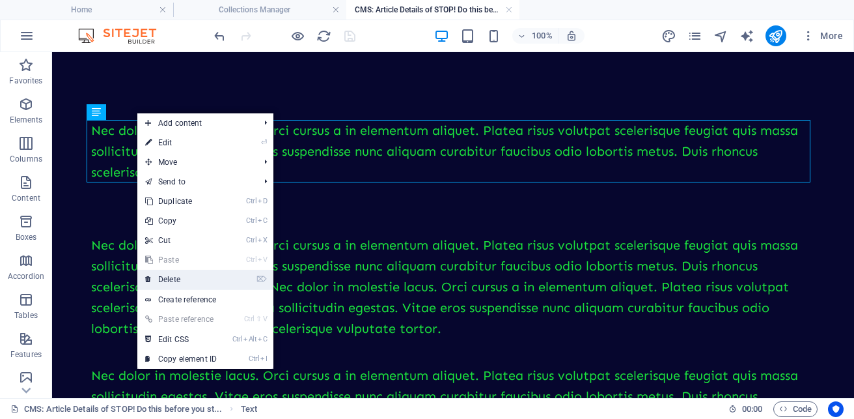
click at [186, 279] on link "⌦ Delete" at bounding box center [180, 280] width 87 height 20
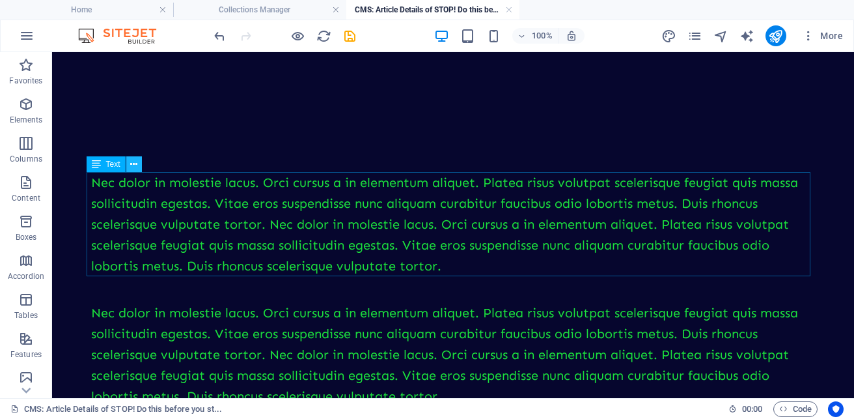
click at [136, 162] on icon at bounding box center [133, 165] width 7 height 14
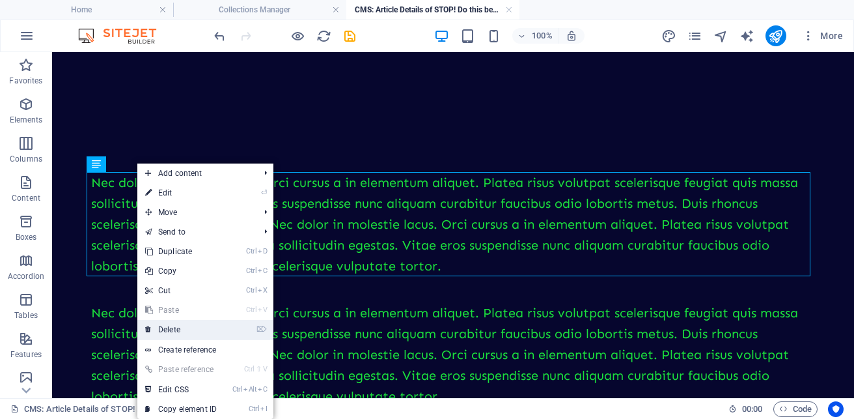
click at [179, 331] on link "⌦ Delete" at bounding box center [180, 330] width 87 height 20
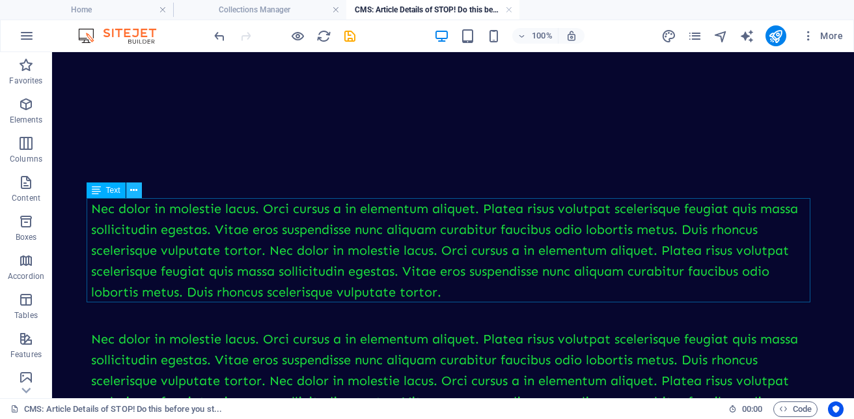
click at [135, 193] on icon at bounding box center [133, 191] width 7 height 14
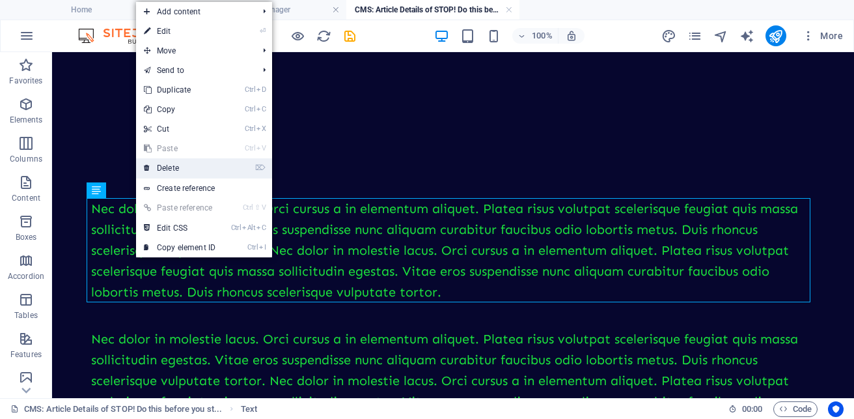
click at [164, 162] on link "⌦ Delete" at bounding box center [179, 168] width 87 height 20
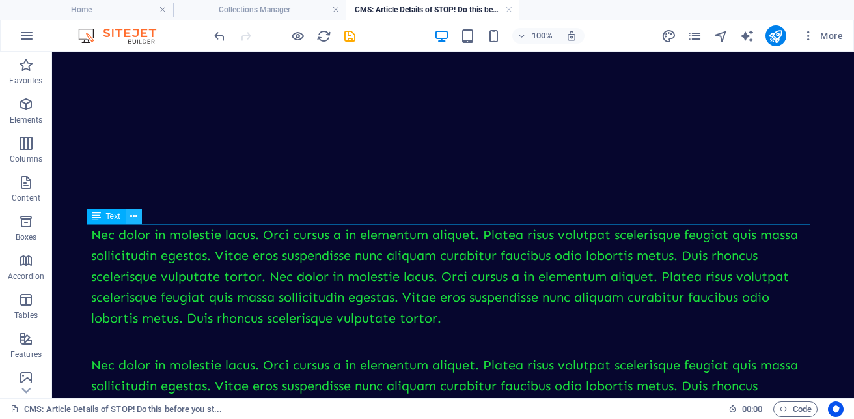
click at [136, 219] on icon at bounding box center [133, 217] width 7 height 14
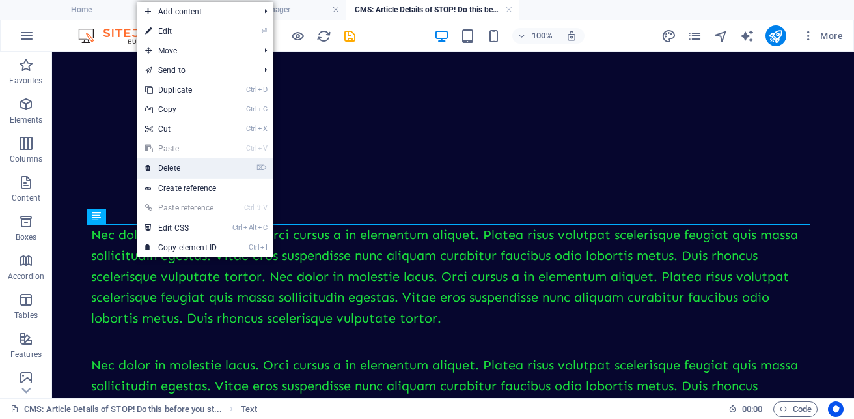
click at [180, 167] on link "⌦ Delete" at bounding box center [180, 168] width 87 height 20
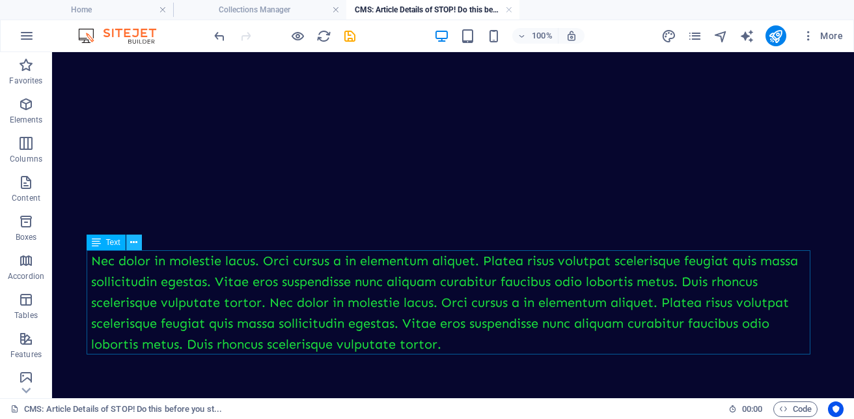
click at [135, 247] on icon at bounding box center [133, 243] width 7 height 14
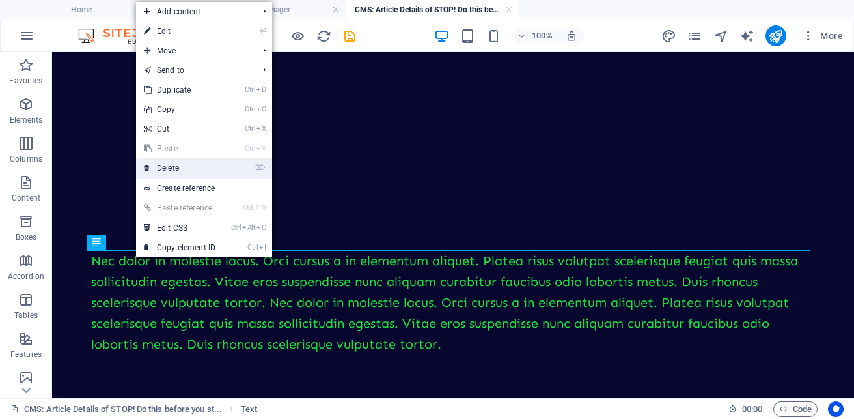
click at [189, 165] on link "⌦ Delete" at bounding box center [179, 168] width 87 height 20
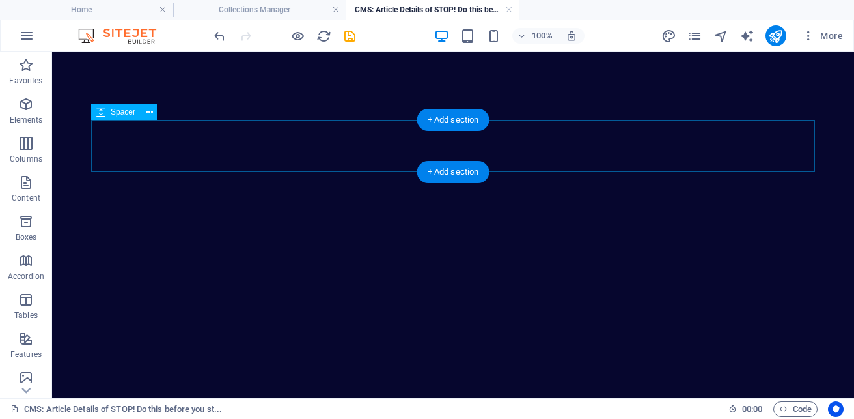
click at [197, 137] on div at bounding box center [453, 146] width 724 height 52
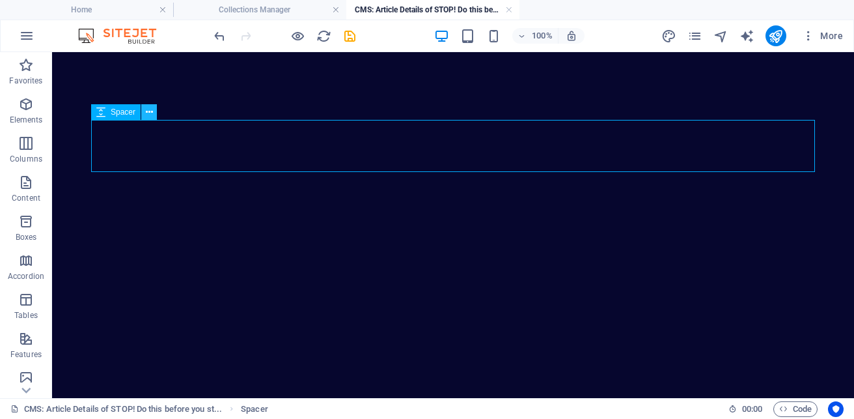
click at [149, 111] on icon at bounding box center [149, 113] width 7 height 14
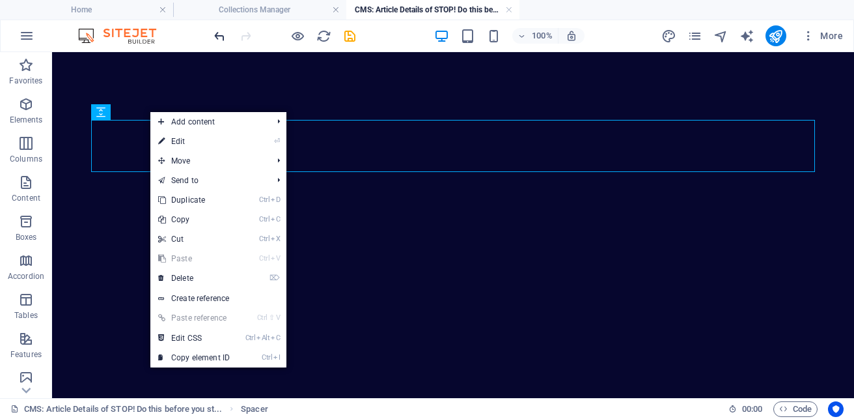
click at [221, 41] on icon "undo" at bounding box center [219, 36] width 15 height 15
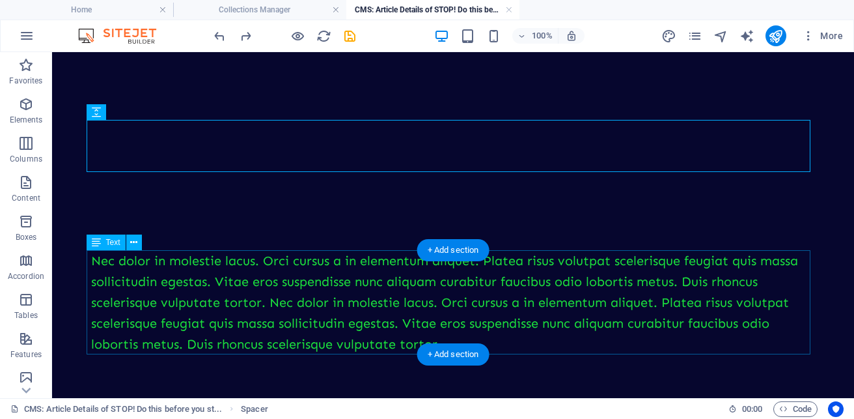
click at [191, 308] on div "Nec dolor in molestie lacus. Orci cursus a in elementum aliquet. Platea risus v…" at bounding box center [453, 302] width 724 height 104
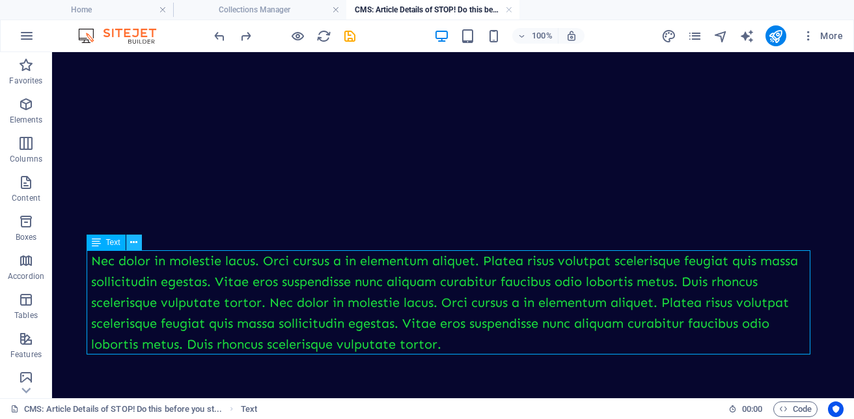
click at [132, 234] on button at bounding box center [134, 242] width 16 height 16
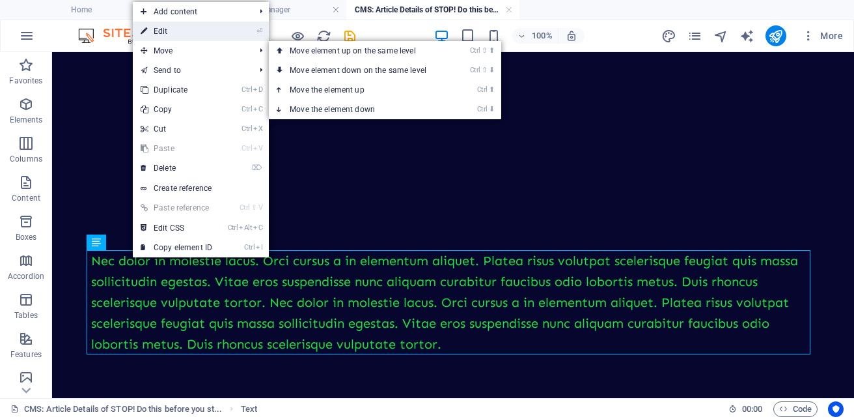
click at [165, 29] on link "⏎ Edit" at bounding box center [176, 31] width 87 height 20
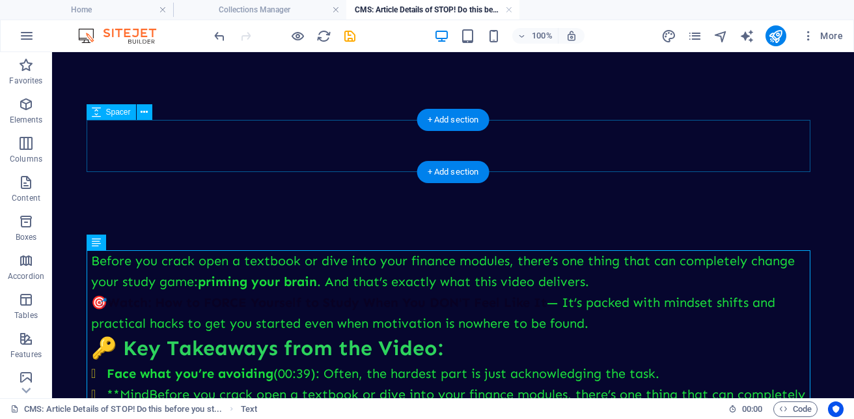
click at [186, 126] on div at bounding box center [453, 146] width 724 height 52
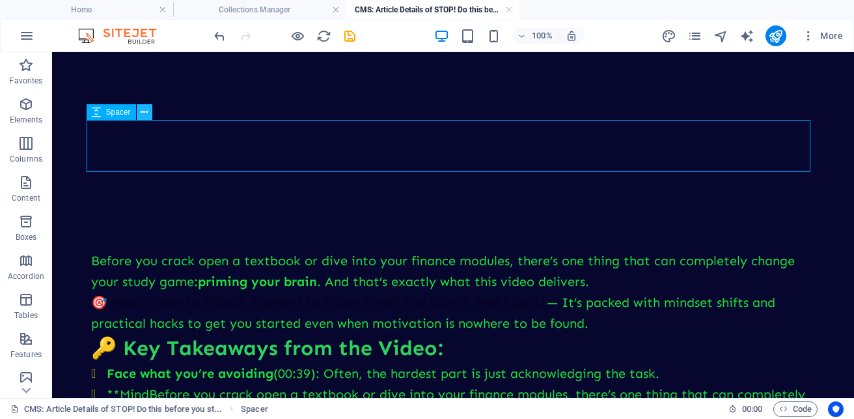
click at [150, 112] on button at bounding box center [145, 112] width 16 height 16
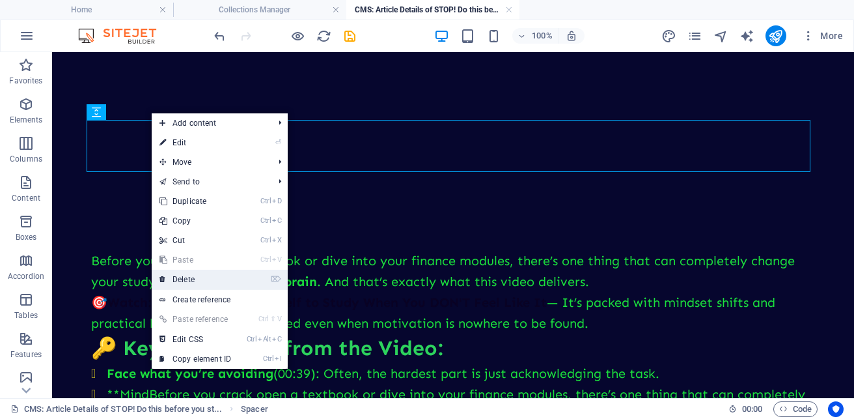
click at [186, 277] on link "⌦ Delete" at bounding box center [195, 280] width 87 height 20
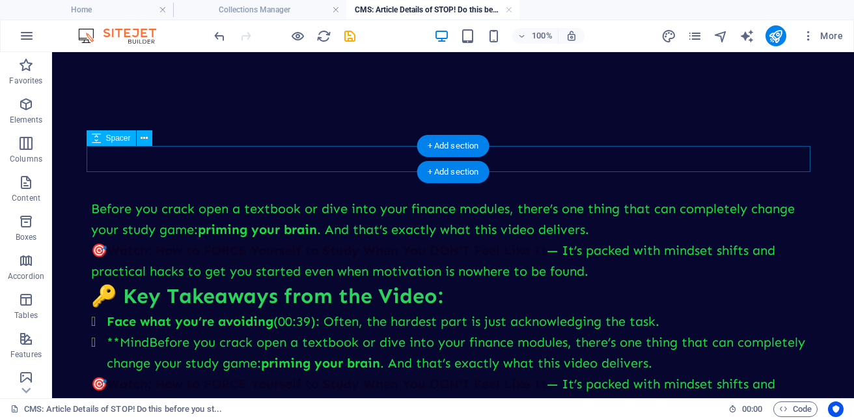
click at [180, 164] on div at bounding box center [453, 159] width 724 height 26
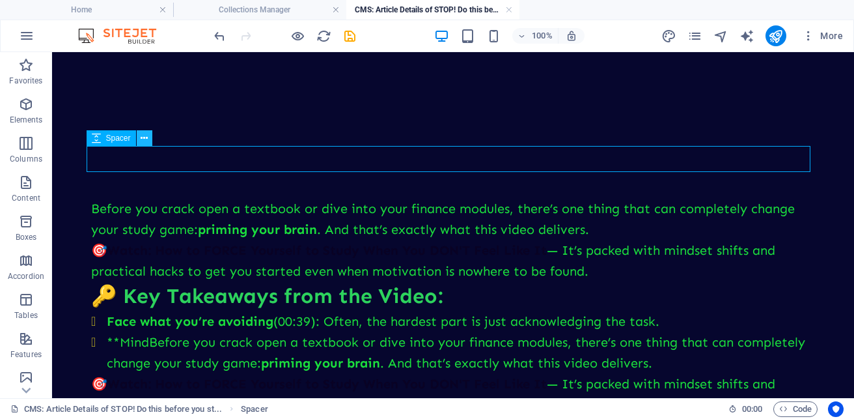
click at [148, 139] on icon at bounding box center [144, 139] width 7 height 14
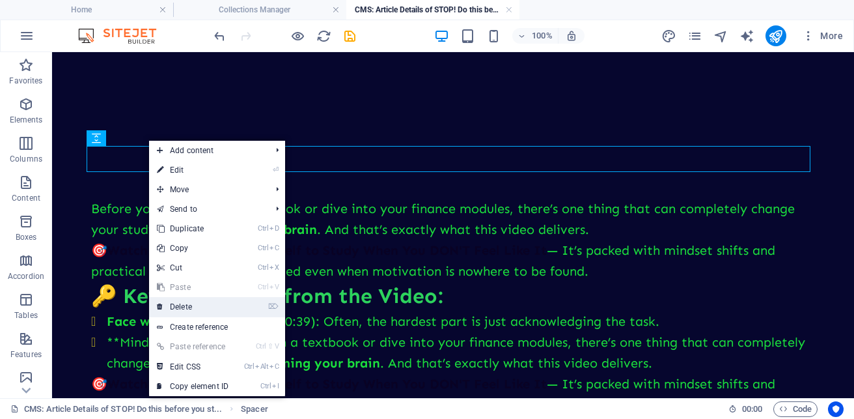
click at [193, 303] on link "⌦ Delete" at bounding box center [192, 307] width 87 height 20
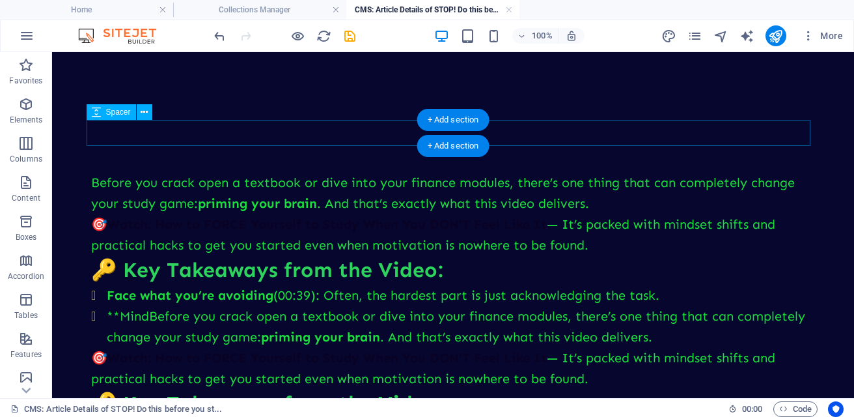
click at [157, 127] on div at bounding box center [453, 133] width 724 height 26
click at [149, 109] on button at bounding box center [145, 112] width 16 height 16
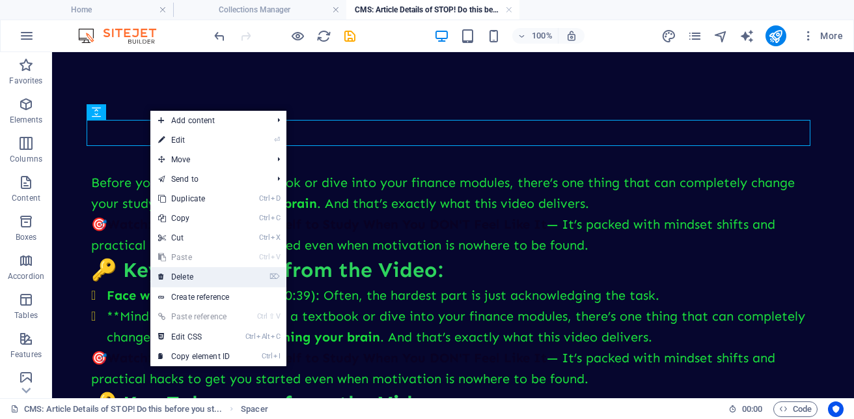
click at [188, 277] on link "⌦ Delete" at bounding box center [193, 277] width 87 height 20
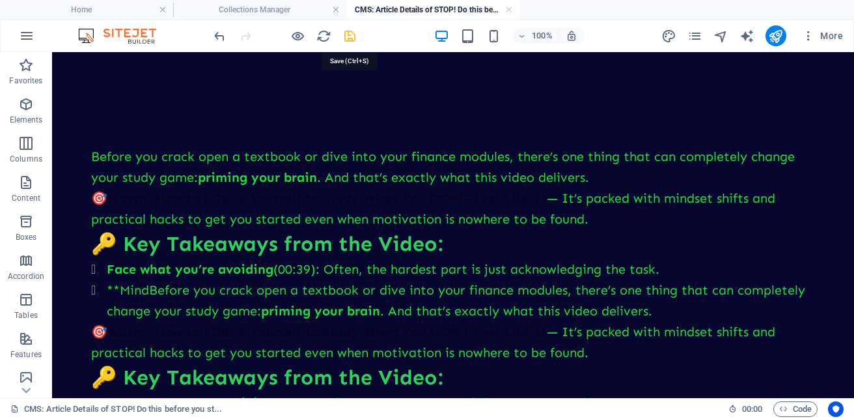
click at [354, 36] on icon "save" at bounding box center [350, 36] width 15 height 15
click at [270, 4] on h4 "Collections Manager" at bounding box center [259, 10] width 173 height 14
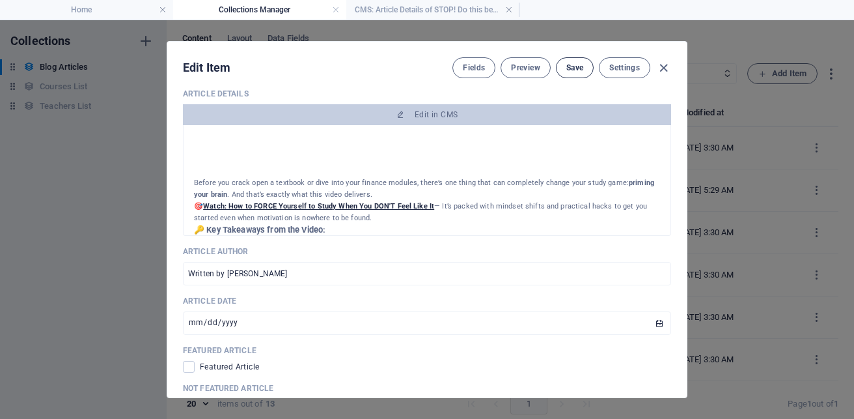
click at [576, 67] on span "Save" at bounding box center [575, 68] width 17 height 10
click at [206, 319] on input "2024-01-17" at bounding box center [427, 322] width 488 height 23
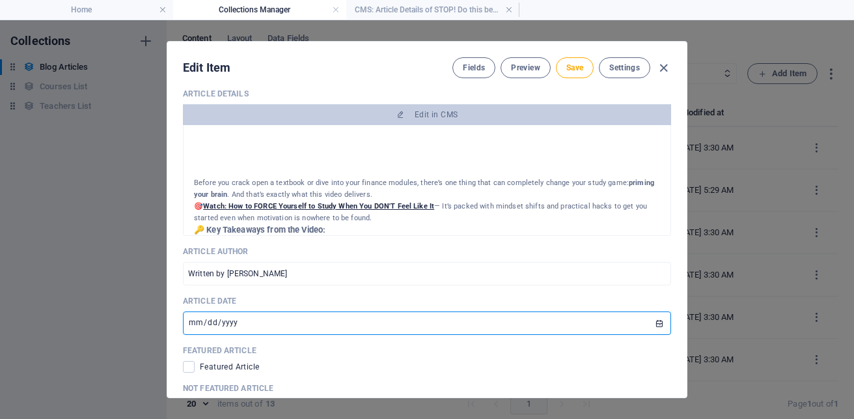
type input "2024-01-05"
type input "2024-09-05"
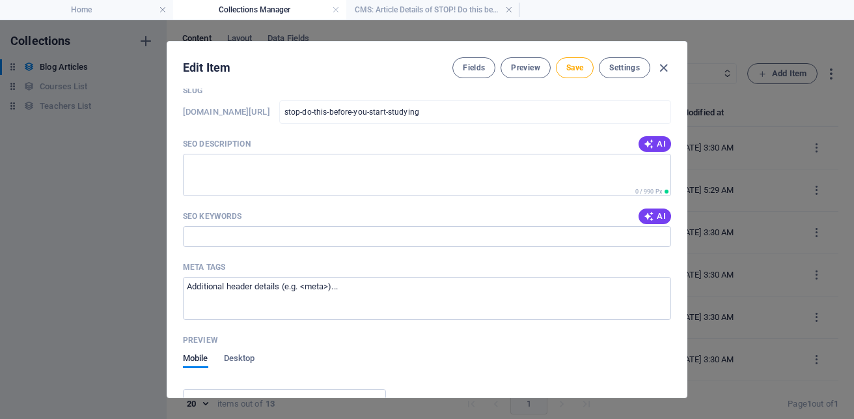
scroll to position [1178, 0]
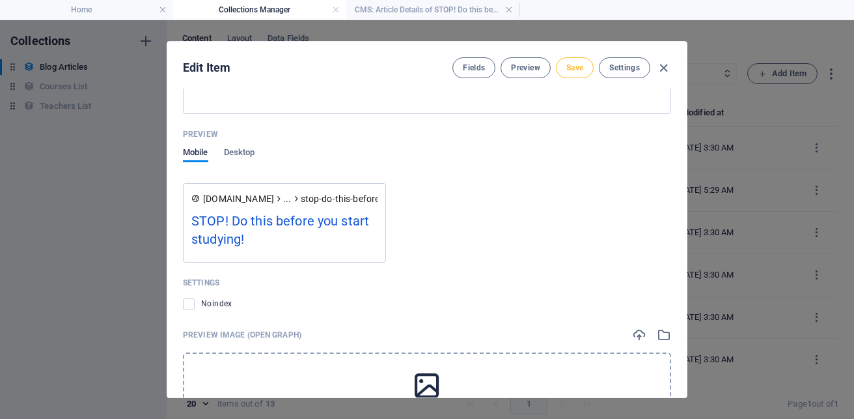
click at [569, 61] on button "Save" at bounding box center [575, 67] width 38 height 21
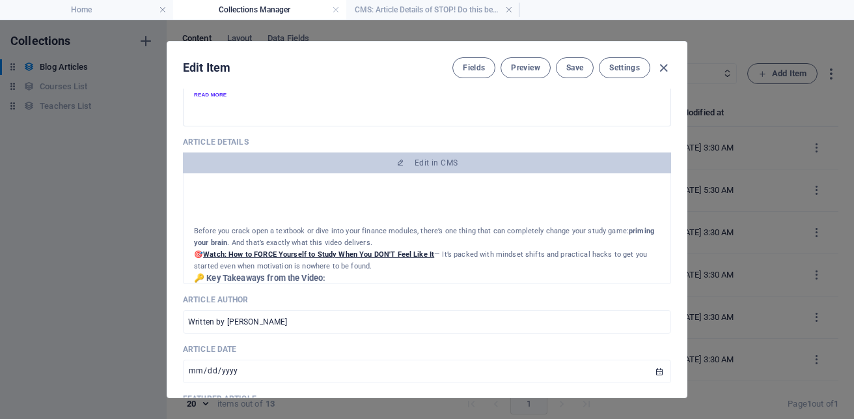
scroll to position [440, 0]
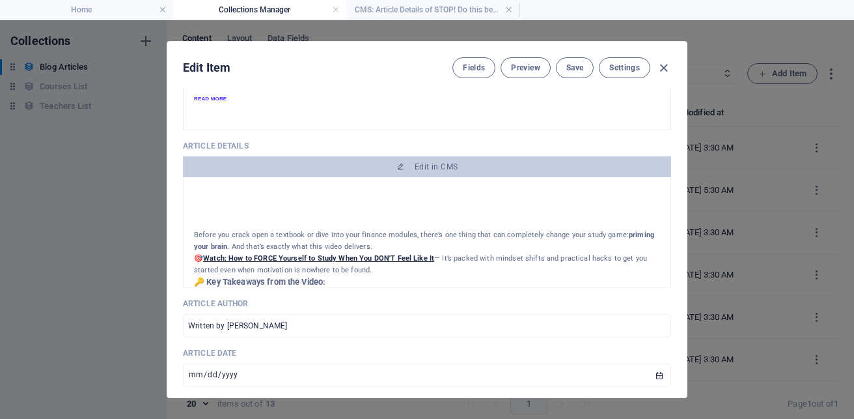
drag, startPoint x: 683, startPoint y: 201, endPoint x: 683, endPoint y: 174, distance: 27.4
click at [683, 174] on div "Article Title STOP! Do this before you start studying! ​ Article Slug www.examp…" at bounding box center [427, 243] width 520 height 309
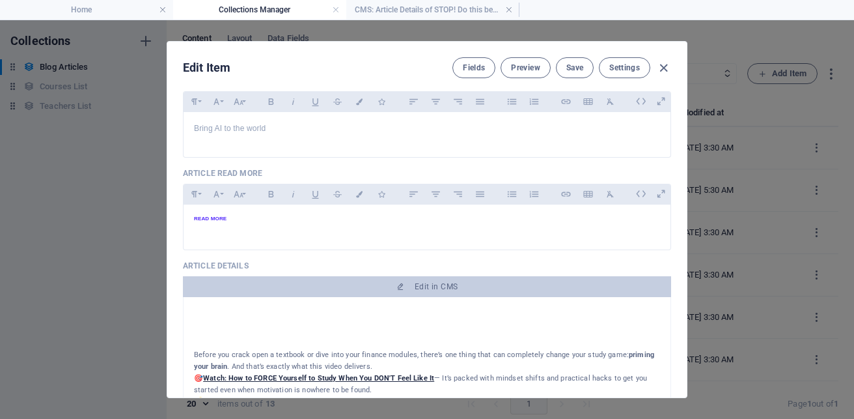
scroll to position [354, 0]
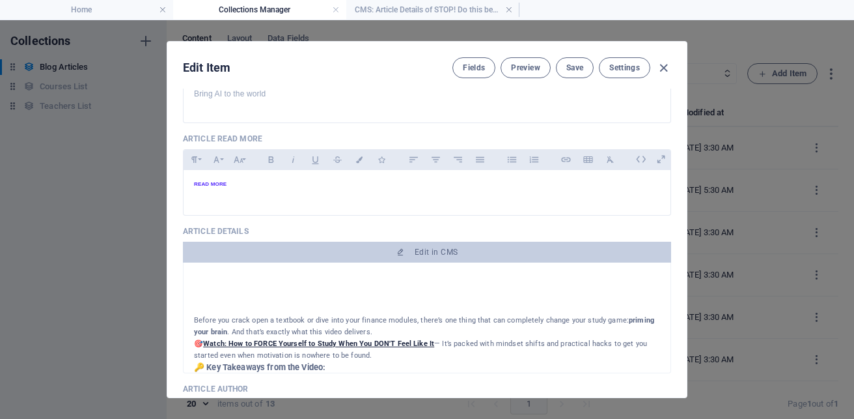
drag, startPoint x: 192, startPoint y: 342, endPoint x: 401, endPoint y: 350, distance: 208.6
click at [401, 350] on div "Before you crack open a textbook or dive into your finance modules, there’s one…" at bounding box center [427, 317] width 488 height 111
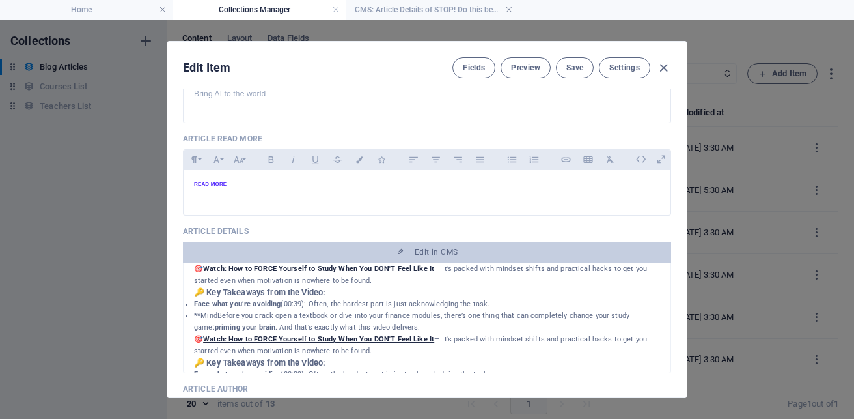
scroll to position [77, 0]
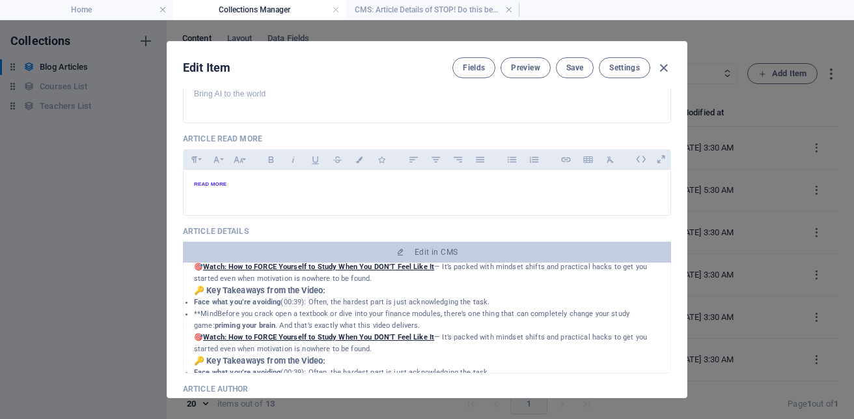
drag, startPoint x: 193, startPoint y: 300, endPoint x: 644, endPoint y: 317, distance: 451.7
click at [644, 317] on ul "Face what you’re avoiding (00:39): Often, the hardest part is just acknowledgin…" at bounding box center [427, 313] width 466 height 35
copy ul "Face what you’re avoiding (00:39): Often, the hardest part is just acknowledgin…"
click at [368, 180] on h6 "READ MORE" at bounding box center [427, 184] width 466 height 8
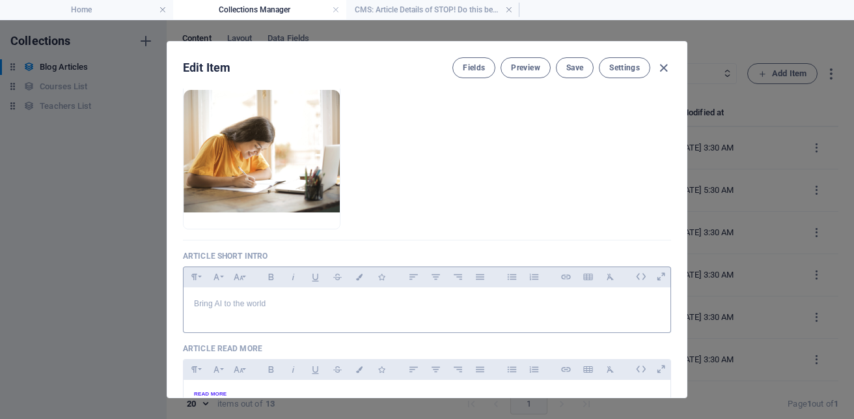
click at [351, 304] on p "Bring AI to the world" at bounding box center [427, 304] width 466 height 12
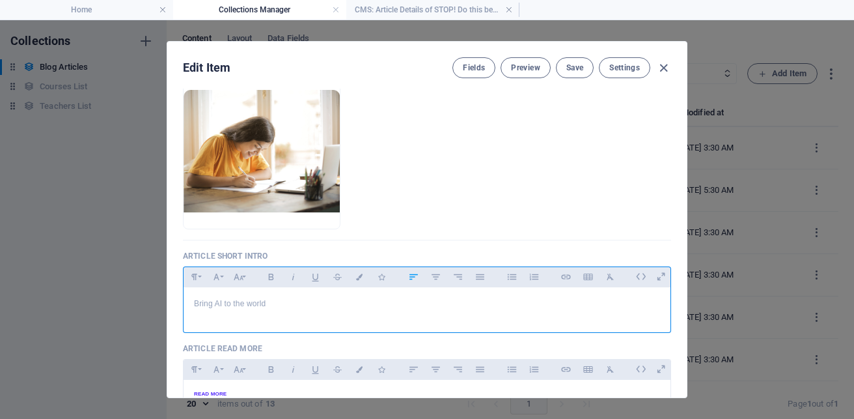
drag, startPoint x: 351, startPoint y: 304, endPoint x: 163, endPoint y: 287, distance: 189.0
click at [157, 287] on div "Edit Item Fields Preview Save Settings Article Title STOP! Do this before you s…" at bounding box center [427, 219] width 854 height 399
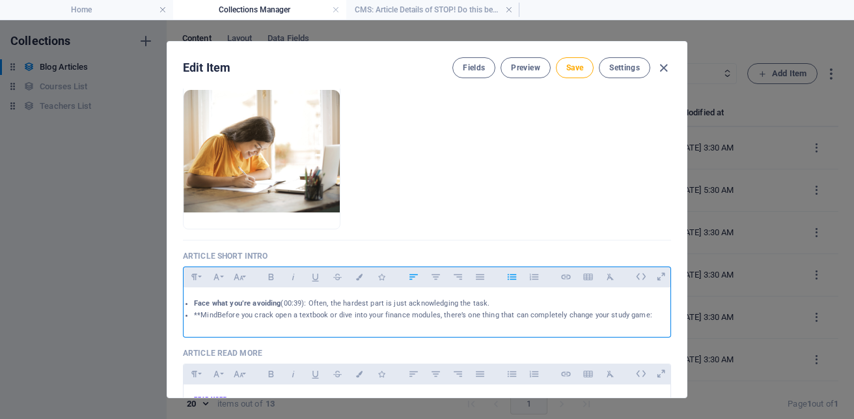
click at [199, 318] on li "**MindBefore you crack open a textbook or dive into your finance modules, there…" at bounding box center [427, 315] width 466 height 12
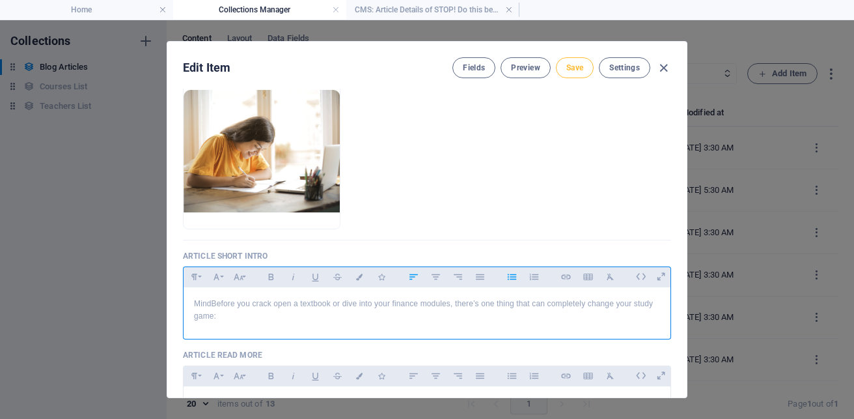
click at [576, 71] on span "Save" at bounding box center [575, 68] width 17 height 10
click at [210, 305] on p "MindBefore you crack open a textbook or dive into your finance modules, there’s…" at bounding box center [427, 310] width 466 height 25
click at [559, 66] on button "Save" at bounding box center [575, 67] width 38 height 21
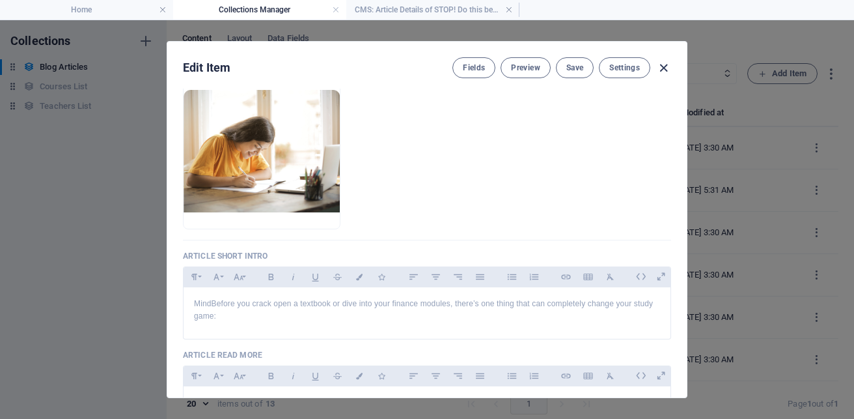
click at [662, 72] on icon "button" at bounding box center [663, 68] width 15 height 15
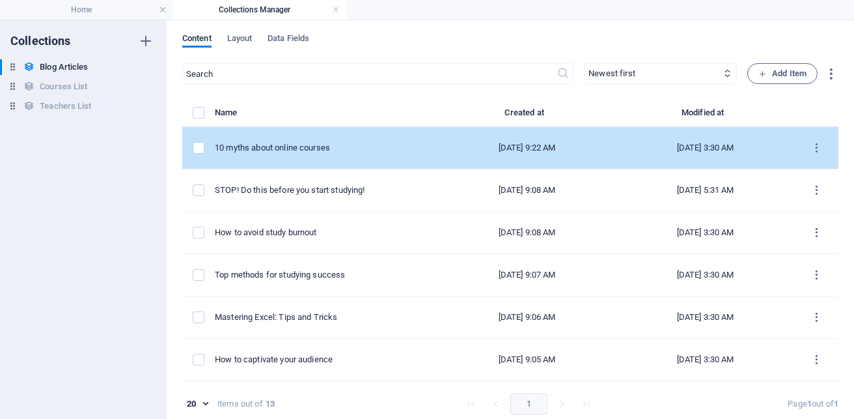
click at [285, 147] on div "10 myths about online courses" at bounding box center [321, 148] width 213 height 12
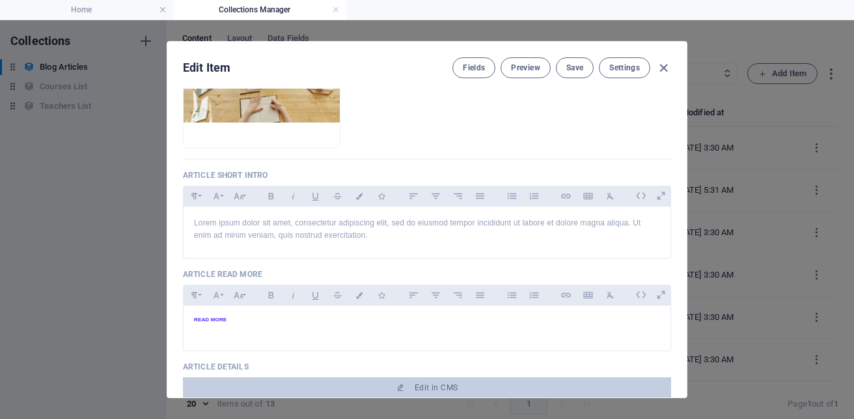
scroll to position [243, 0]
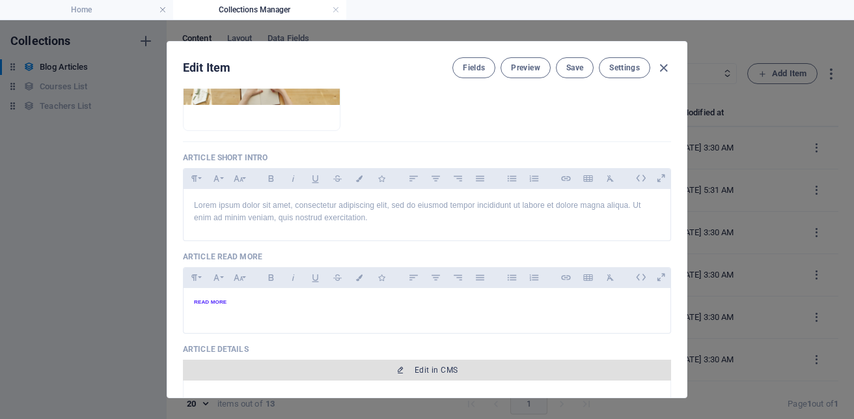
click at [442, 371] on span "Edit in CMS" at bounding box center [436, 370] width 43 height 10
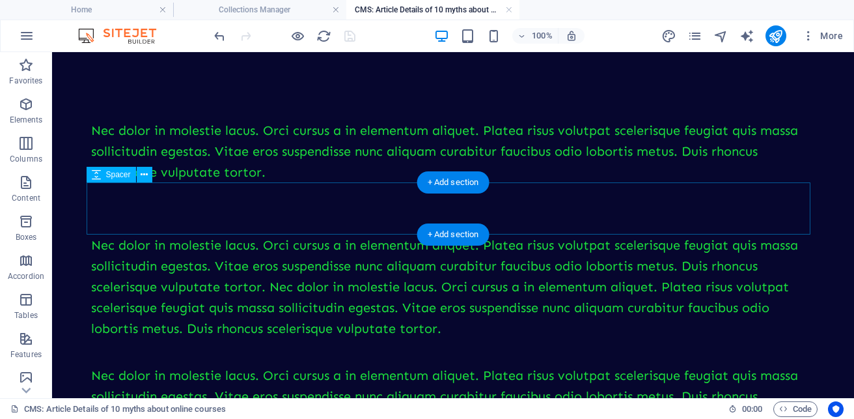
scroll to position [0, 0]
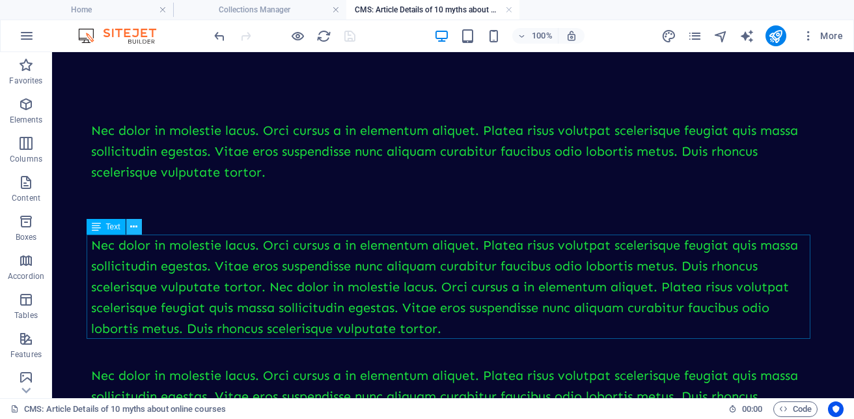
click at [139, 232] on button at bounding box center [134, 227] width 16 height 16
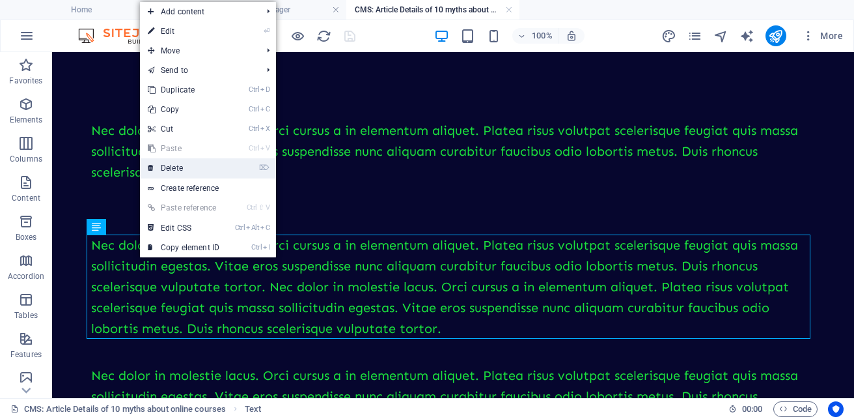
click at [184, 167] on link "⌦ Delete" at bounding box center [183, 168] width 87 height 20
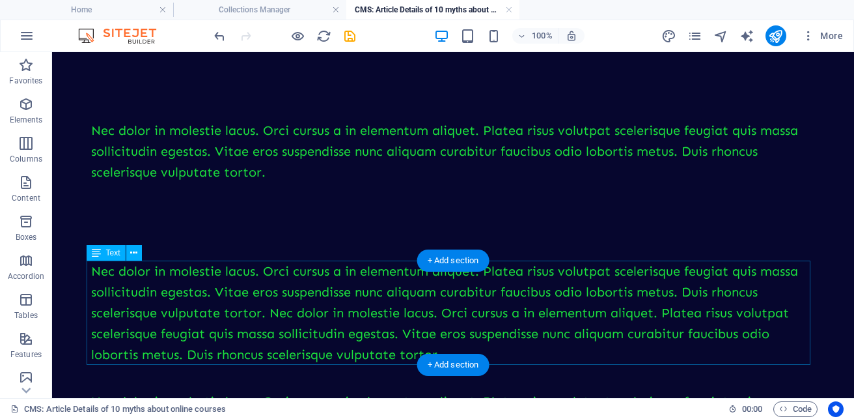
click at [335, 298] on div "Nec dolor in molestie lacus. Orci cursus a in elementum aliquet. Platea risus v…" at bounding box center [453, 313] width 724 height 104
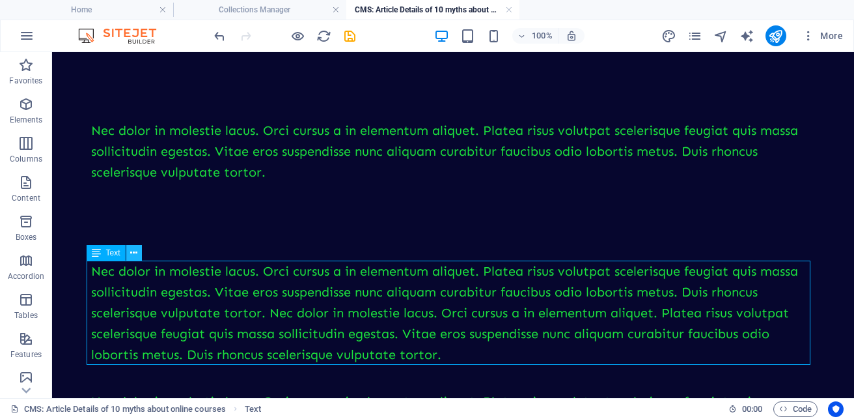
click at [135, 254] on icon at bounding box center [133, 253] width 7 height 14
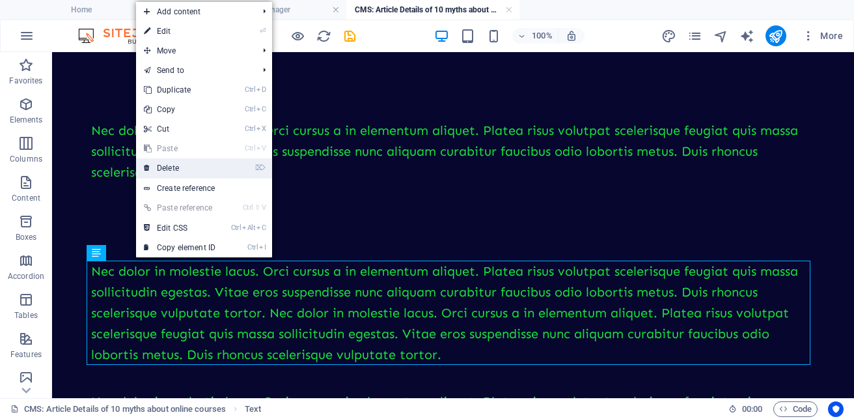
click at [188, 162] on link "⌦ Delete" at bounding box center [179, 168] width 87 height 20
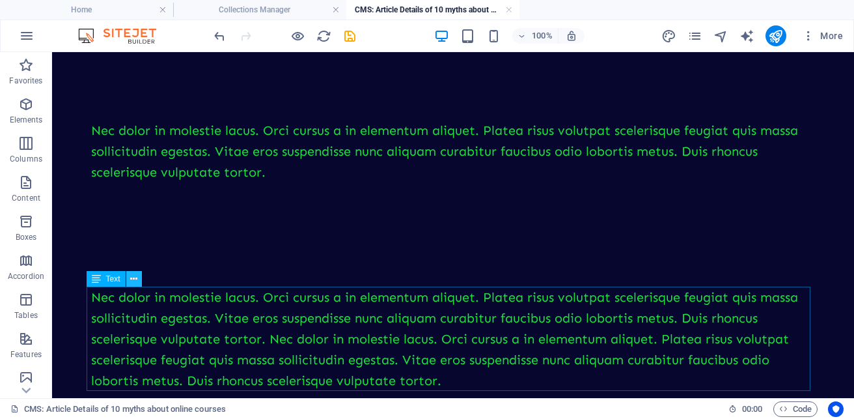
click at [134, 279] on icon at bounding box center [133, 279] width 7 height 14
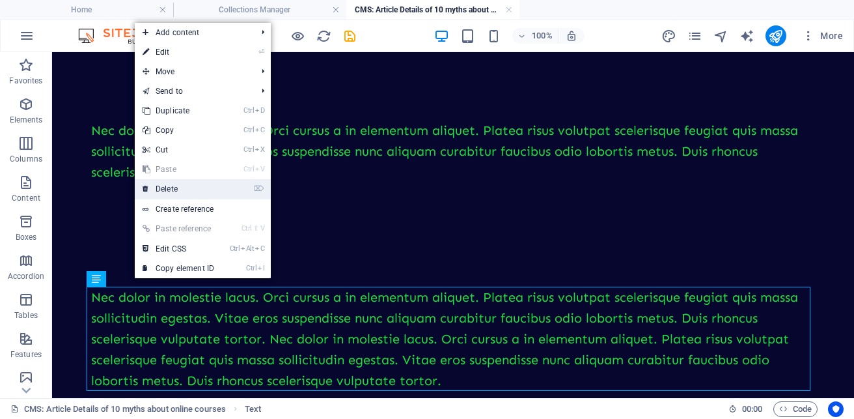
click at [184, 186] on link "⌦ Delete" at bounding box center [178, 189] width 87 height 20
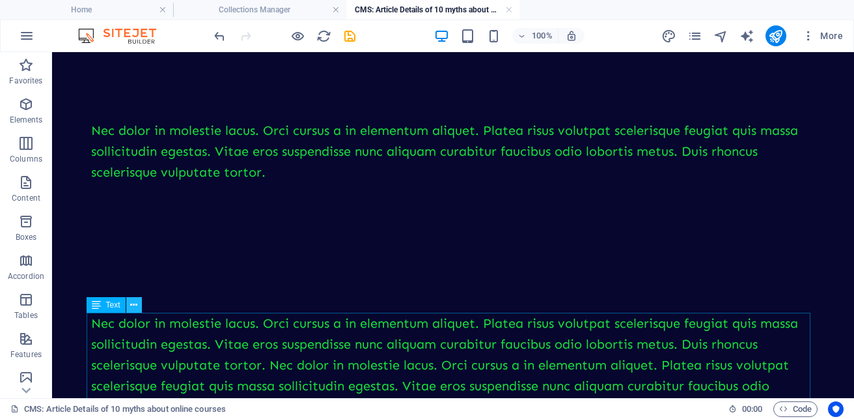
click at [134, 308] on icon at bounding box center [133, 305] width 7 height 14
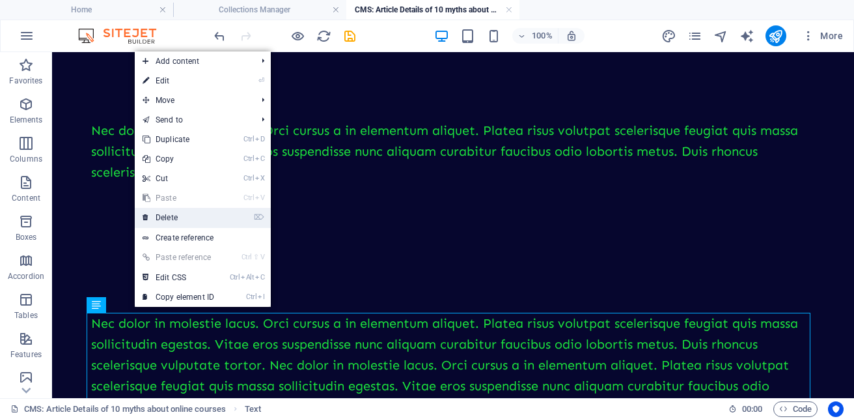
click at [182, 218] on link "⌦ Delete" at bounding box center [178, 218] width 87 height 20
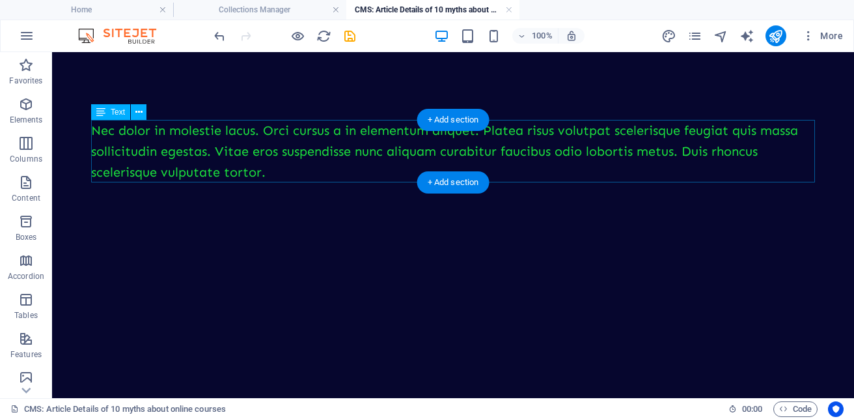
click at [323, 145] on div "Nec dolor in molestie lacus. Orci cursus a in elementum aliquet. Platea risus v…" at bounding box center [453, 151] width 724 height 63
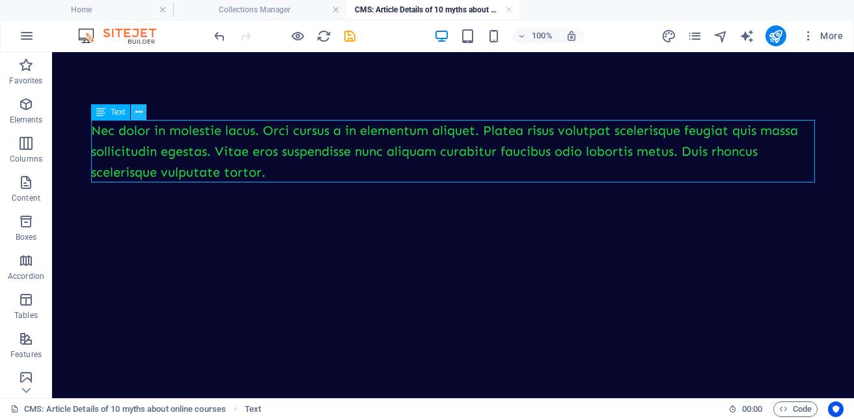
click at [139, 114] on icon at bounding box center [138, 113] width 7 height 14
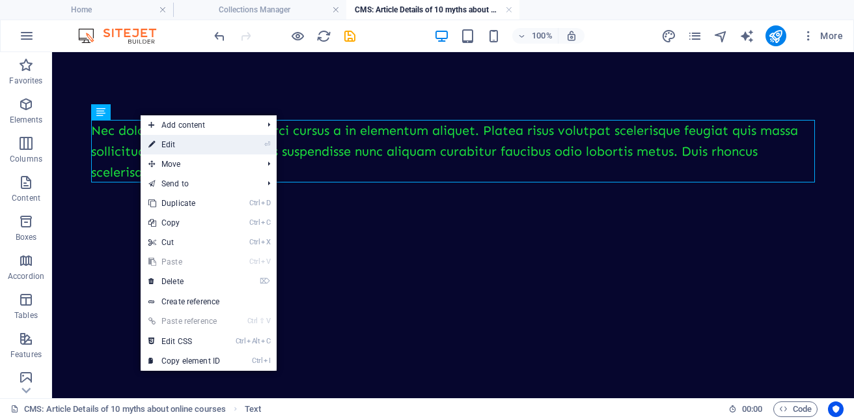
click at [171, 148] on link "⏎ Edit" at bounding box center [184, 145] width 87 height 20
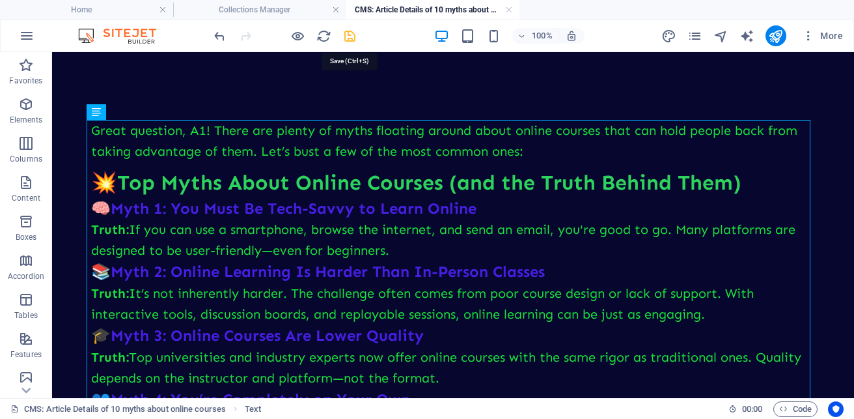
click at [348, 35] on icon "save" at bounding box center [350, 36] width 15 height 15
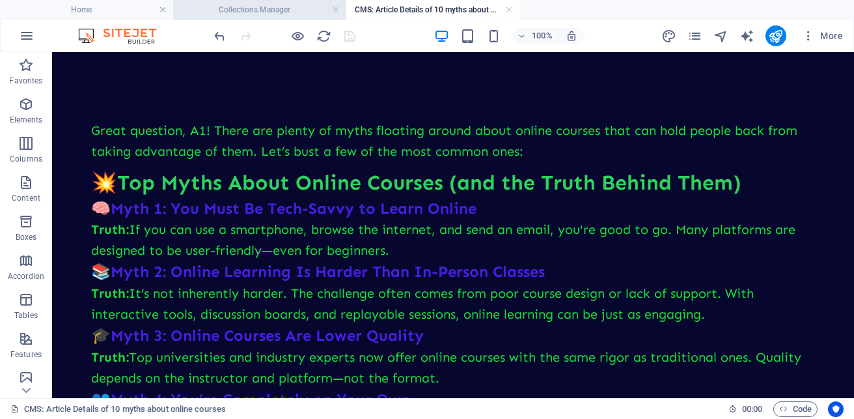
click at [253, 10] on h4 "Collections Manager" at bounding box center [259, 10] width 173 height 14
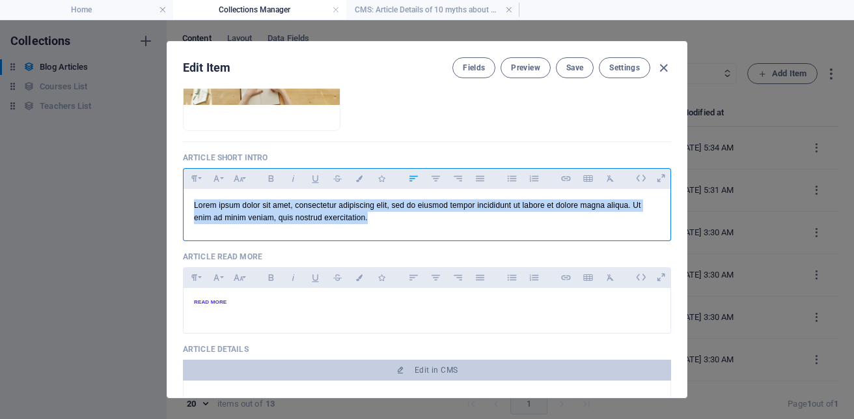
drag, startPoint x: 383, startPoint y: 216, endPoint x: 159, endPoint y: 184, distance: 226.3
click at [159, 184] on div "Edit Item Fields Preview Save Settings Article Title 10 myths about online cour…" at bounding box center [427, 219] width 854 height 399
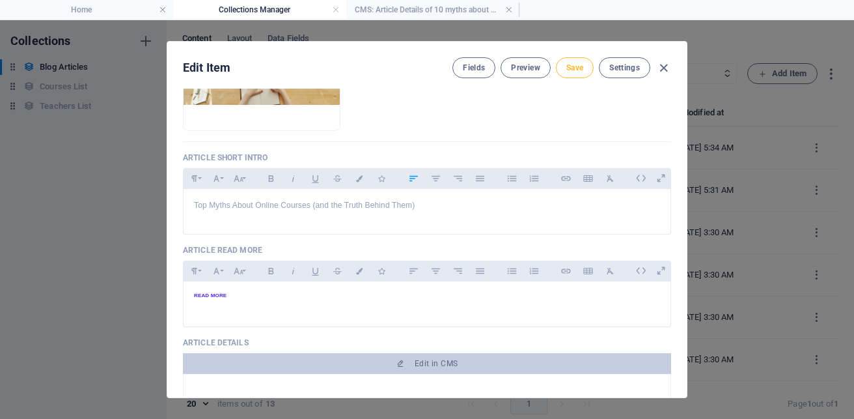
click at [571, 70] on span "Save" at bounding box center [575, 68] width 17 height 10
click at [660, 71] on icon "button" at bounding box center [663, 68] width 15 height 15
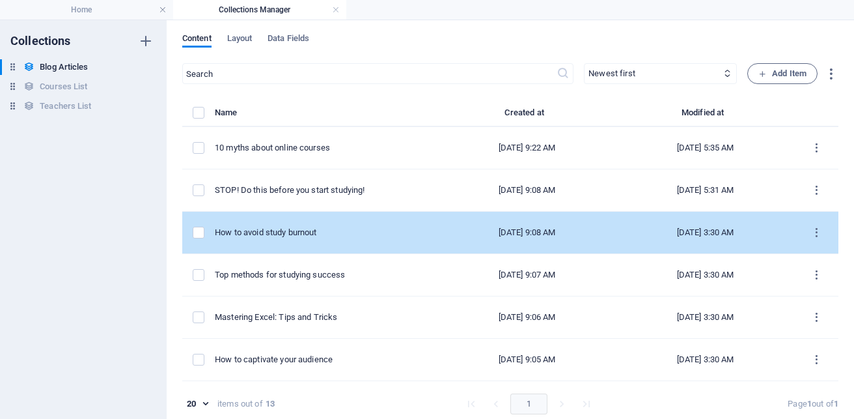
click at [284, 228] on div "How to avoid study burnout" at bounding box center [321, 233] width 213 height 12
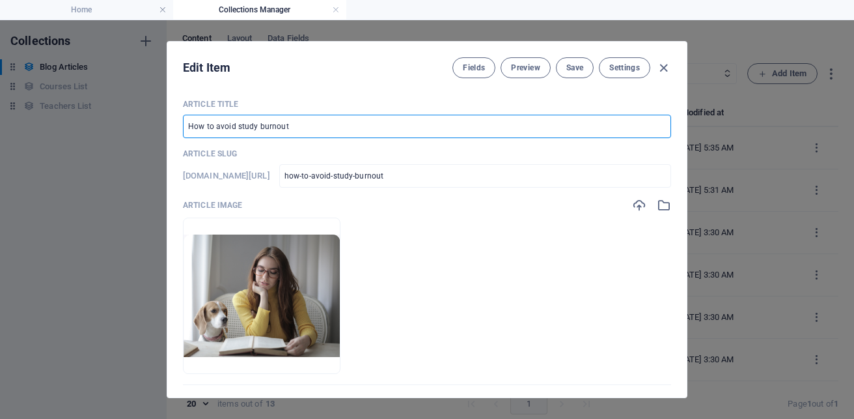
drag, startPoint x: 235, startPoint y: 122, endPoint x: 317, endPoint y: 122, distance: 82.1
click at [317, 122] on input "How to avoid study burnout" at bounding box center [427, 126] width 488 height 23
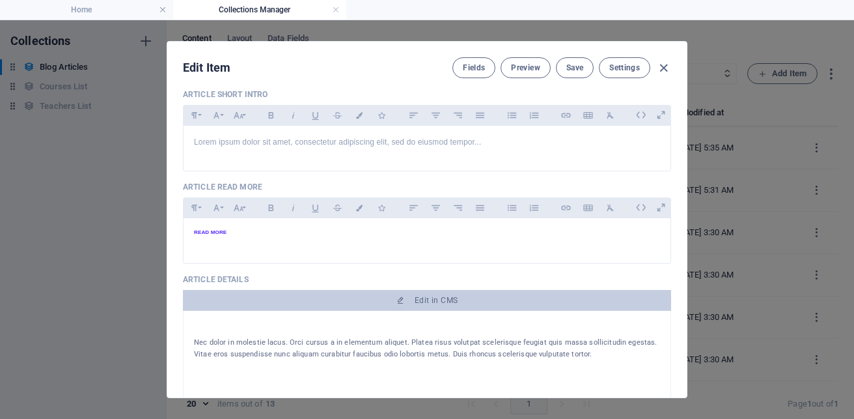
scroll to position [346, 0]
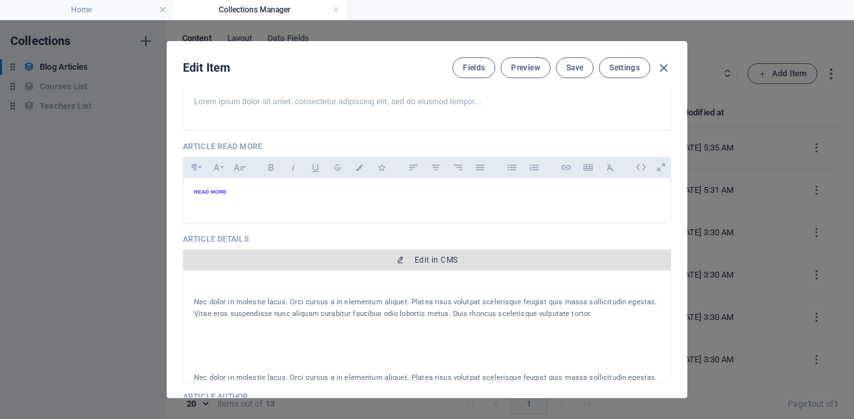
click at [422, 260] on span "Edit in CMS" at bounding box center [436, 260] width 43 height 10
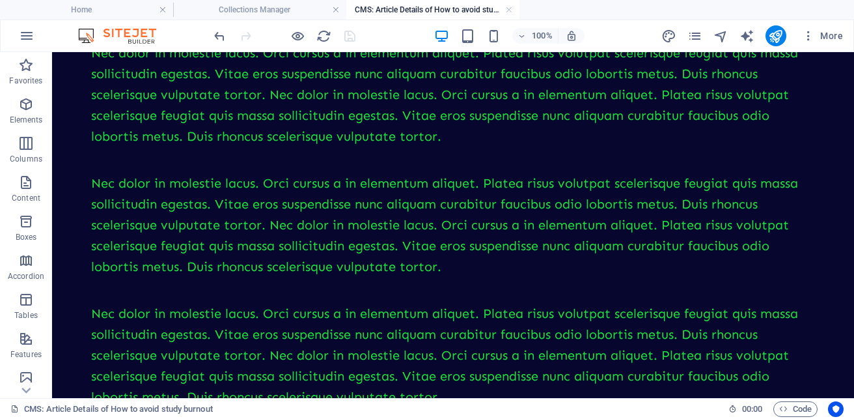
scroll to position [359, 0]
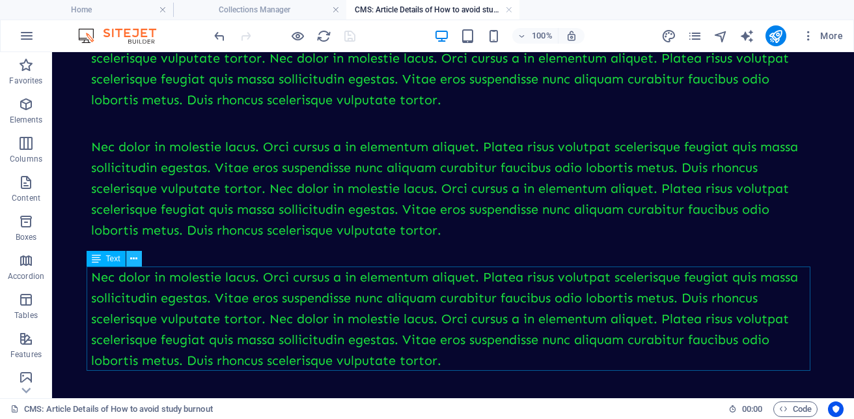
click at [133, 262] on icon at bounding box center [133, 259] width 7 height 14
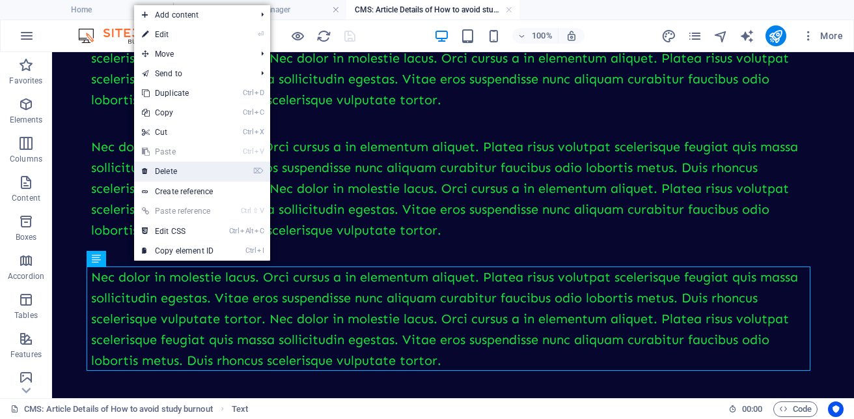
click at [190, 172] on link "⌦ Delete" at bounding box center [177, 172] width 87 height 20
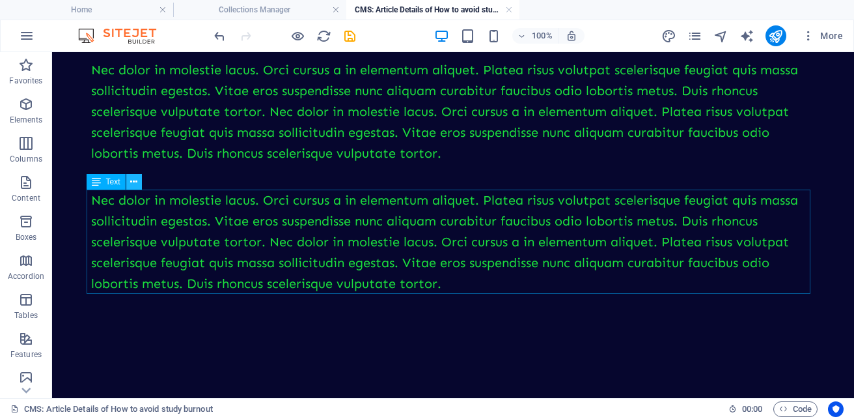
click at [131, 181] on icon at bounding box center [133, 182] width 7 height 14
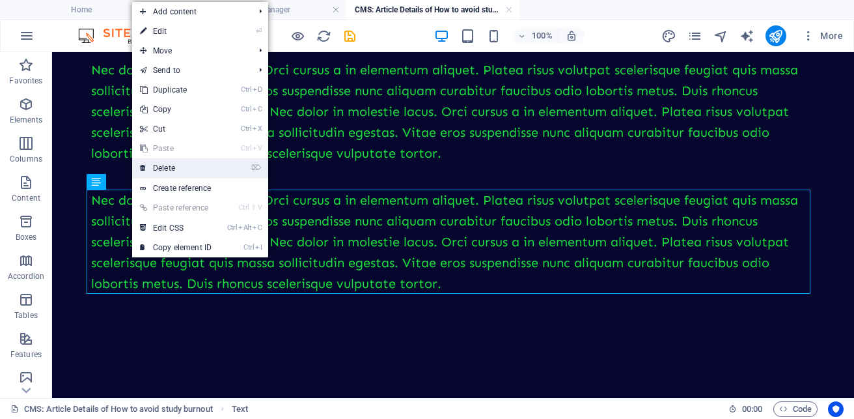
click at [174, 160] on link "⌦ Delete" at bounding box center [175, 168] width 87 height 20
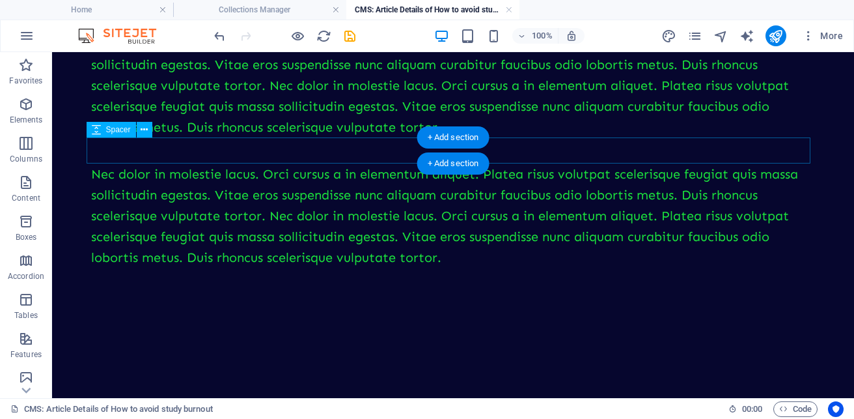
scroll to position [201, 0]
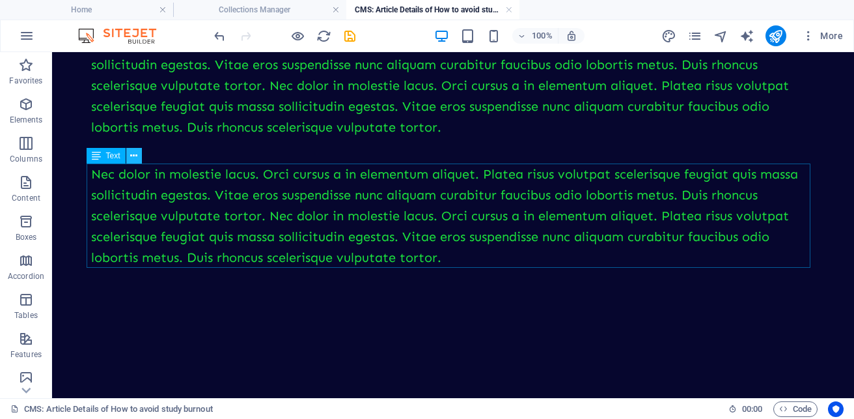
click at [132, 160] on icon at bounding box center [133, 156] width 7 height 14
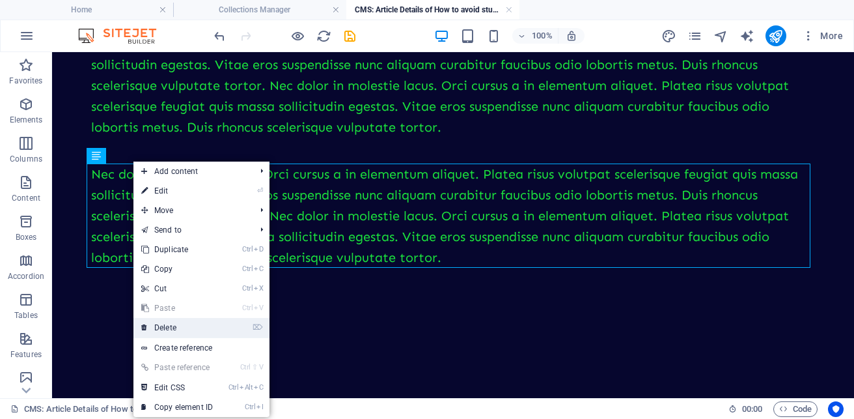
click at [182, 323] on link "⌦ Delete" at bounding box center [177, 328] width 87 height 20
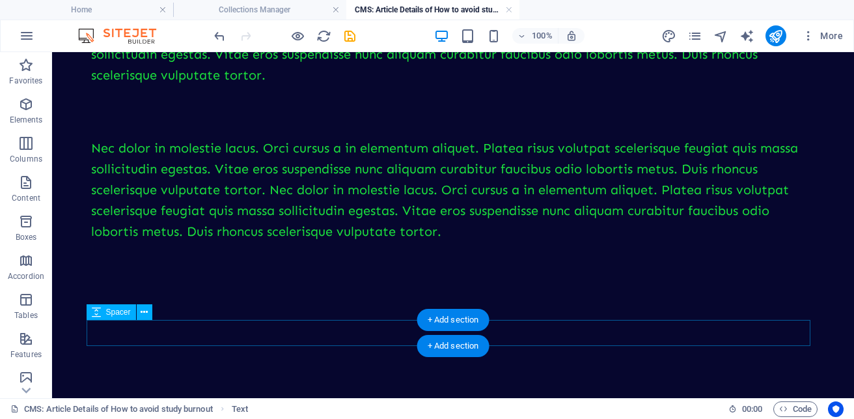
scroll to position [97, 0]
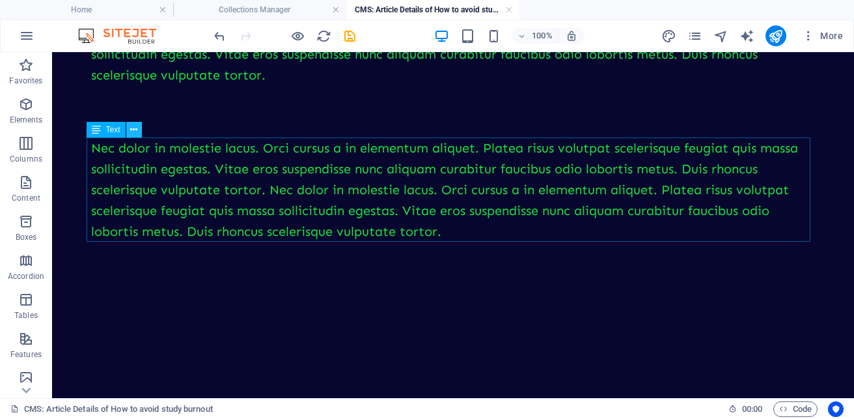
click at [137, 129] on icon at bounding box center [133, 130] width 7 height 14
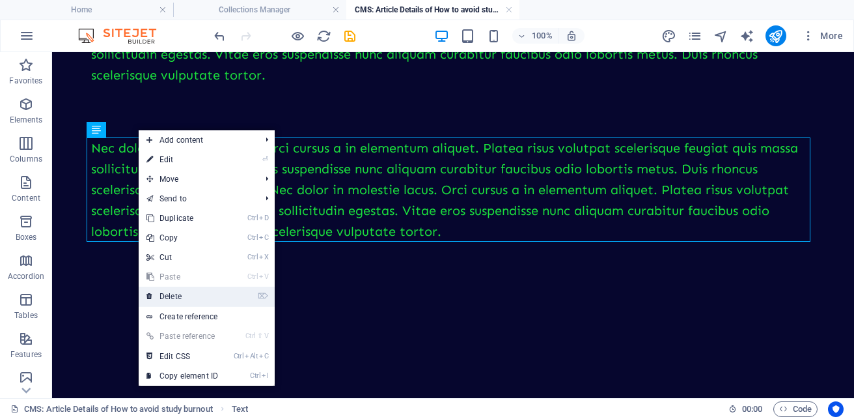
click at [197, 292] on link "⌦ Delete" at bounding box center [182, 297] width 87 height 20
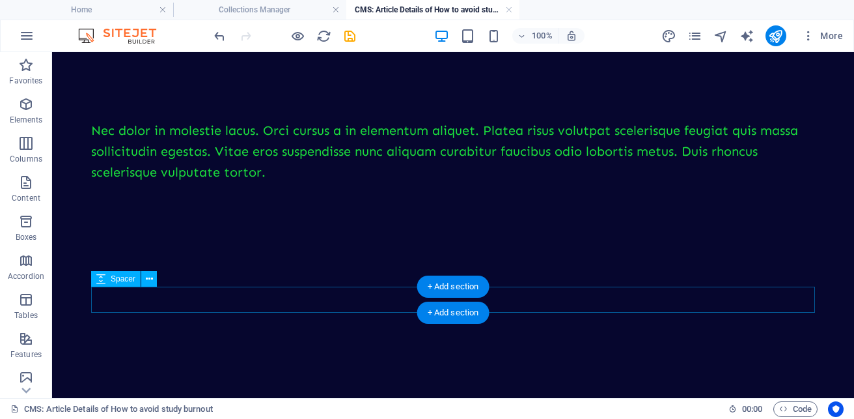
scroll to position [0, 0]
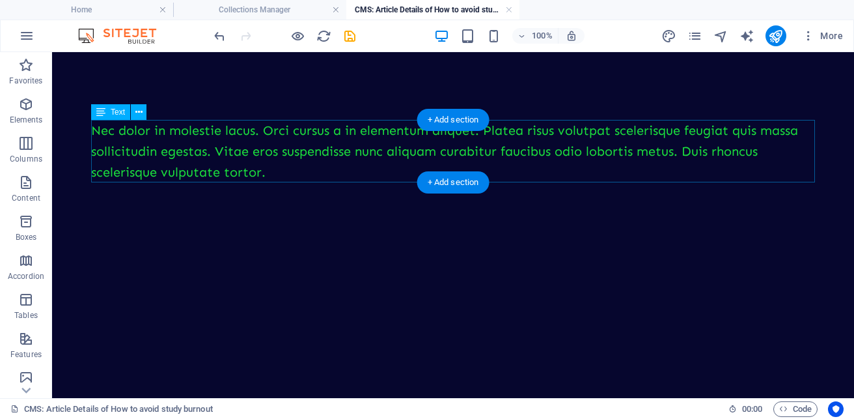
click at [303, 132] on div "Nec dolor in molestie lacus. Orci cursus a in elementum aliquet. Platea risus v…" at bounding box center [453, 151] width 724 height 63
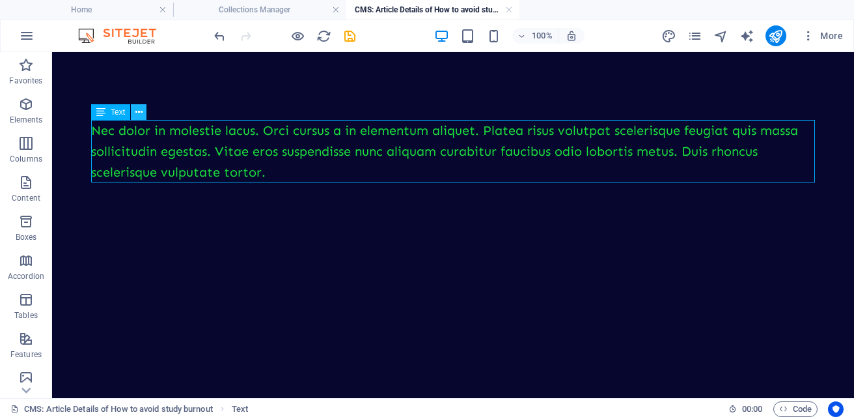
click at [138, 107] on icon at bounding box center [138, 113] width 7 height 14
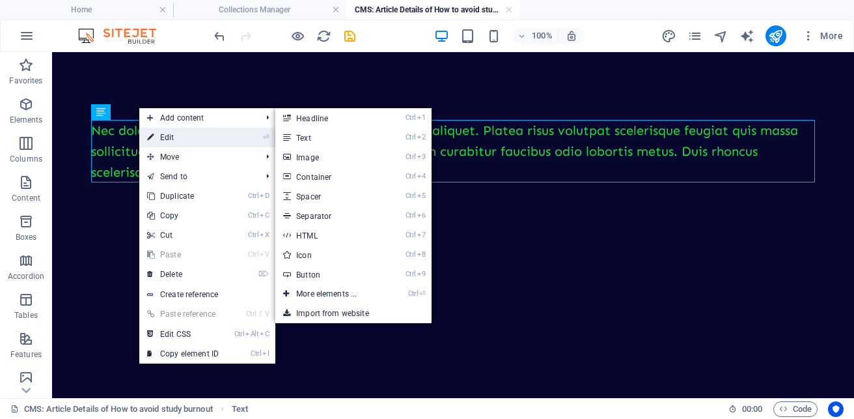
click at [182, 133] on link "⏎ Edit" at bounding box center [182, 138] width 87 height 20
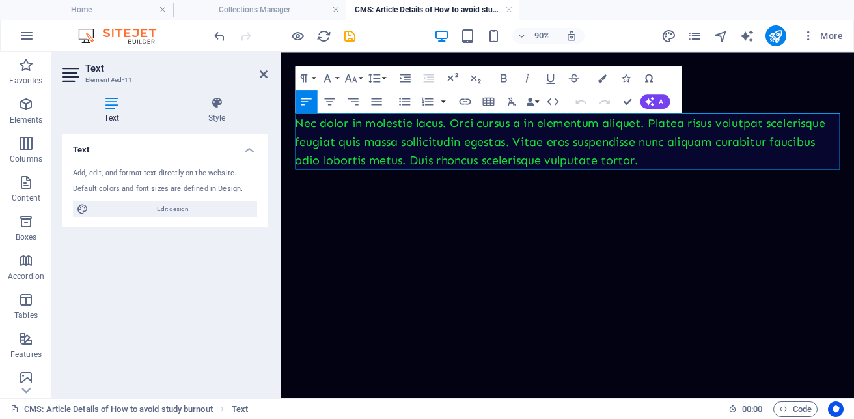
click at [471, 148] on p "Nec dolor in molestie lacus. Orci cursus a in elementum aliquet. Platea risus v…" at bounding box center [600, 151] width 606 height 63
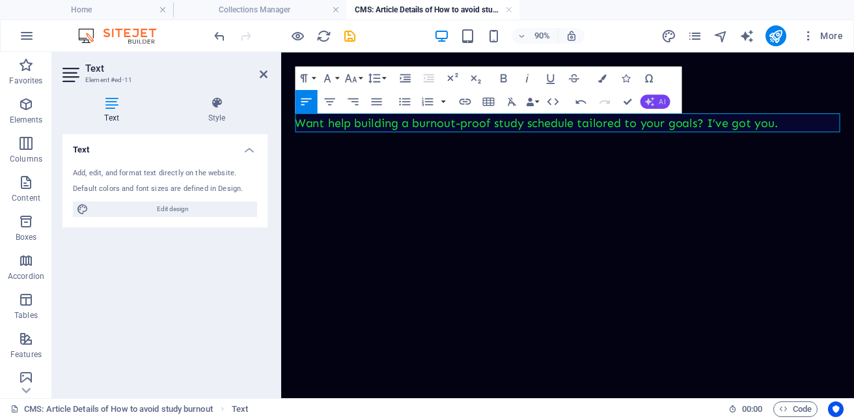
click at [656, 98] on button "AI" at bounding box center [656, 101] width 30 height 14
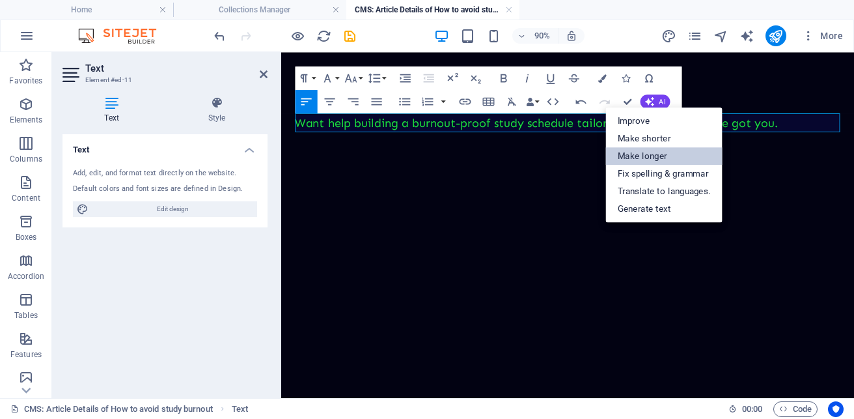
click at [662, 150] on link "Make longer" at bounding box center [664, 156] width 117 height 18
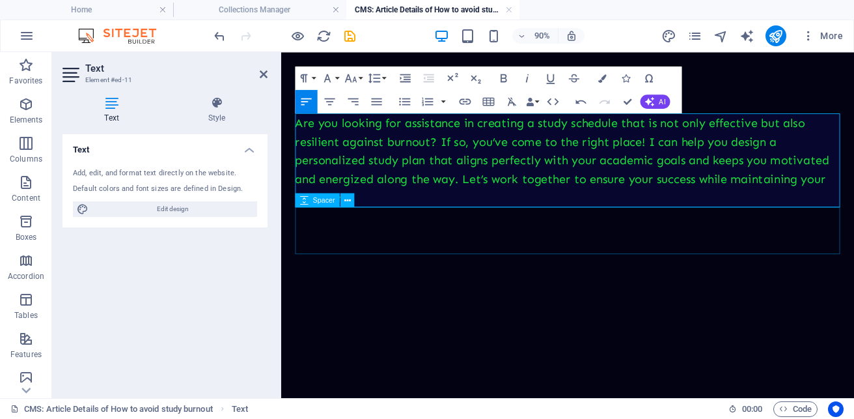
click at [483, 265] on div at bounding box center [600, 250] width 606 height 52
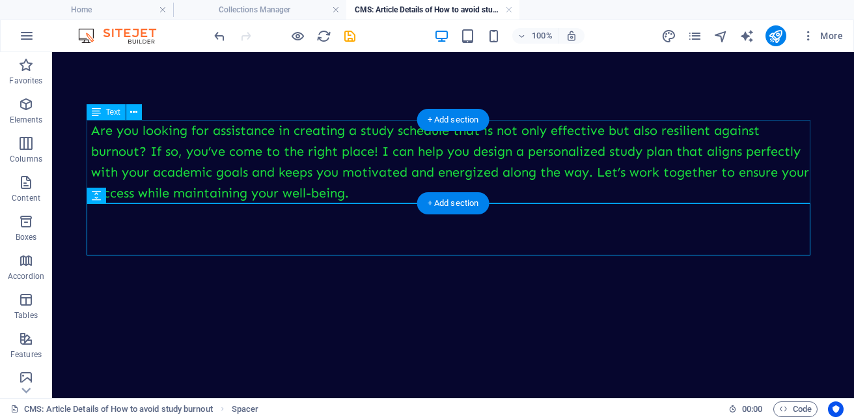
click at [229, 150] on div "Are you looking for assistance in creating a study schedule that is not only ef…" at bounding box center [453, 161] width 724 height 83
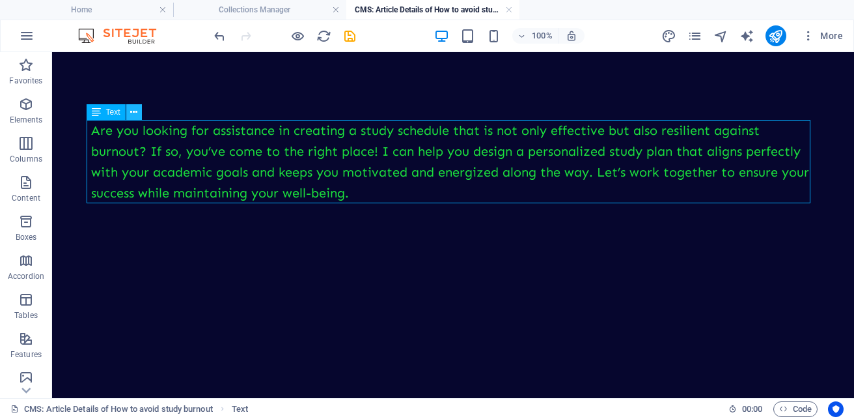
click at [134, 117] on icon at bounding box center [133, 113] width 7 height 14
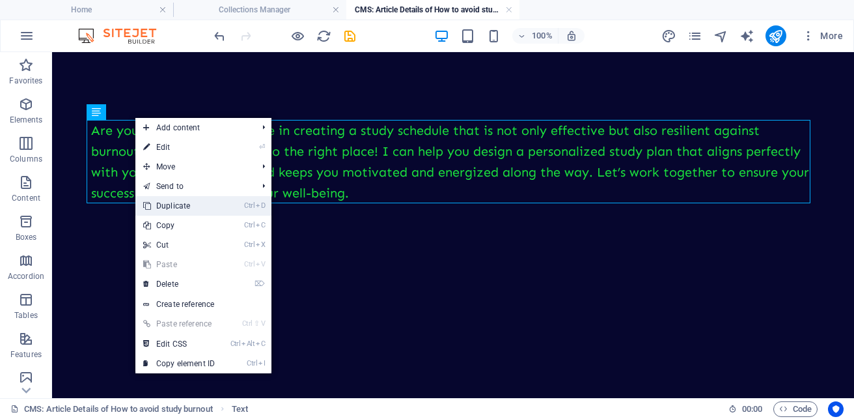
click at [199, 207] on link "Ctrl D Duplicate" at bounding box center [178, 206] width 87 height 20
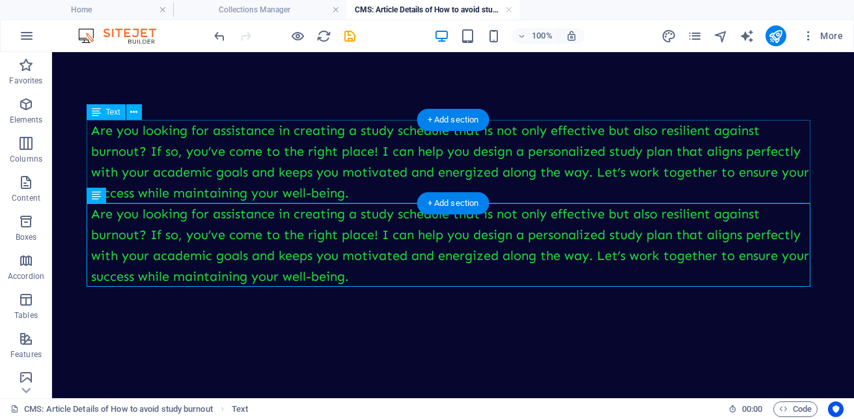
click at [135, 197] on div "Are you looking for assistance in creating a study schedule that is not only ef…" at bounding box center [453, 161] width 724 height 83
click at [128, 218] on div "Are you looking for assistance in creating a study schedule that is not only ef…" at bounding box center [453, 244] width 724 height 83
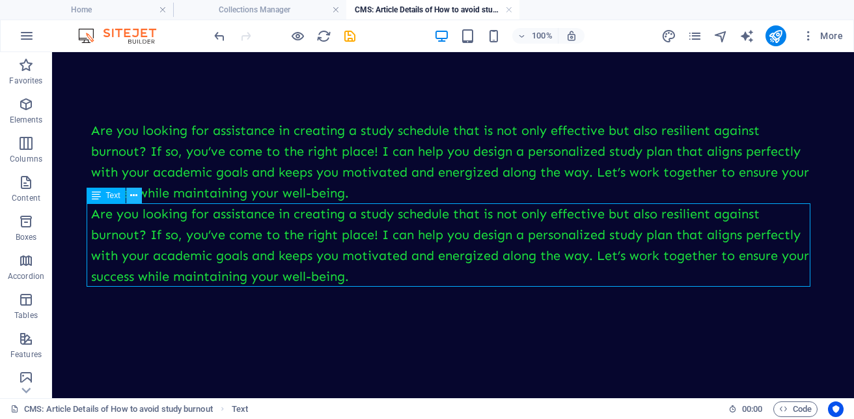
click at [134, 197] on icon at bounding box center [133, 196] width 7 height 14
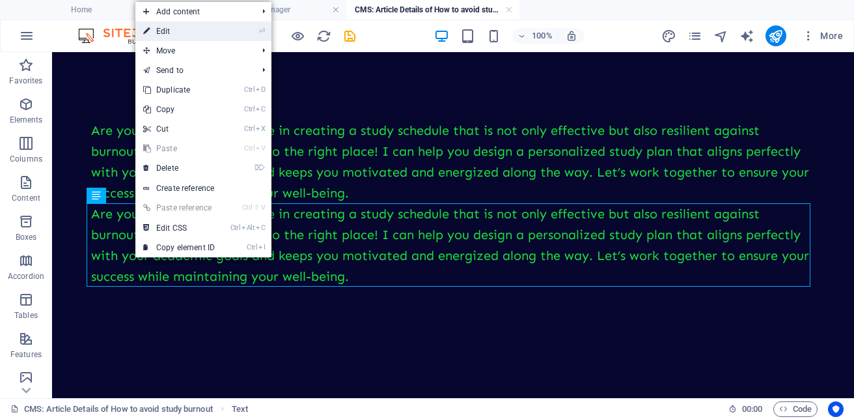
click at [164, 29] on link "⏎ Edit" at bounding box center [178, 31] width 87 height 20
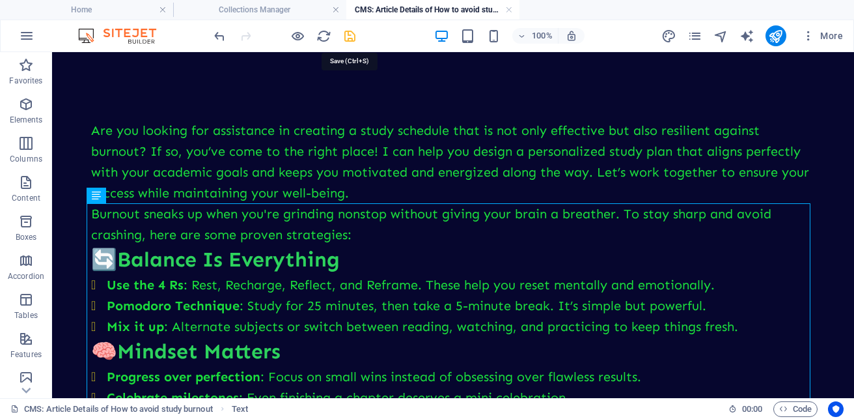
click at [346, 34] on icon "save" at bounding box center [350, 36] width 15 height 15
click at [257, 4] on h4 "Collections Manager" at bounding box center [259, 10] width 173 height 14
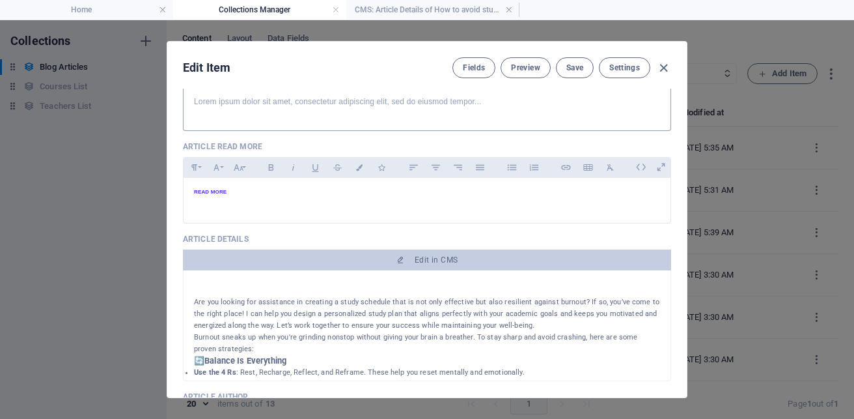
click at [511, 109] on div "Lorem ipsum dolor sit amet, consectetur adipiscing elit, sed do eiusmod tempor.…" at bounding box center [427, 104] width 487 height 39
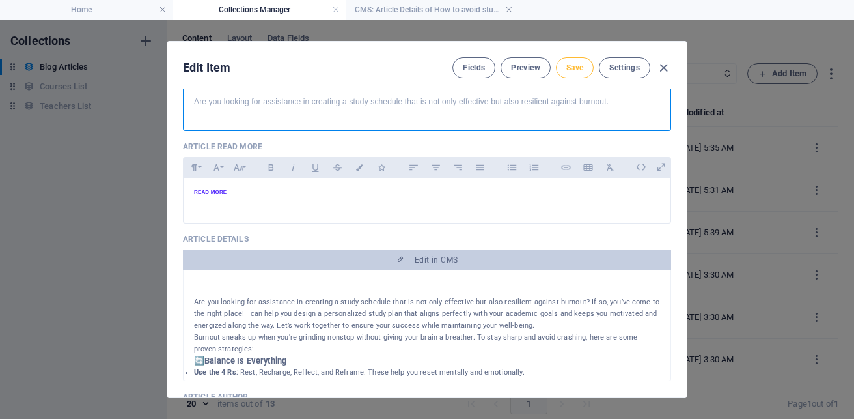
click at [574, 64] on span "Save" at bounding box center [575, 68] width 17 height 10
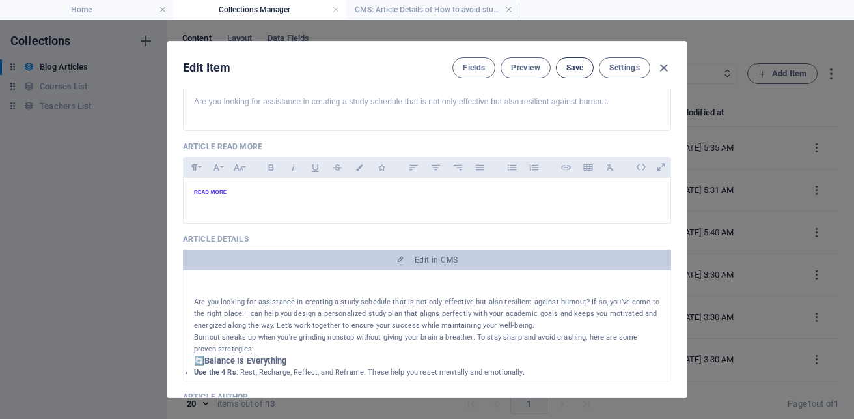
click at [574, 76] on button "Save" at bounding box center [575, 67] width 38 height 21
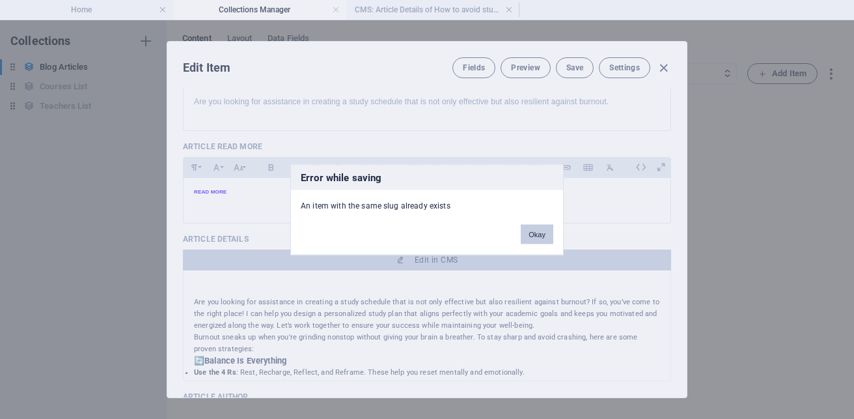
click at [546, 241] on button "Okay" at bounding box center [537, 234] width 33 height 20
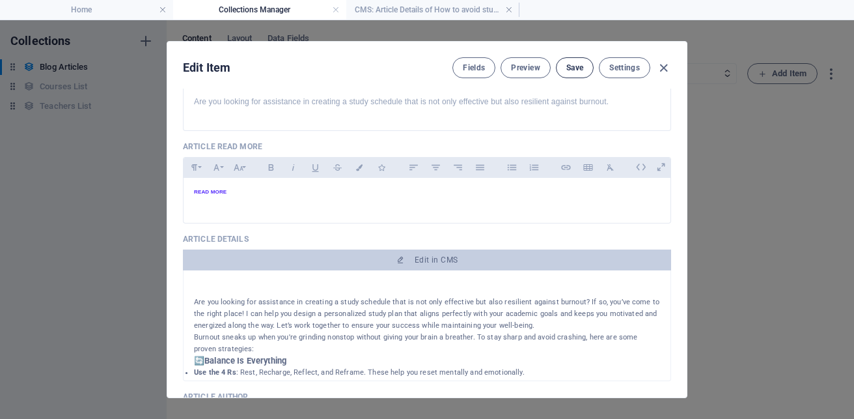
click at [574, 64] on span "Save" at bounding box center [575, 68] width 17 height 10
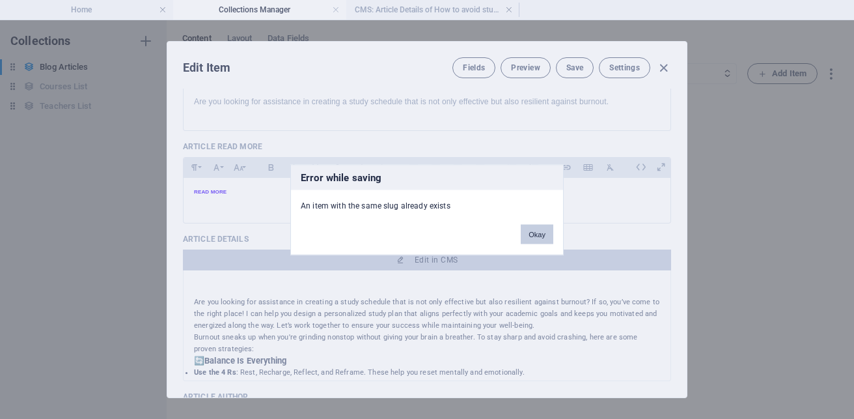
click at [542, 233] on button "Okay" at bounding box center [537, 234] width 33 height 20
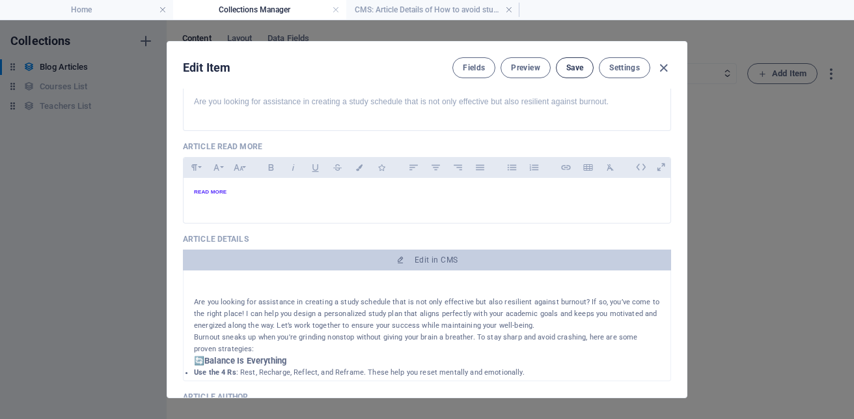
click at [575, 70] on span "Save" at bounding box center [575, 68] width 17 height 10
click at [666, 73] on icon "button" at bounding box center [663, 68] width 15 height 15
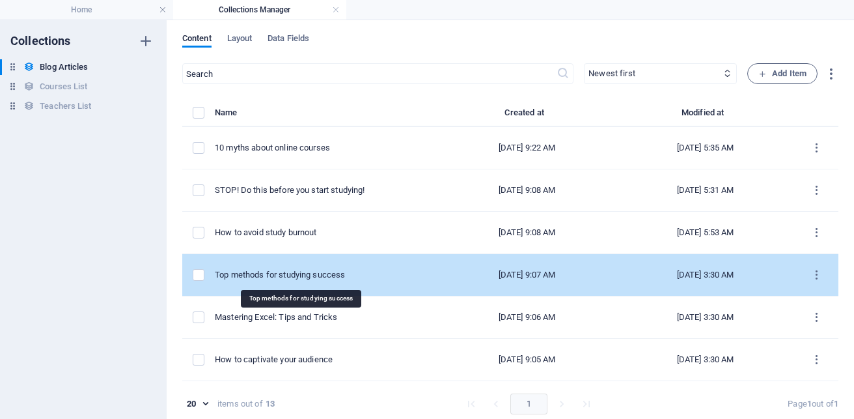
click at [281, 277] on div "Top methods for studying success" at bounding box center [321, 275] width 213 height 12
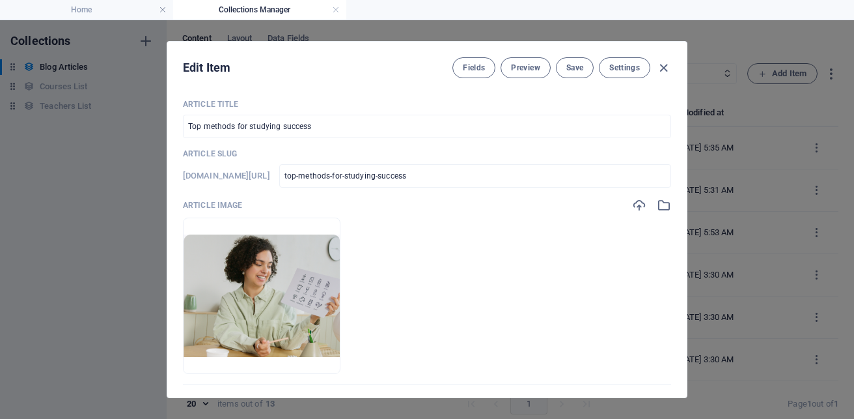
drag, startPoint x: 686, startPoint y: 137, endPoint x: 684, endPoint y: 163, distance: 26.7
click at [684, 163] on div "Edit Item Fields Preview Save Settings Article Title Top methods for studying s…" at bounding box center [427, 219] width 521 height 357
click at [324, 120] on input "Top methods for studying success" at bounding box center [427, 126] width 488 height 23
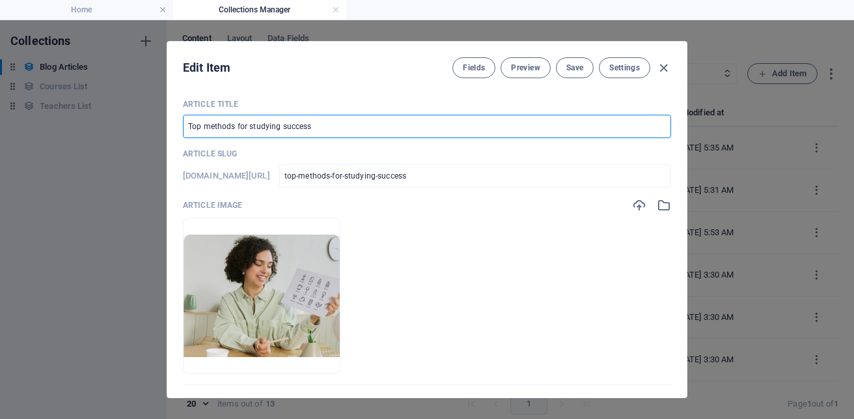
drag, startPoint x: 327, startPoint y: 124, endPoint x: 154, endPoint y: 116, distance: 172.8
click at [154, 116] on div "Edit Item Fields Preview Save Settings Article Title Top methods for studying s…" at bounding box center [427, 219] width 854 height 399
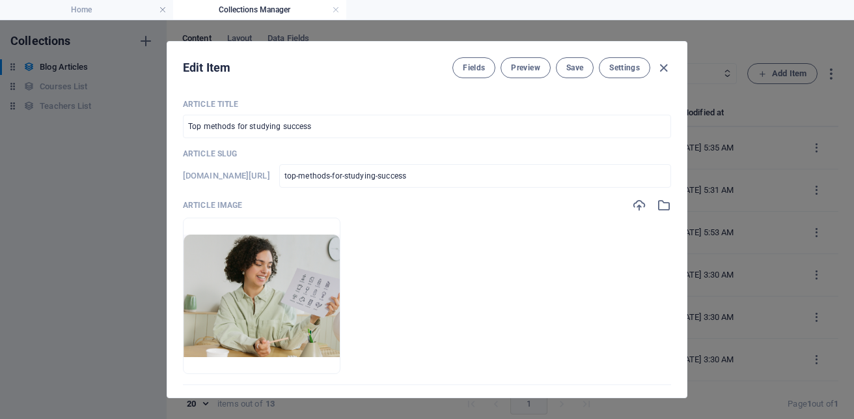
scroll to position [171, 0]
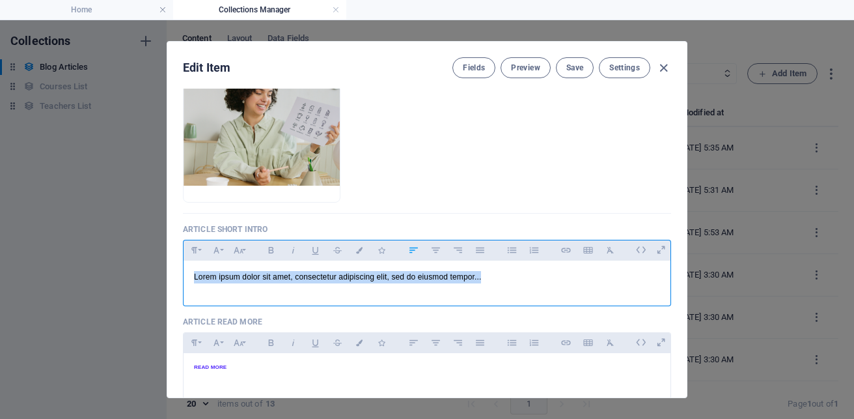
drag, startPoint x: 462, startPoint y: 275, endPoint x: 165, endPoint y: 285, distance: 296.5
click at [167, 285] on div "Edit Item Fields Preview Save Settings Article Title Top methods for studying s…" at bounding box center [427, 219] width 521 height 357
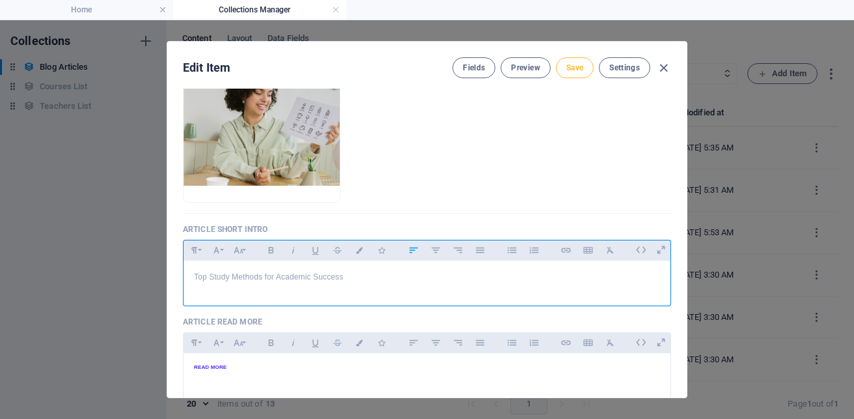
click at [576, 64] on span "Save" at bounding box center [575, 68] width 17 height 10
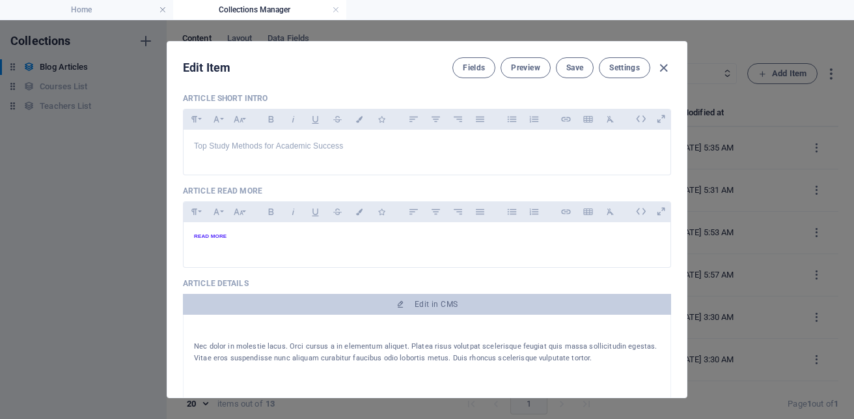
scroll to position [354, 0]
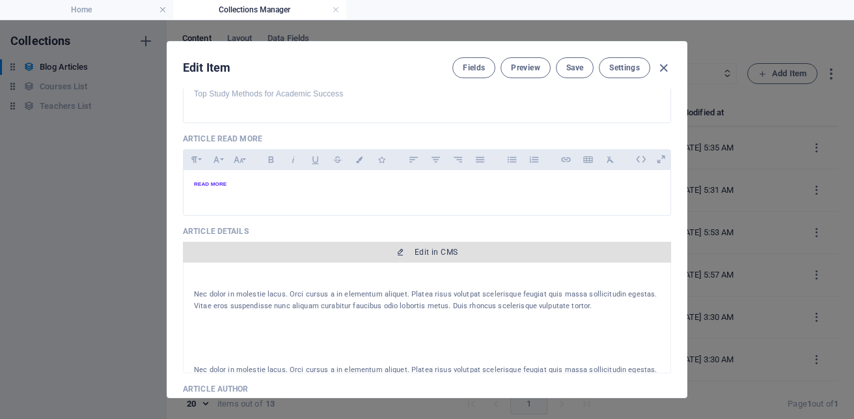
click at [460, 255] on span "Edit in CMS" at bounding box center [427, 252] width 478 height 10
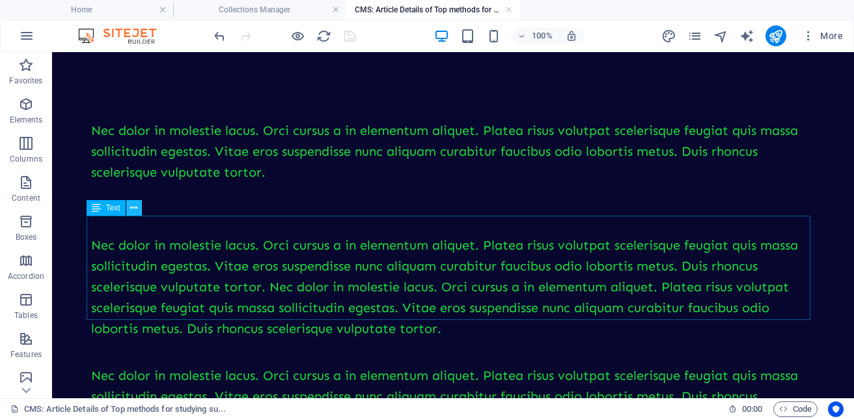
click at [132, 206] on icon at bounding box center [133, 208] width 7 height 14
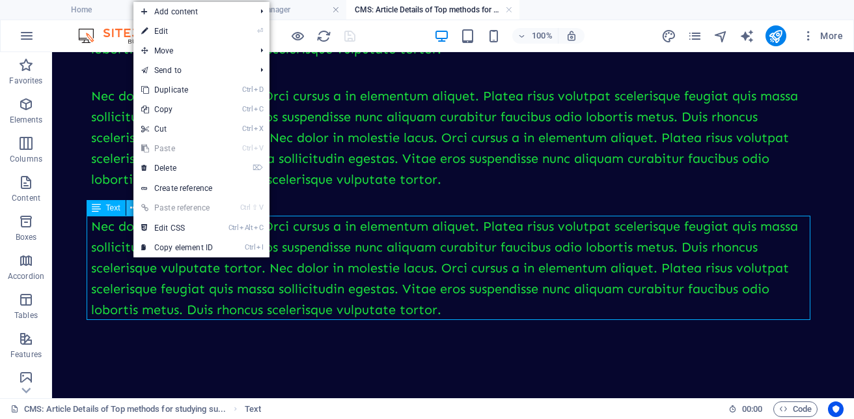
scroll to position [410, 0]
click at [169, 172] on link "⌦ Delete" at bounding box center [177, 168] width 87 height 20
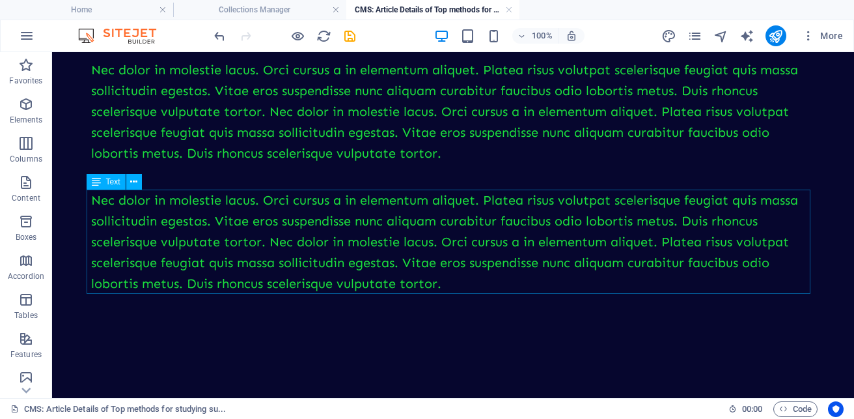
scroll to position [305, 0]
click at [137, 185] on icon at bounding box center [133, 182] width 7 height 14
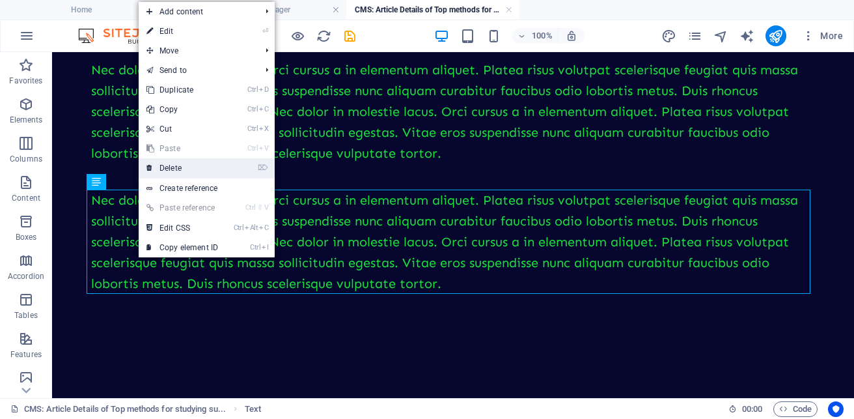
click at [182, 160] on link "⌦ Delete" at bounding box center [182, 168] width 87 height 20
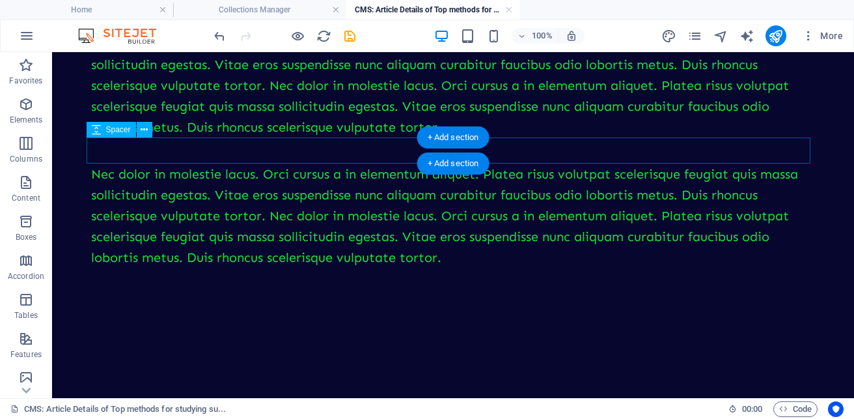
scroll to position [201, 0]
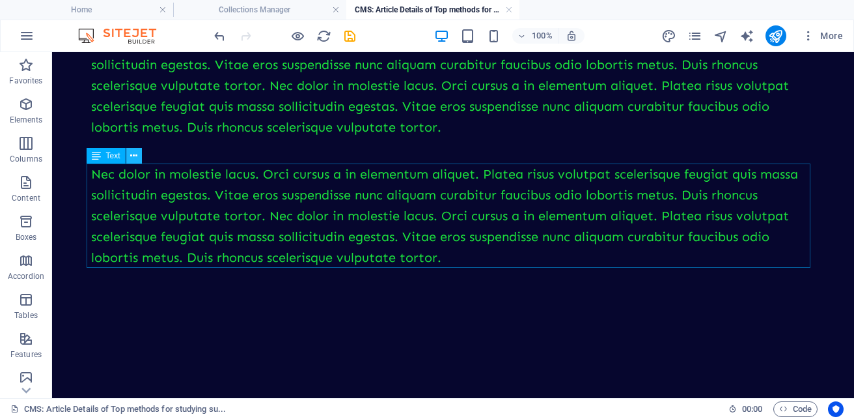
click at [133, 160] on icon at bounding box center [133, 156] width 7 height 14
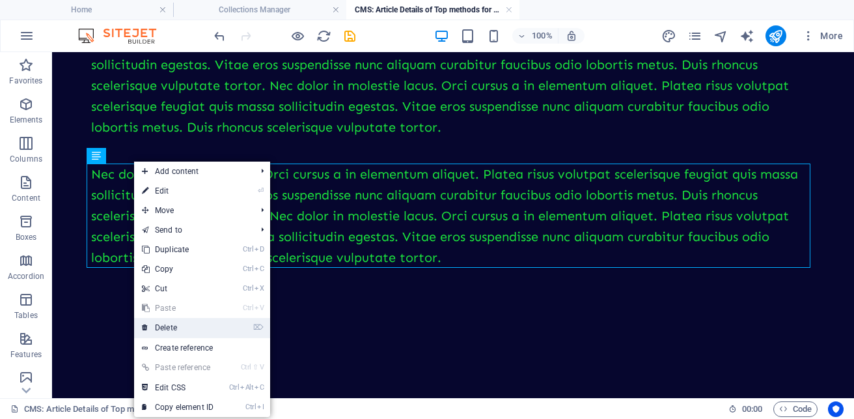
click at [206, 325] on link "⌦ Delete" at bounding box center [177, 328] width 87 height 20
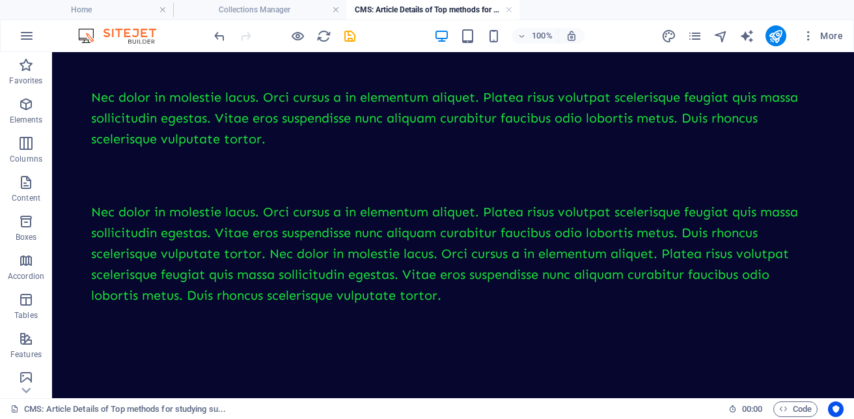
scroll to position [3, 0]
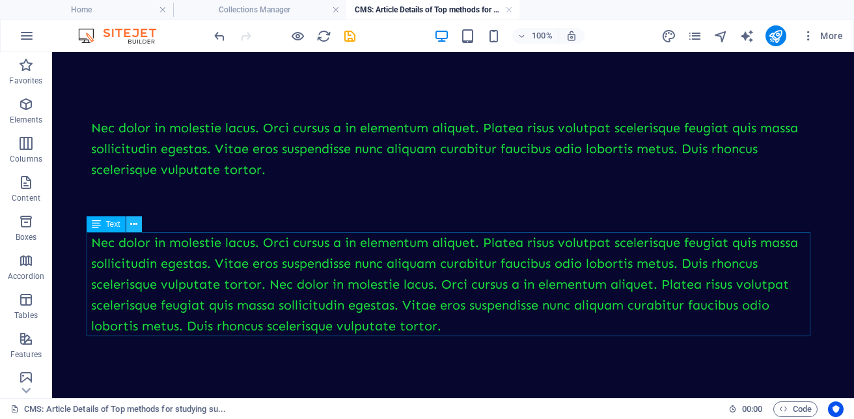
click at [134, 221] on icon at bounding box center [133, 225] width 7 height 14
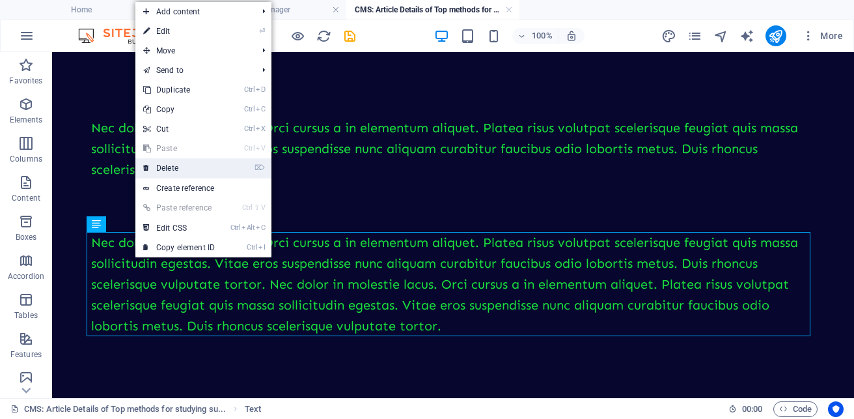
click at [173, 163] on link "⌦ Delete" at bounding box center [178, 168] width 87 height 20
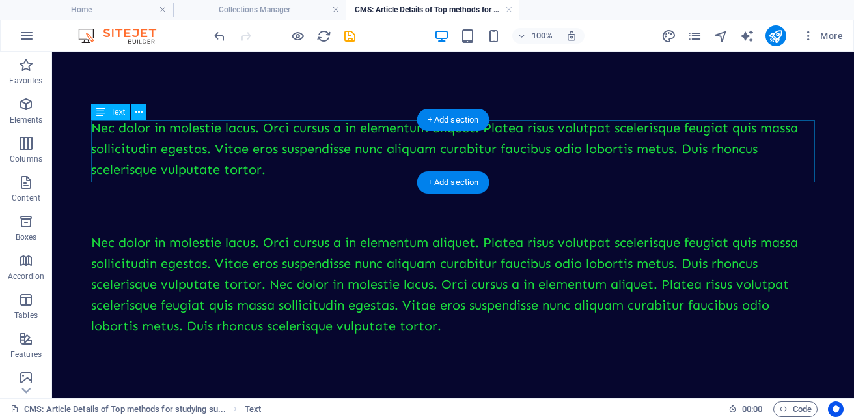
scroll to position [0, 0]
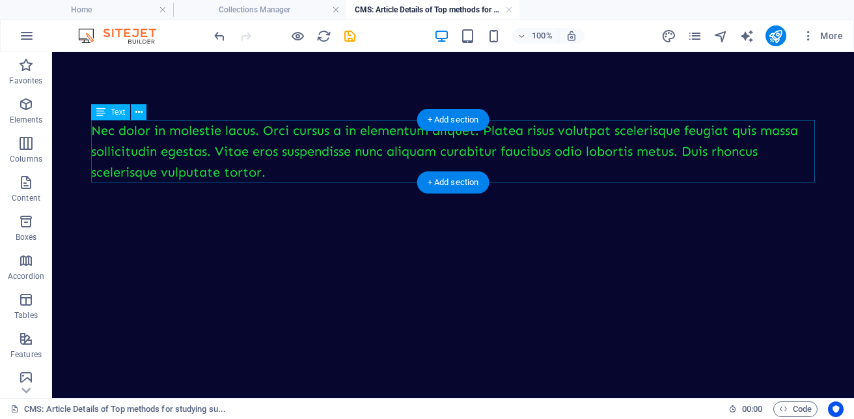
click at [173, 153] on div "Nec dolor in molestie lacus. Orci cursus a in elementum aliquet. Platea risus v…" at bounding box center [453, 151] width 724 height 63
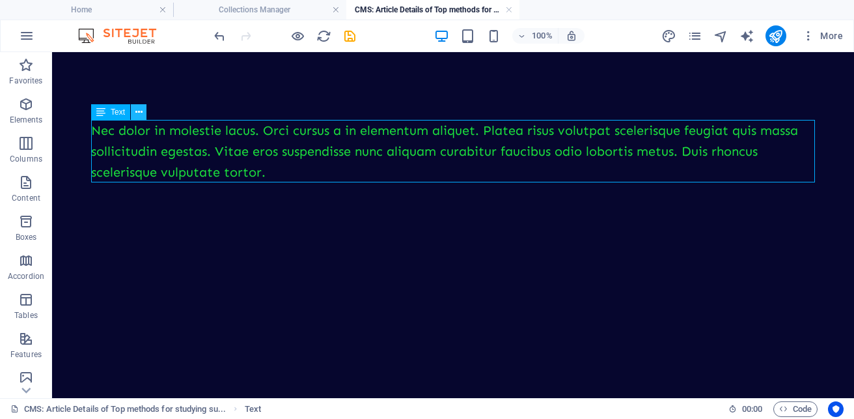
click at [141, 115] on icon at bounding box center [138, 113] width 7 height 14
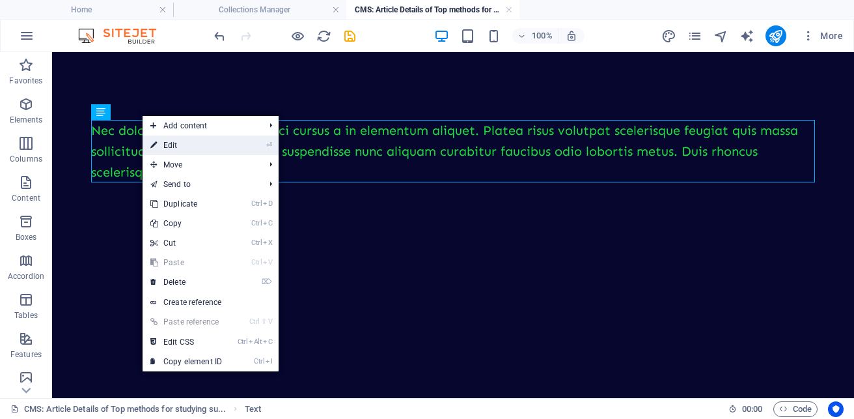
click at [168, 145] on link "⏎ Edit" at bounding box center [186, 145] width 87 height 20
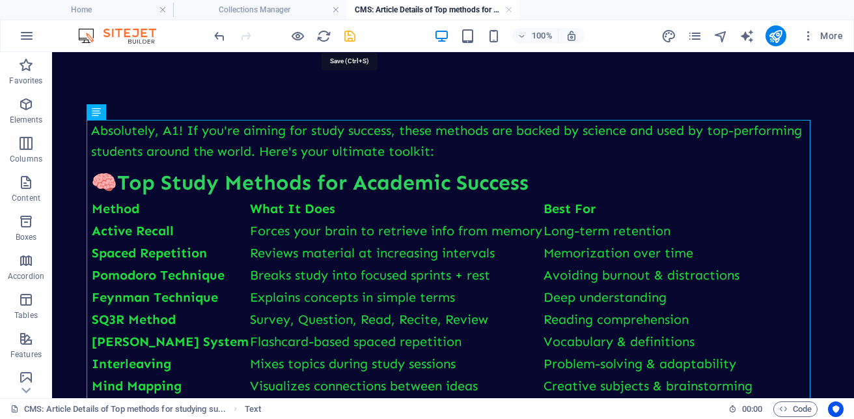
click at [346, 42] on icon "save" at bounding box center [350, 36] width 15 height 15
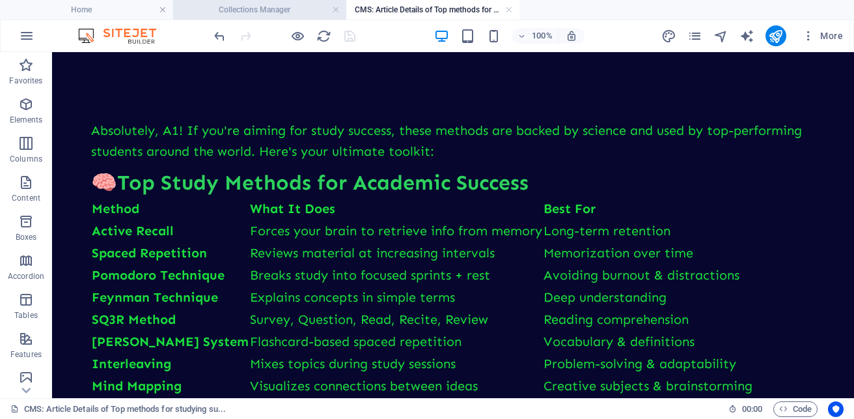
click at [283, 12] on h4 "Collections Manager" at bounding box center [259, 10] width 173 height 14
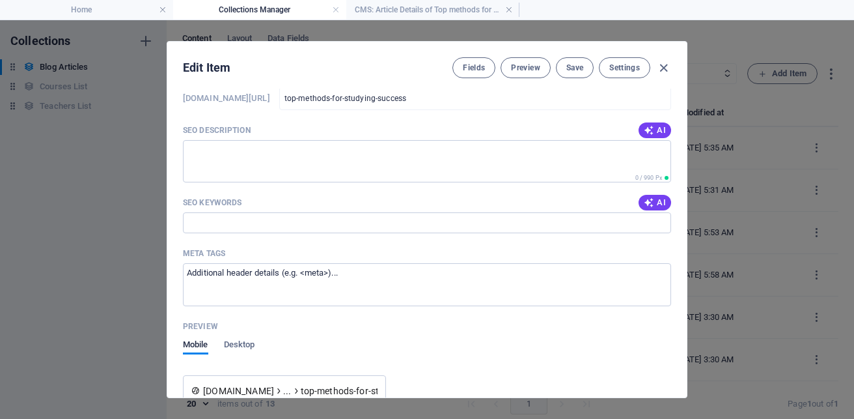
scroll to position [663, 0]
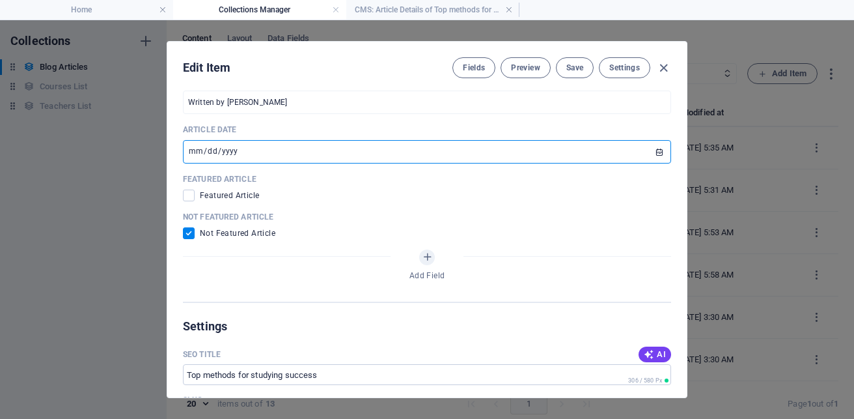
click at [241, 159] on input "2024-01-17" at bounding box center [427, 151] width 488 height 23
click at [237, 149] on input "2024-01-17" at bounding box center [427, 151] width 488 height 23
click at [234, 149] on input "2024-01-17" at bounding box center [427, 151] width 488 height 23
click at [214, 149] on input "2024-01-17" at bounding box center [427, 151] width 488 height 23
click at [651, 153] on input "2024-01-17" at bounding box center [427, 151] width 488 height 23
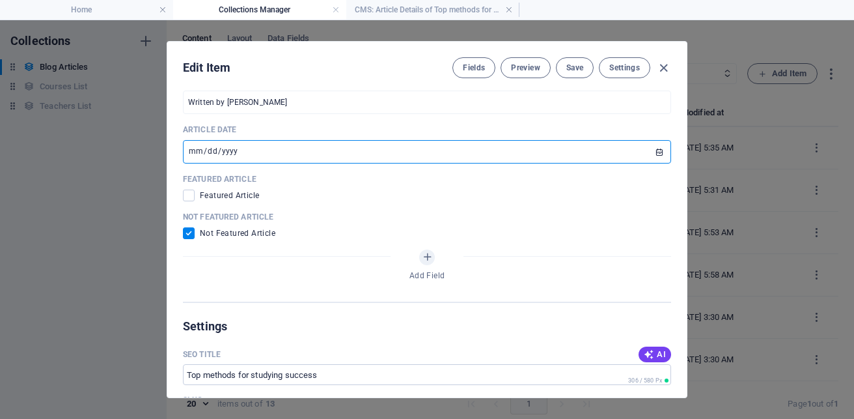
click at [651, 153] on input "2024-01-17" at bounding box center [427, 151] width 488 height 23
click at [656, 152] on input "2024-01-17" at bounding box center [427, 151] width 488 height 23
type input "2025-09-05"
click at [574, 65] on span "Save" at bounding box center [575, 68] width 17 height 10
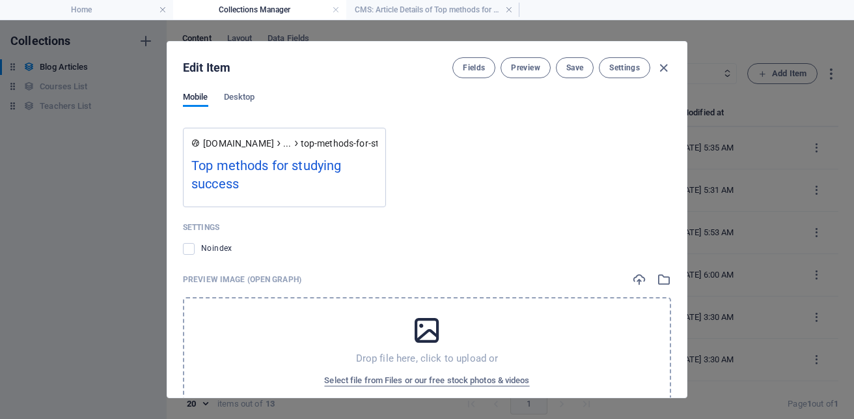
scroll to position [1286, 0]
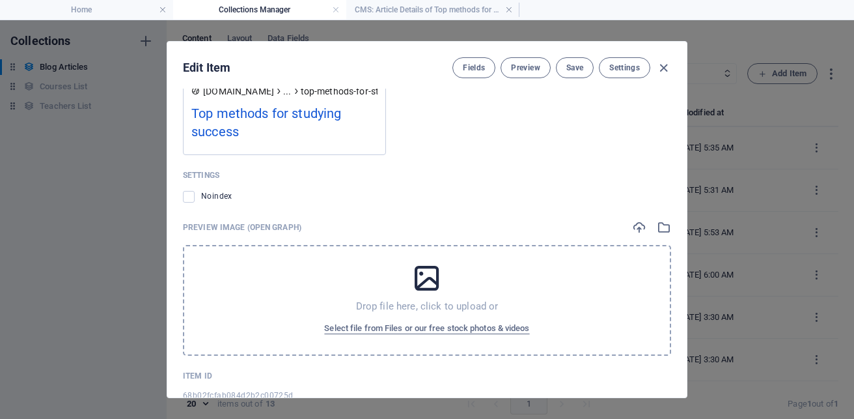
drag, startPoint x: 683, startPoint y: 339, endPoint x: 683, endPoint y: 319, distance: 20.2
click at [683, 319] on div "Article Title Top methods for studying success ​ Article Slug www.example.com/b…" at bounding box center [427, 243] width 520 height 309
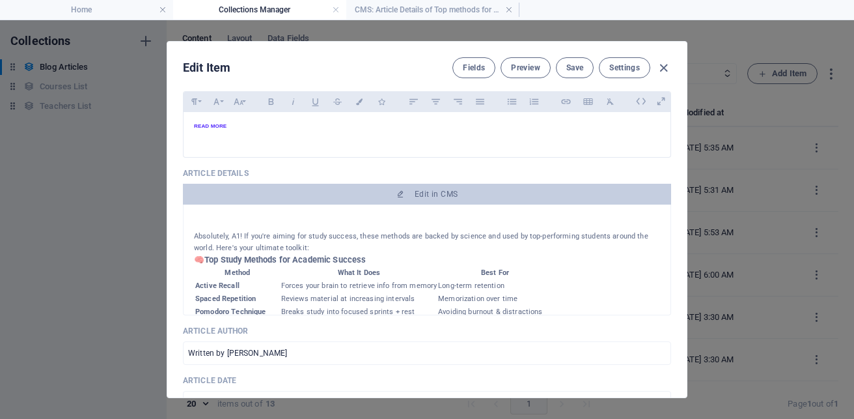
scroll to position [501, 0]
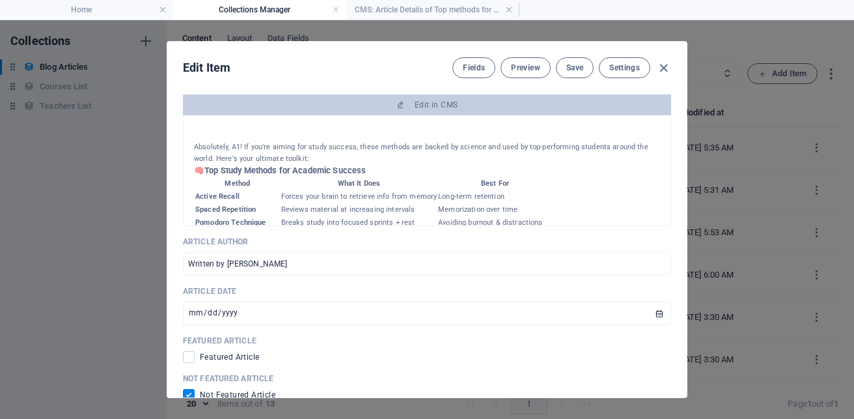
click at [686, 294] on div "Edit Item Fields Preview Save Settings Article Title Top methods for studying s…" at bounding box center [427, 219] width 521 height 357
click at [661, 70] on icon "button" at bounding box center [663, 68] width 15 height 15
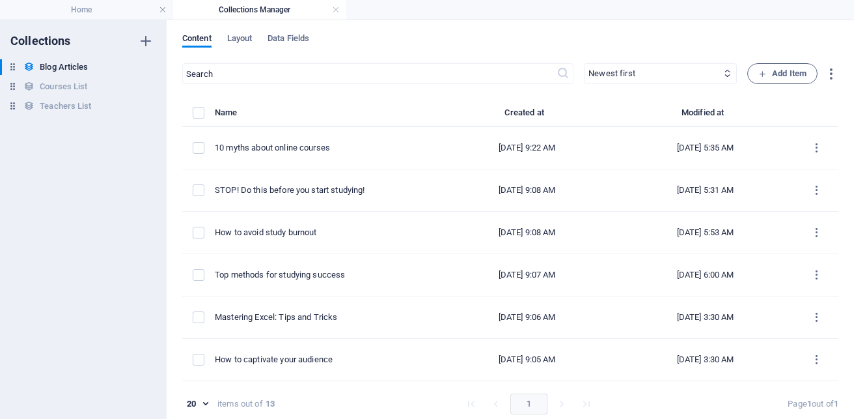
click at [836, 317] on div "Content Layout Data Fields ​ Newest first Oldest first Last modified Article Ti…" at bounding box center [511, 219] width 688 height 399
click at [836, 264] on div "Content Layout Data Fields ​ Newest first Oldest first Last modified Article Ti…" at bounding box center [511, 219] width 688 height 399
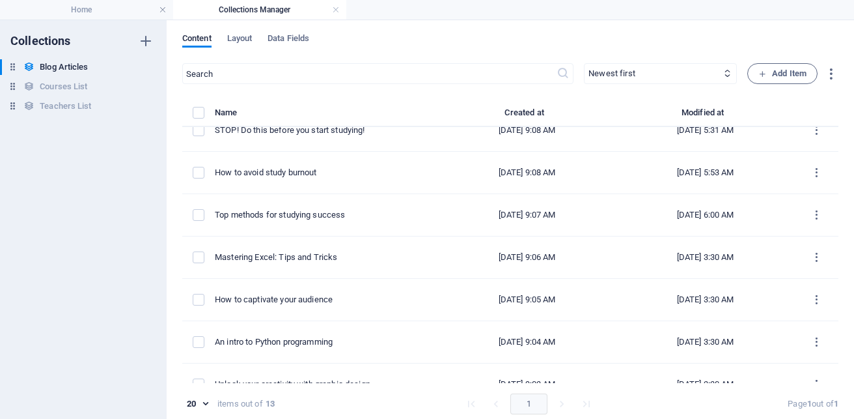
scroll to position [76, 0]
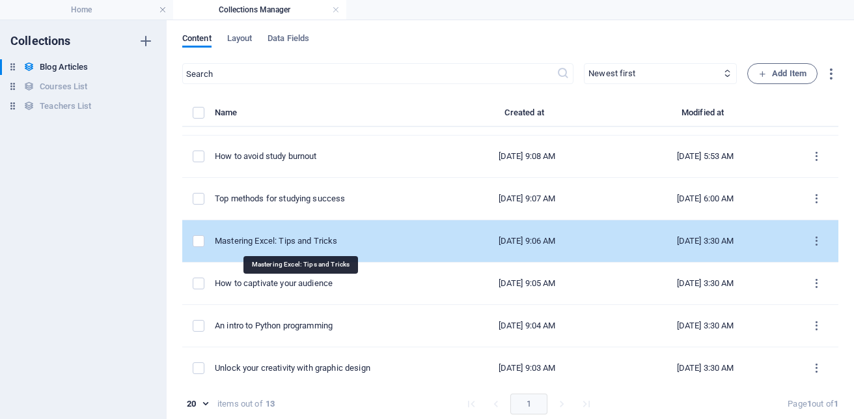
click at [270, 240] on div "Mastering Excel: Tips and Tricks" at bounding box center [321, 241] width 213 height 12
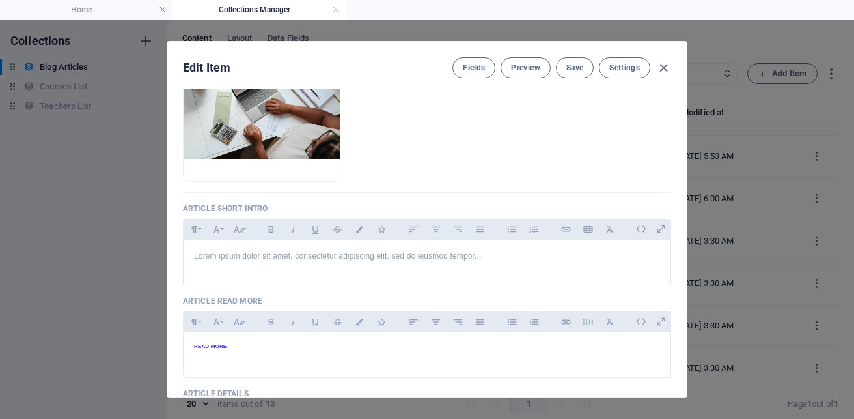
scroll to position [0, 0]
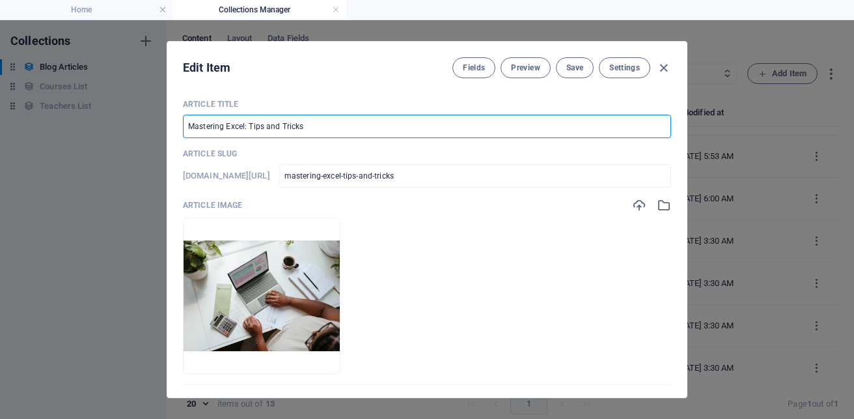
drag, startPoint x: 335, startPoint y: 122, endPoint x: 76, endPoint y: 89, distance: 260.7
click at [76, 89] on div "Edit Item Fields Preview Save Settings Article Title Mastering Excel: Tips and …" at bounding box center [427, 219] width 854 height 399
